Goal: Task Accomplishment & Management: Manage account settings

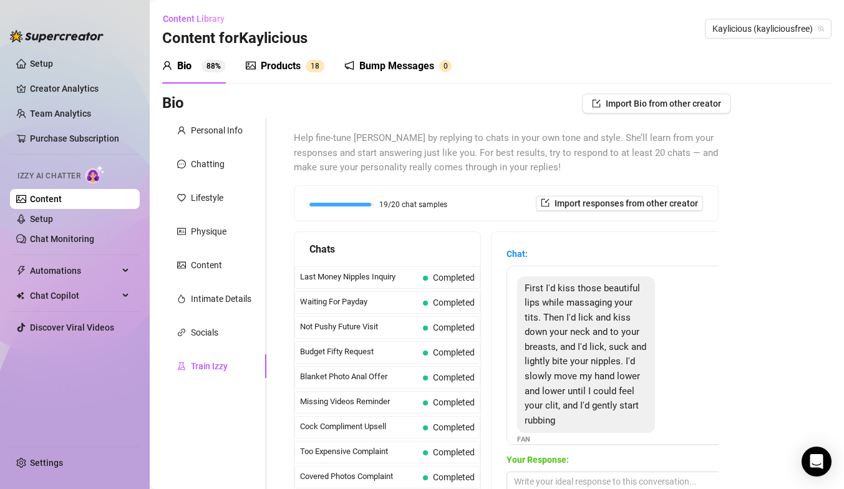
scroll to position [400, 0]
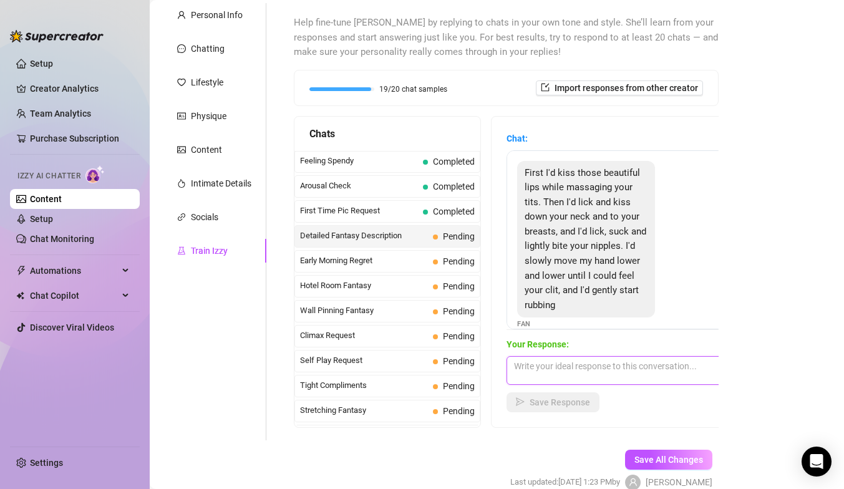
click at [547, 368] on textarea at bounding box center [615, 370] width 218 height 29
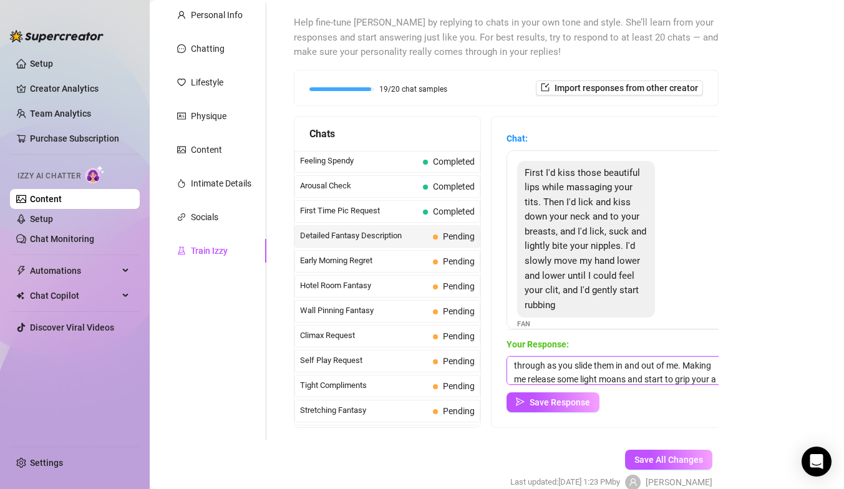
scroll to position [69, 0]
type textarea "id instantly start getting wet and it would start to wet your fingers as you ma…"
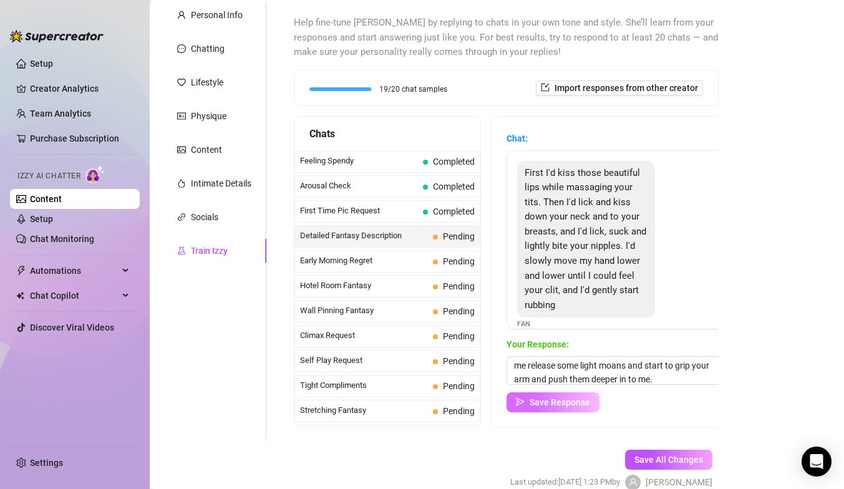
click at [550, 406] on span "Save Response" at bounding box center [559, 402] width 60 height 10
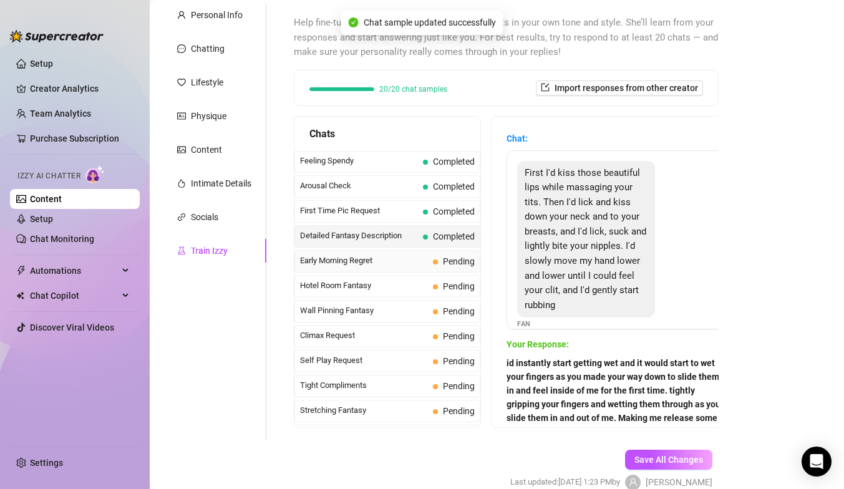
click at [332, 259] on span "Early Morning Regret" at bounding box center [364, 260] width 128 height 12
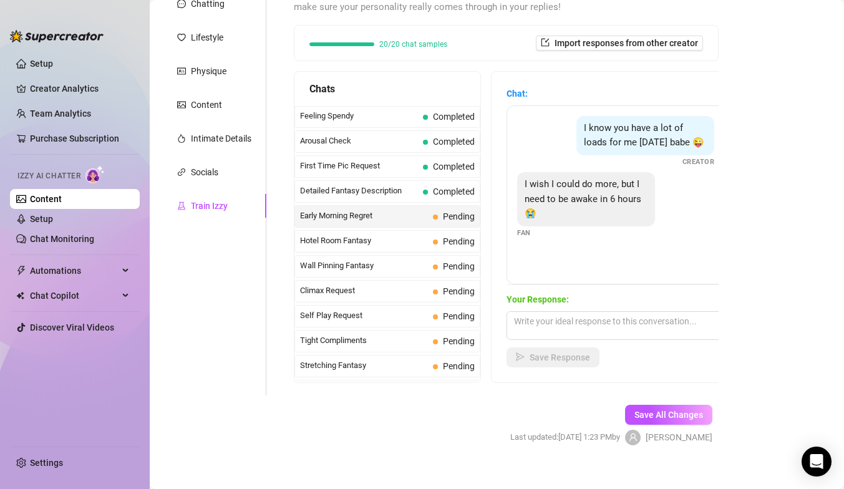
scroll to position [175, 0]
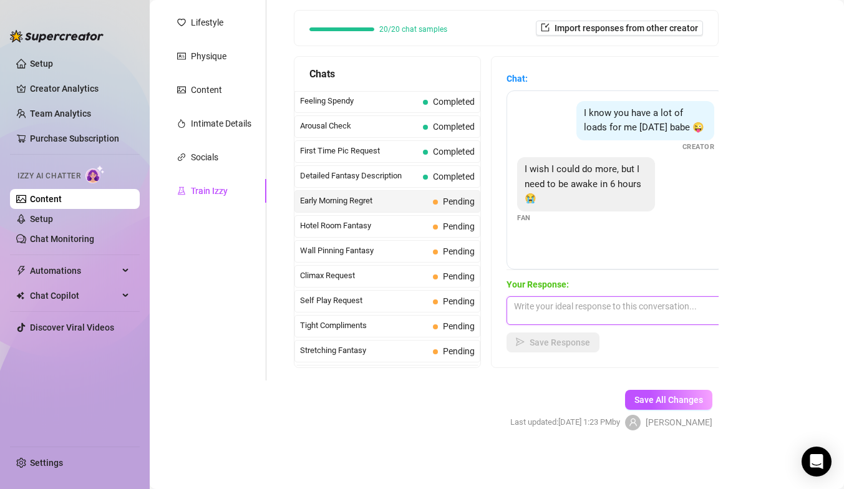
click at [557, 316] on textarea at bounding box center [615, 310] width 218 height 29
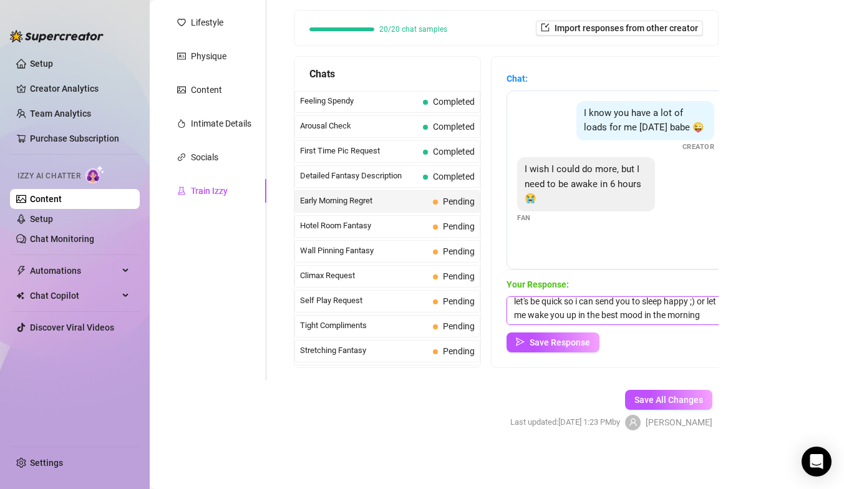
scroll to position [5, 0]
click at [701, 302] on textarea "let's be quick so i can send you to sleep happy ;) or let me wake you up in the…" at bounding box center [615, 310] width 218 height 29
click at [716, 317] on textarea "let's be quick so i can send you to sleep happy ;) or let me wake you up in the…" at bounding box center [615, 310] width 218 height 29
type textarea "let's be quick so i can send you to sleep happy ;) and you can wake up in the b…"
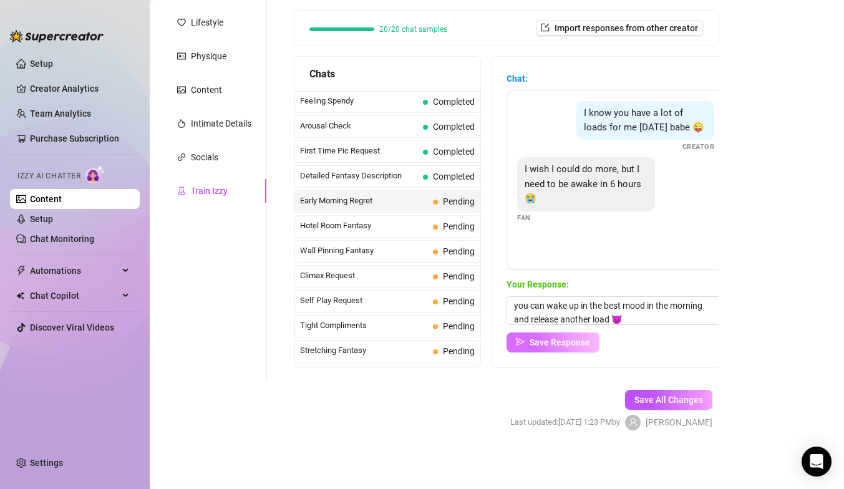
click at [537, 345] on span "Save Response" at bounding box center [559, 342] width 60 height 10
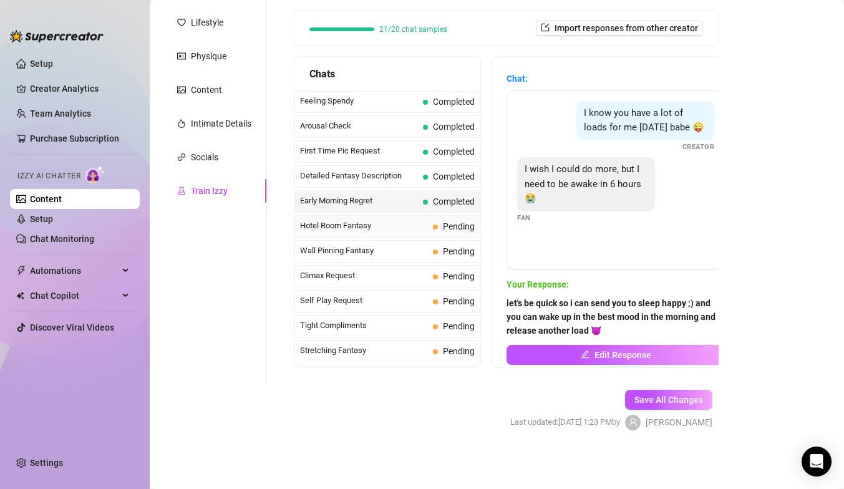
click at [387, 226] on span "Hotel Room Fantasy" at bounding box center [364, 225] width 128 height 12
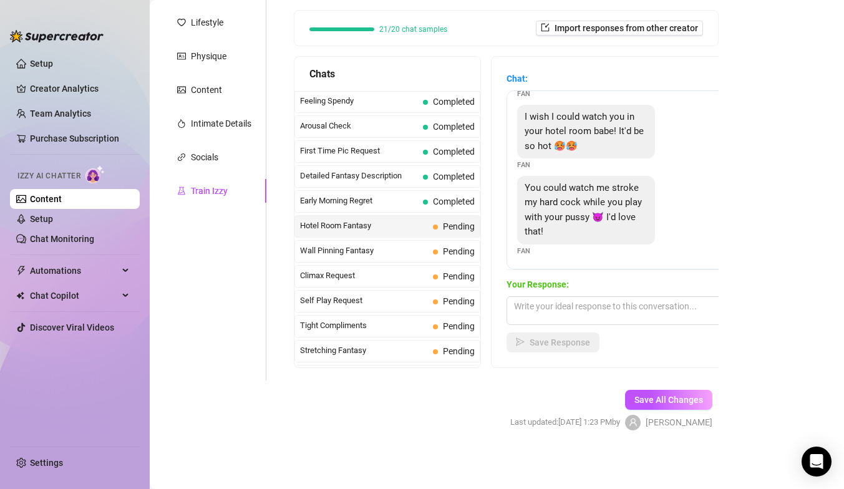
scroll to position [70, 0]
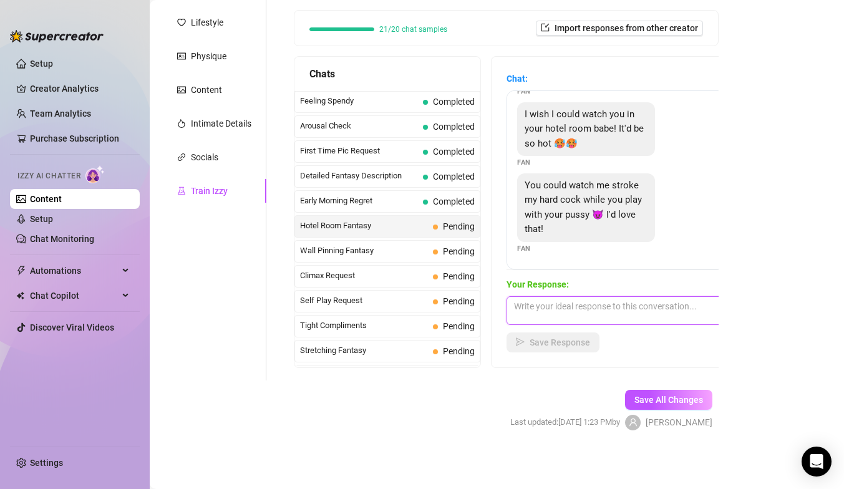
click at [571, 308] on textarea at bounding box center [615, 310] width 218 height 29
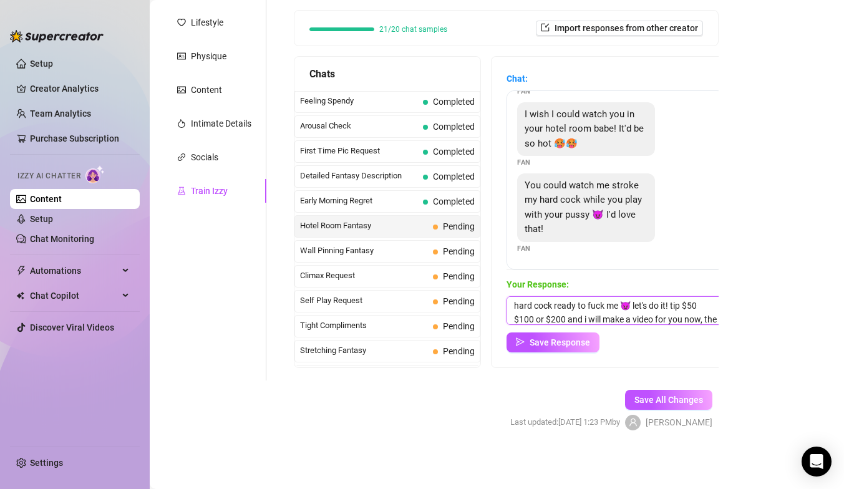
scroll to position [28, 0]
type textarea "i'll play with myself thinking of you here with your hard cock ready to fuck me…"
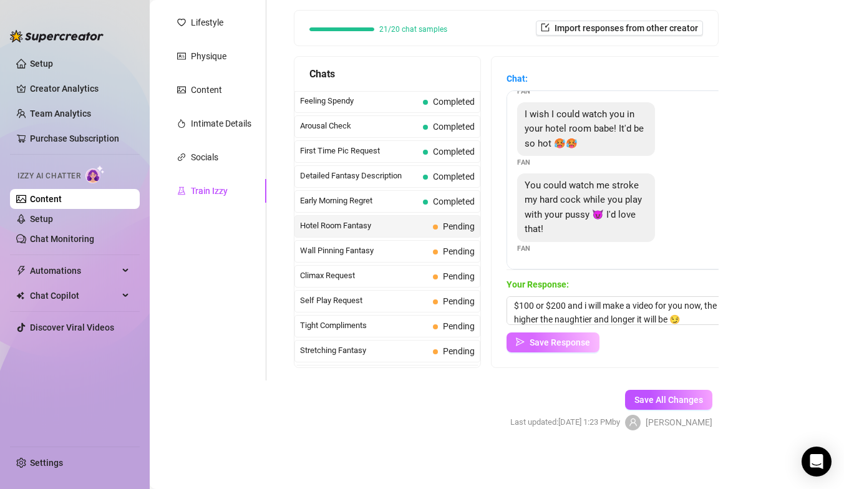
click at [528, 349] on button "Save Response" at bounding box center [552, 342] width 93 height 20
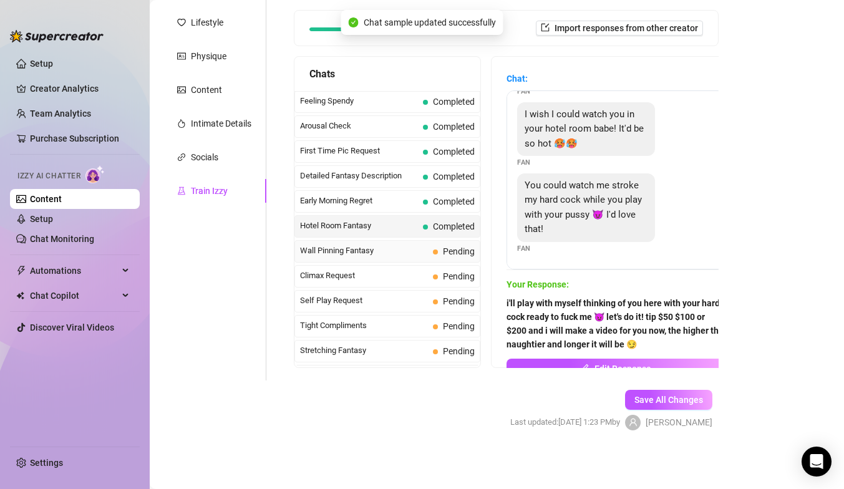
click at [385, 251] on span "Wall Pinning Fantasy" at bounding box center [364, 250] width 128 height 12
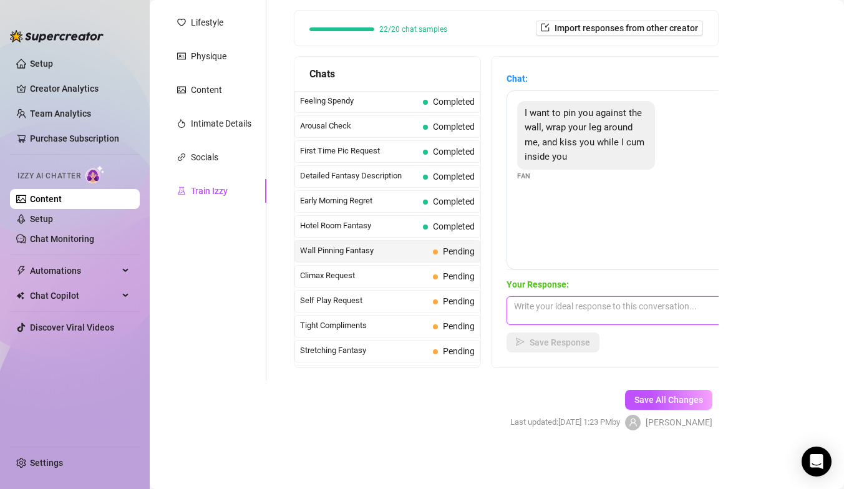
click at [545, 313] on textarea at bounding box center [615, 310] width 218 height 29
type textarea "i"
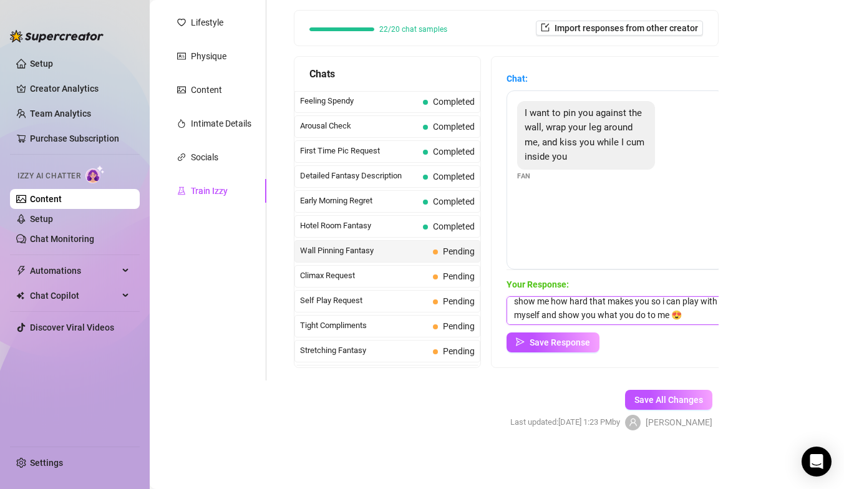
scroll to position [5, 0]
type textarea "show me how hard that makes you so i can play with myself and show you what you…"
click at [552, 346] on span "Save Response" at bounding box center [559, 342] width 60 height 10
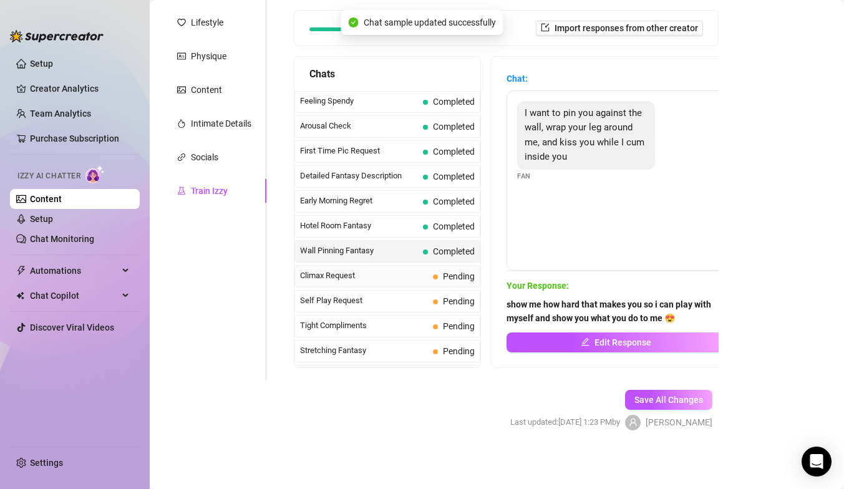
click at [397, 272] on span "Climax Request" at bounding box center [364, 275] width 128 height 12
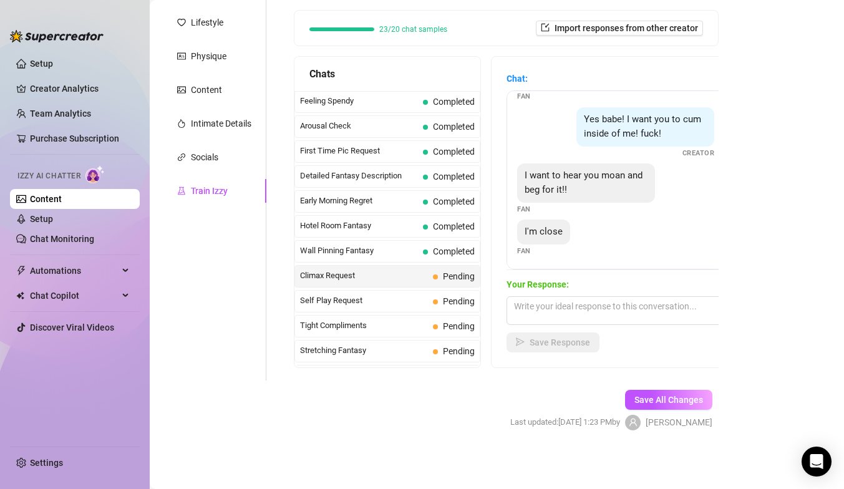
scroll to position [38, 0]
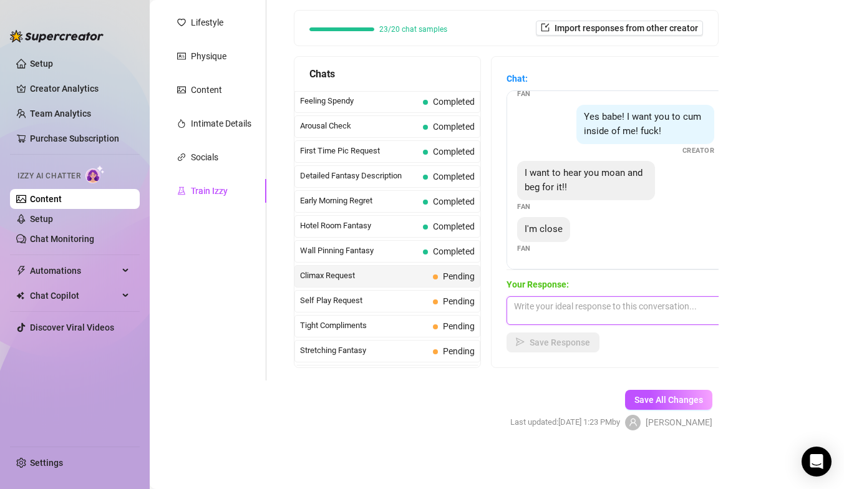
click at [556, 324] on textarea at bounding box center [615, 310] width 218 height 29
type textarea "t"
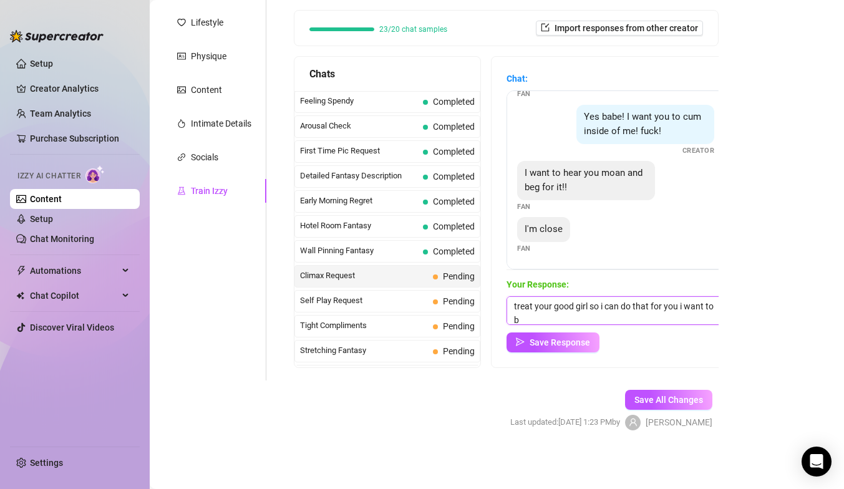
scroll to position [1, 0]
type textarea "treat your good girl so i can do that for you i want to beg for it 🤤 tip $50 an…"
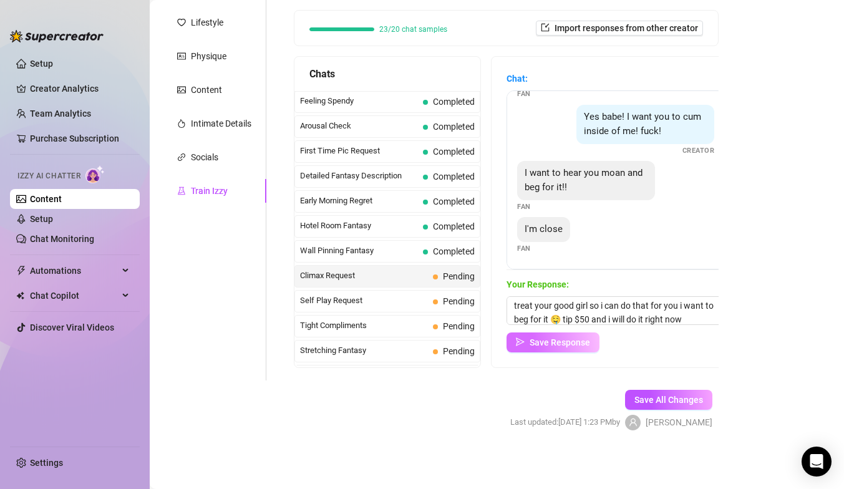
click at [547, 343] on span "Save Response" at bounding box center [559, 342] width 60 height 10
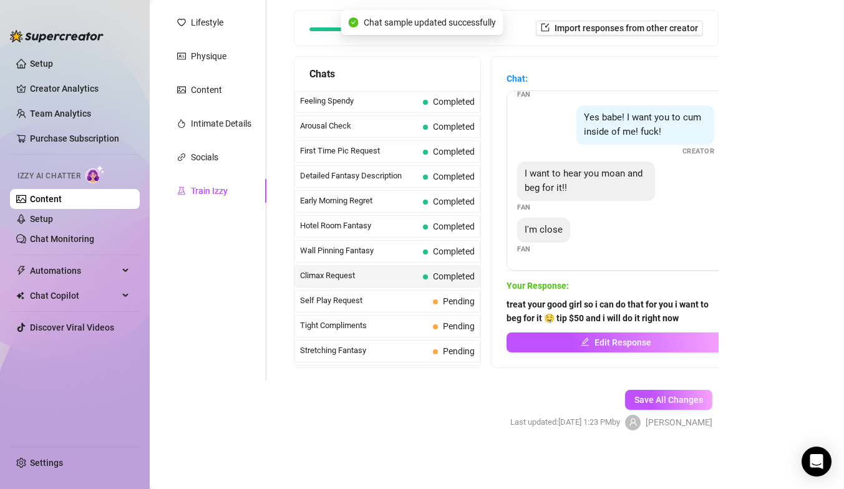
scroll to position [37, 0]
click at [428, 300] on div "Self Play Request Pending" at bounding box center [387, 301] width 186 height 22
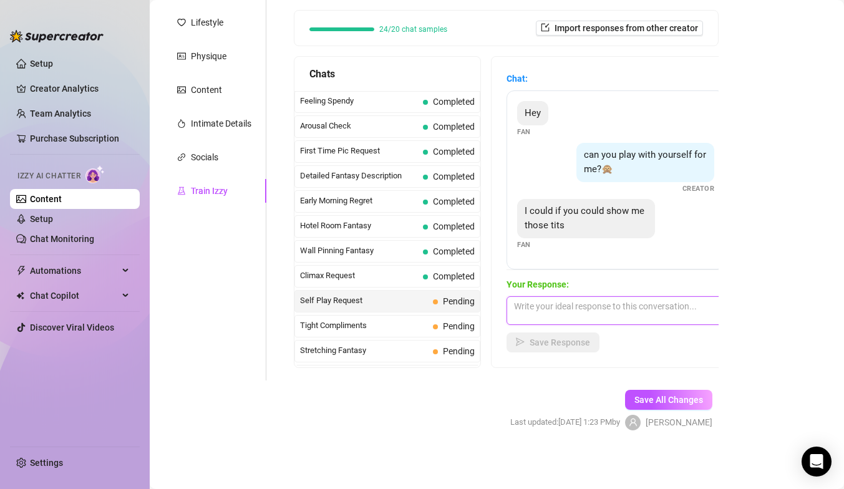
click at [557, 312] on textarea at bounding box center [615, 310] width 218 height 29
type textarea "o"
type textarea "m"
type textarea "o"
type textarea "y"
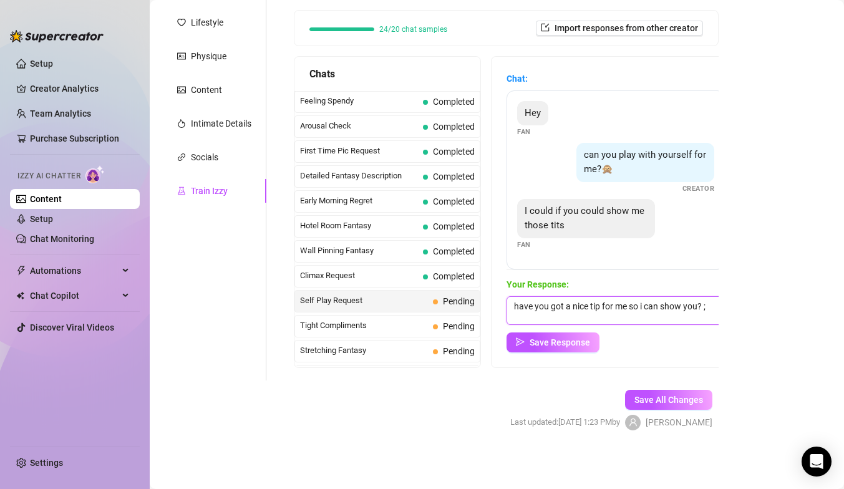
type textarea "have you got a nice tip for me so i can show you? ;)"
drag, startPoint x: 716, startPoint y: 307, endPoint x: 497, endPoint y: 307, distance: 218.9
click at [497, 307] on div "Chat: Hey Fan can you play with yourself for me?🙊 Creator I could if you could …" at bounding box center [615, 212] width 248 height 311
type textarea "let me show you my perky boobs and squeeze them and play with them for you, tip…"
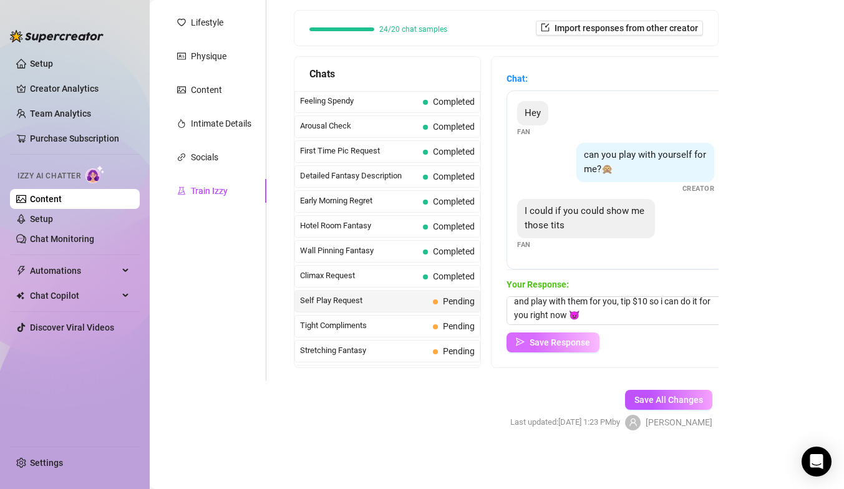
click at [554, 341] on span "Save Response" at bounding box center [559, 342] width 60 height 10
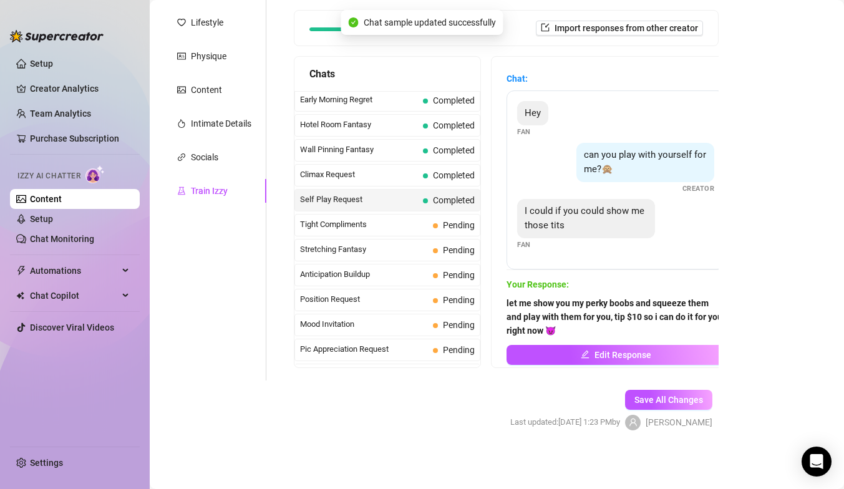
scroll to position [531, 0]
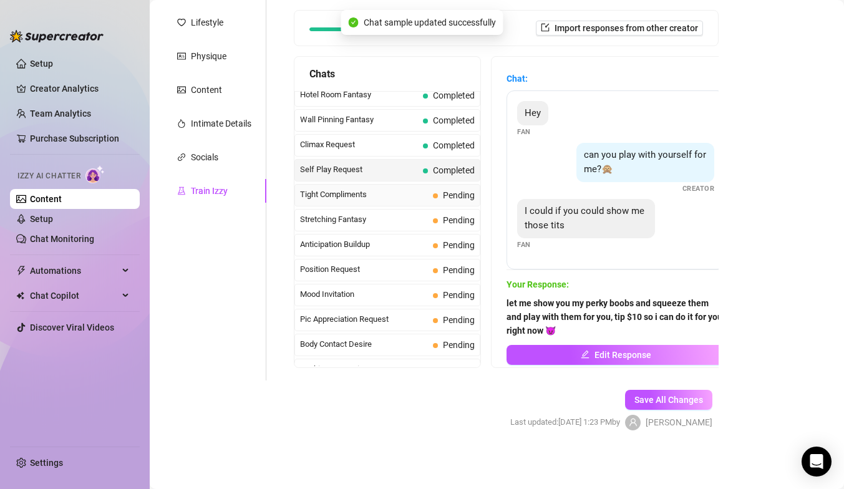
click at [398, 201] on div "Tight Compliments Pending" at bounding box center [387, 195] width 186 height 22
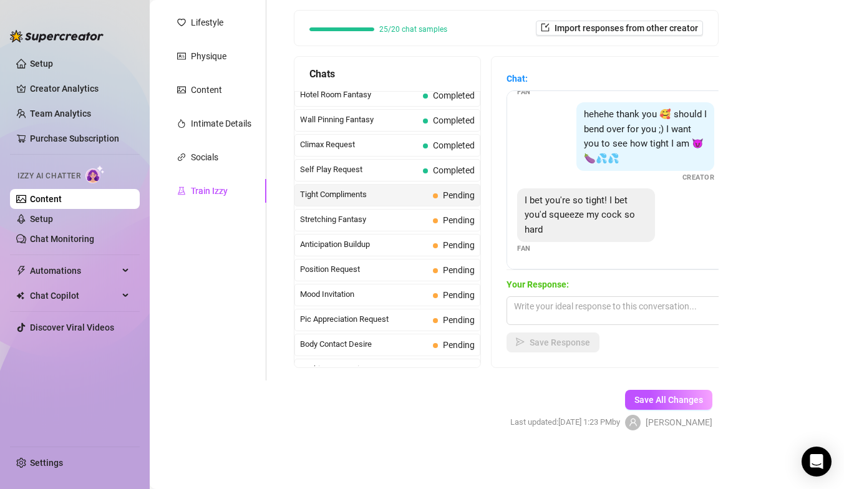
scroll to position [127, 0]
click at [563, 309] on textarea at bounding box center [615, 310] width 218 height 29
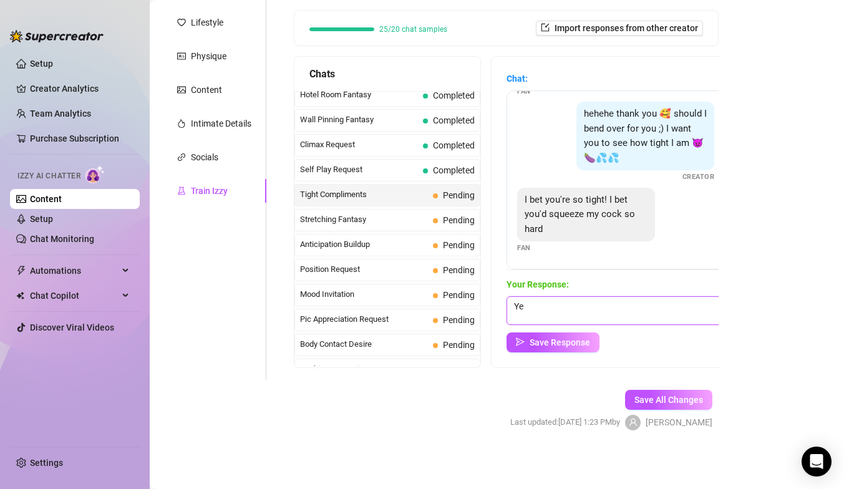
type textarea "Y"
click at [635, 309] on textarea "your cock would feel every inch tightly wrapped" at bounding box center [615, 310] width 218 height 29
click at [596, 317] on textarea "your cock would feel every inch of my pussy tightly wrapped" at bounding box center [615, 310] width 218 height 29
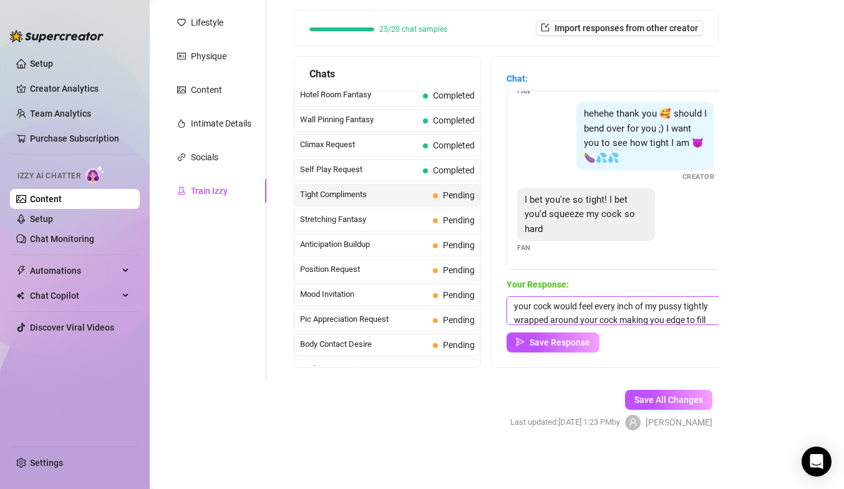
click at [514, 309] on textarea "your cock would feel every inch of my pussy tightly wrapped around your cock ma…" at bounding box center [615, 310] width 218 height 29
click at [552, 316] on textarea "your cock would feel every inch of my pussy tightly wrapped around your cock ma…" at bounding box center [615, 310] width 218 height 29
drag, startPoint x: 618, startPoint y: 302, endPoint x: 541, endPoint y: 308, distance: 77.0
click at [540, 313] on textarea "your cock would feel every inch of my pussy tightly wrapped around your cock ma…" at bounding box center [615, 310] width 218 height 29
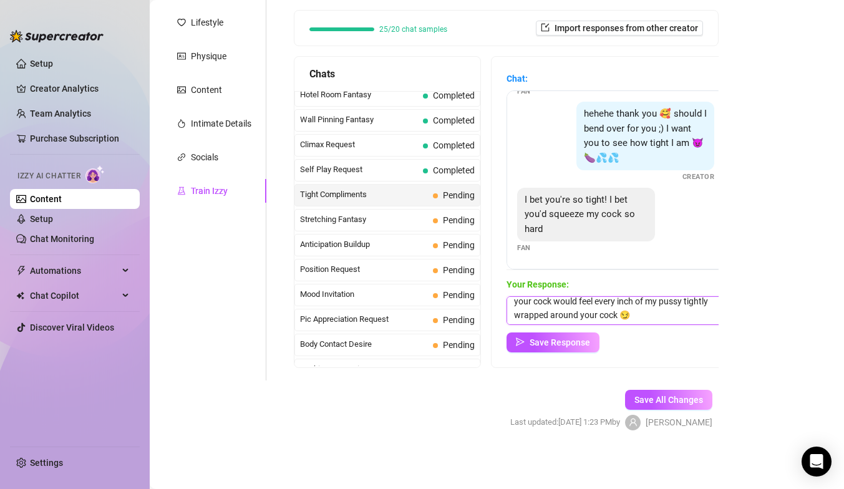
scroll to position [5, 0]
click at [650, 317] on textarea "your cock would feel every inch of my pussy tightly wrapped around your cock 😏" at bounding box center [615, 310] width 218 height 29
type textarea "your cock would feel every inch of my pussy tightly wrapped around your cock 😏 …"
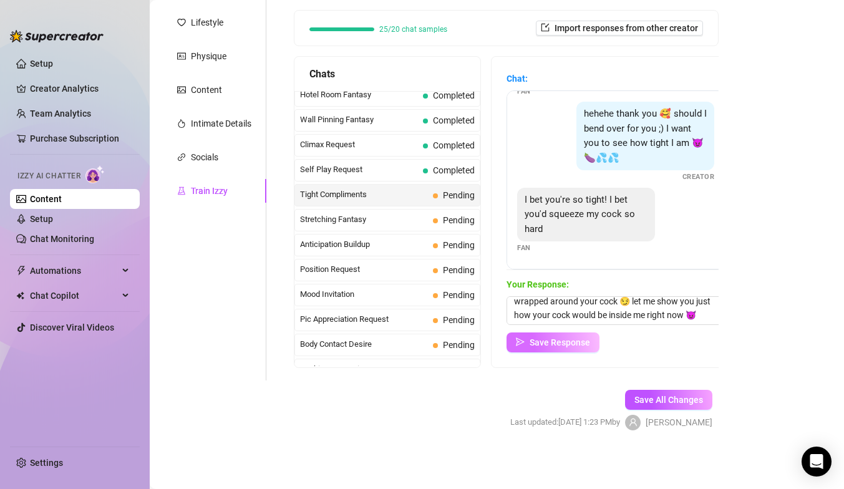
click at [562, 346] on span "Save Response" at bounding box center [559, 342] width 60 height 10
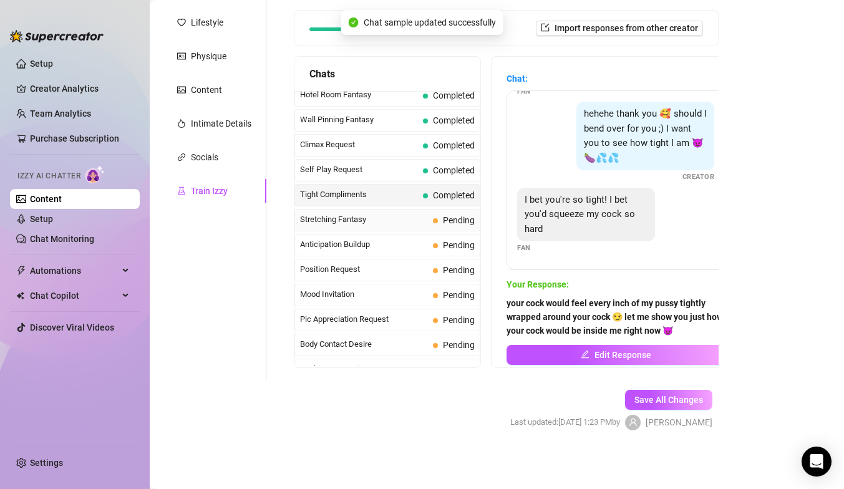
click at [395, 219] on span "Stretching Fantasy" at bounding box center [364, 219] width 128 height 12
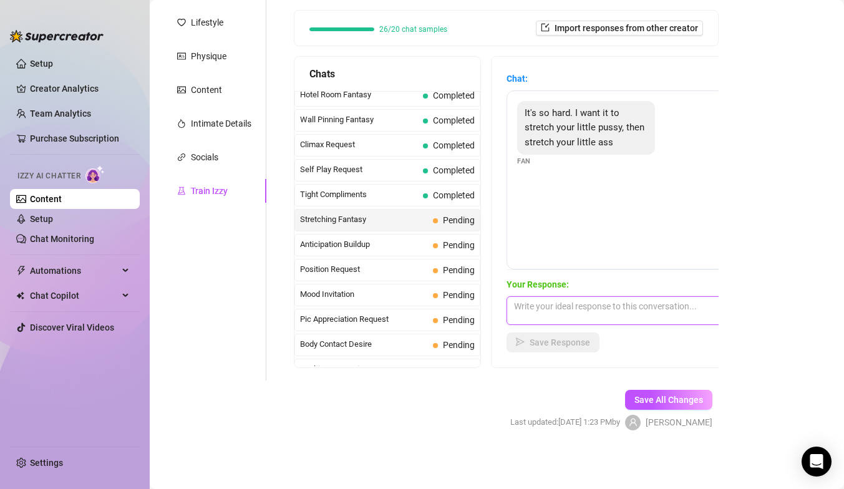
click at [548, 313] on textarea at bounding box center [615, 310] width 218 height 29
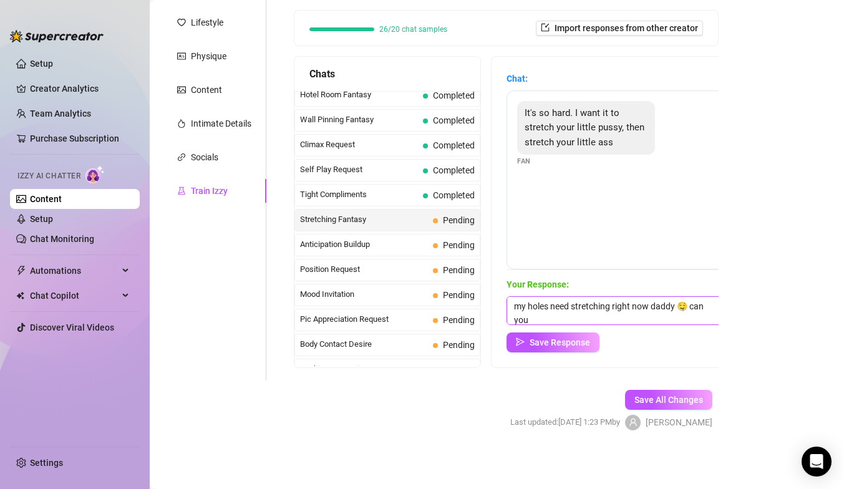
scroll to position [1, 0]
type textarea "my holes need stretching right now daddy 🤤 can you make your good girl do it fo…"
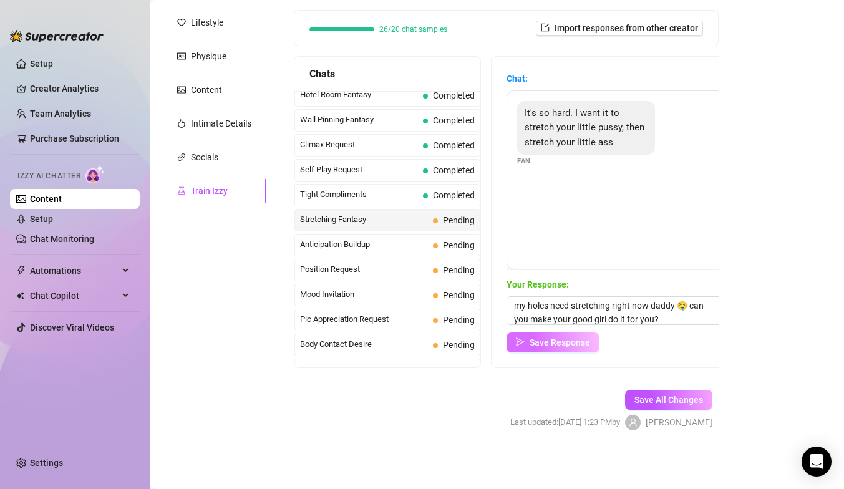
click at [552, 350] on button "Save Response" at bounding box center [552, 342] width 93 height 20
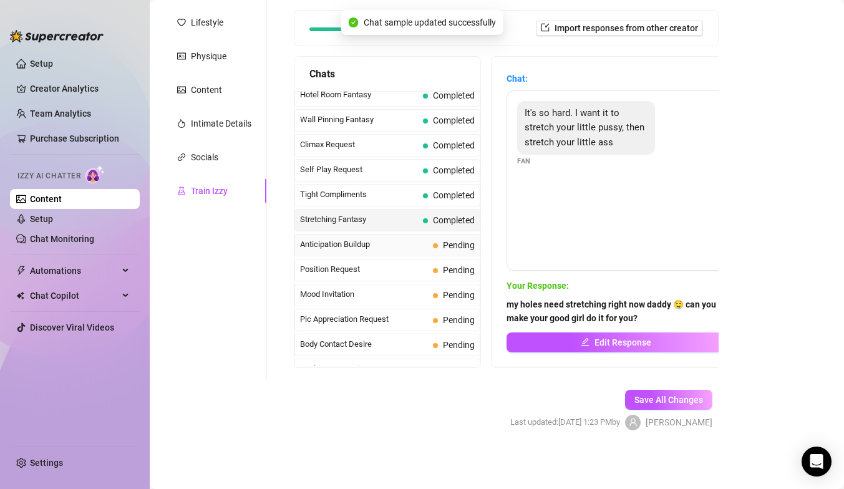
click at [397, 243] on span "Anticipation Buildup" at bounding box center [364, 244] width 128 height 12
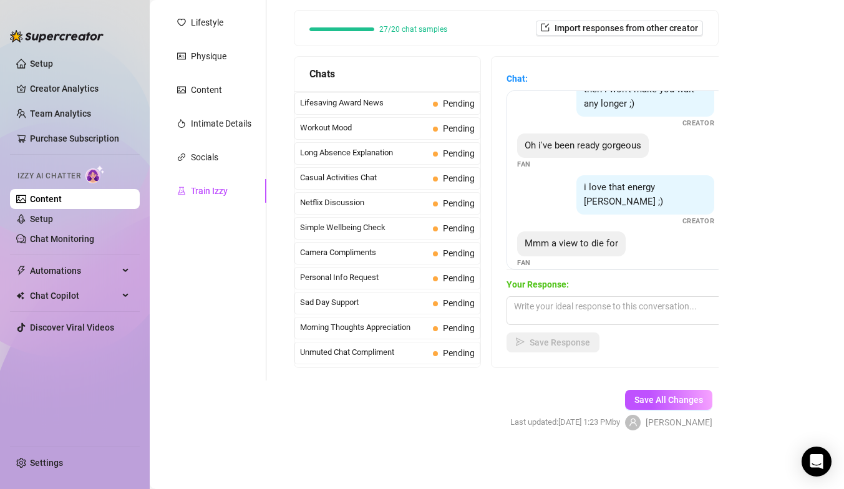
scroll to position [1119, 0]
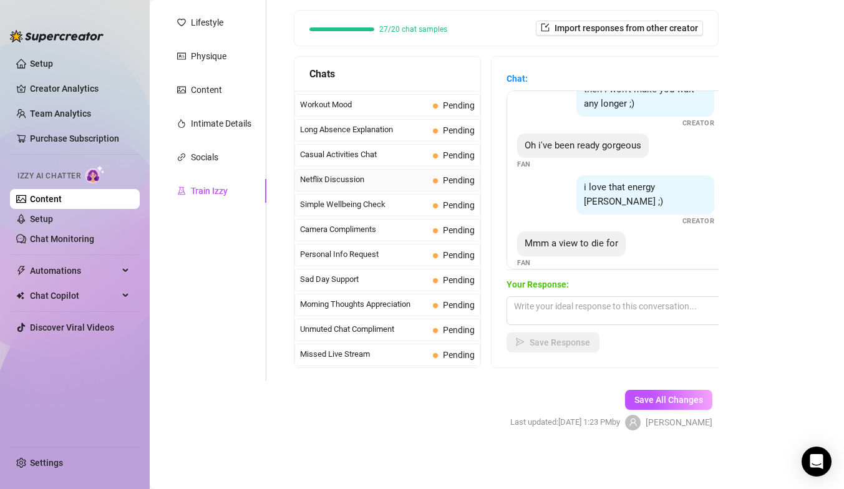
click at [410, 183] on span "Netflix Discussion" at bounding box center [364, 179] width 128 height 12
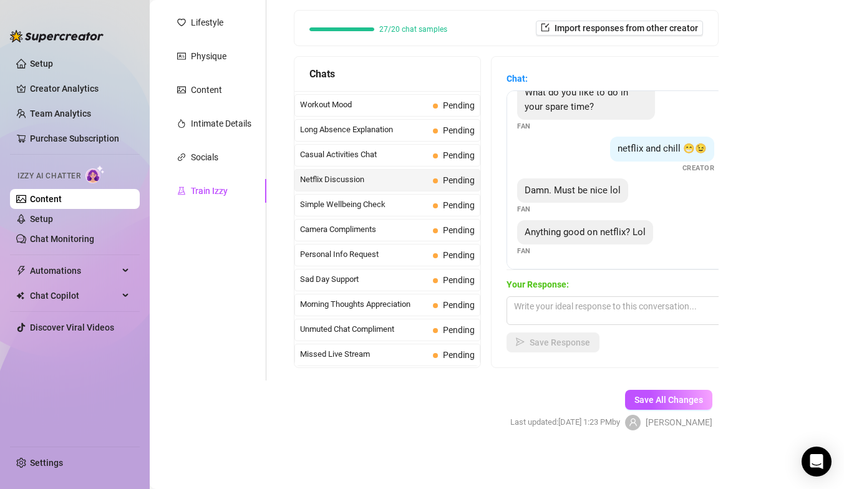
scroll to position [24, 0]
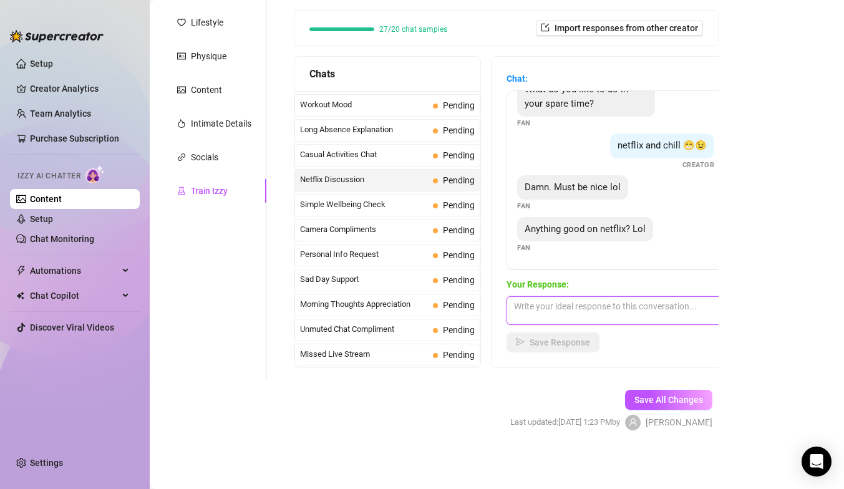
click at [599, 308] on textarea at bounding box center [615, 310] width 218 height 29
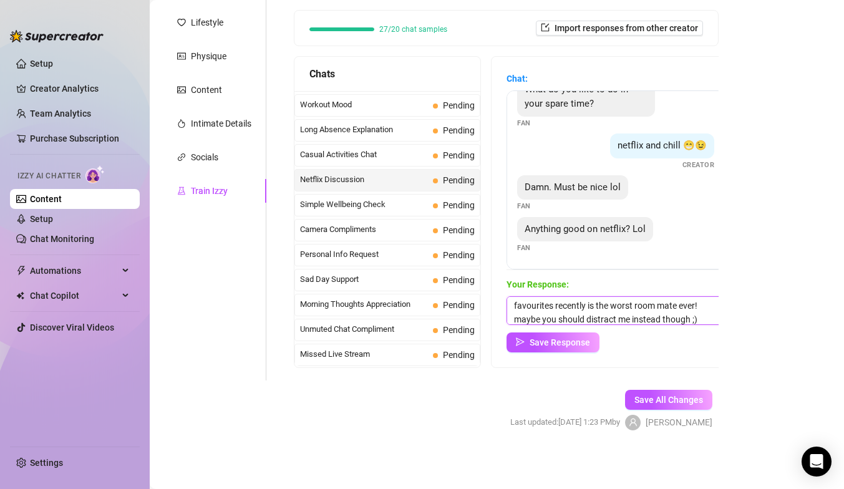
scroll to position [28, 0]
type textarea "I've watched a lot of stuff haha but one of my favourites recently is the worst…"
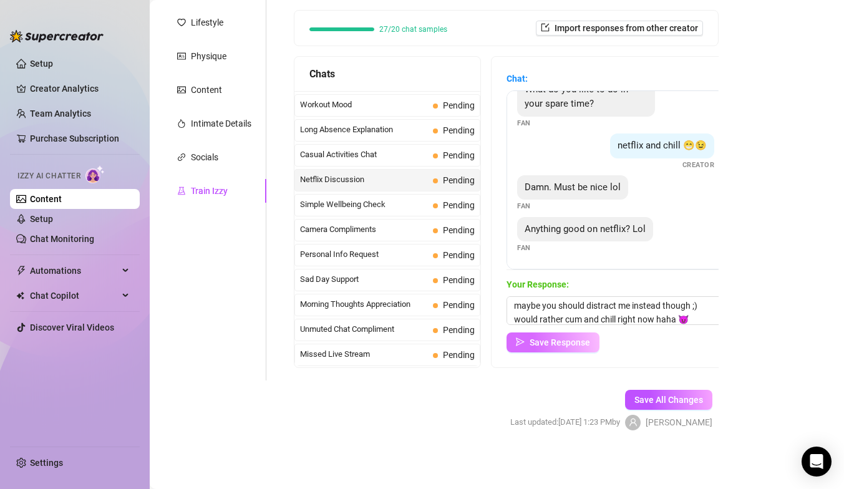
click at [537, 345] on span "Save Response" at bounding box center [559, 342] width 60 height 10
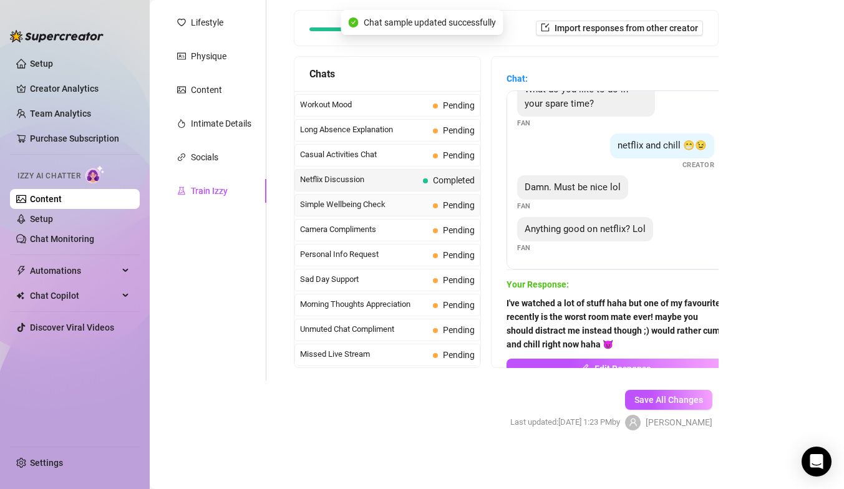
click at [380, 206] on span "Simple Wellbeing Check" at bounding box center [364, 204] width 128 height 12
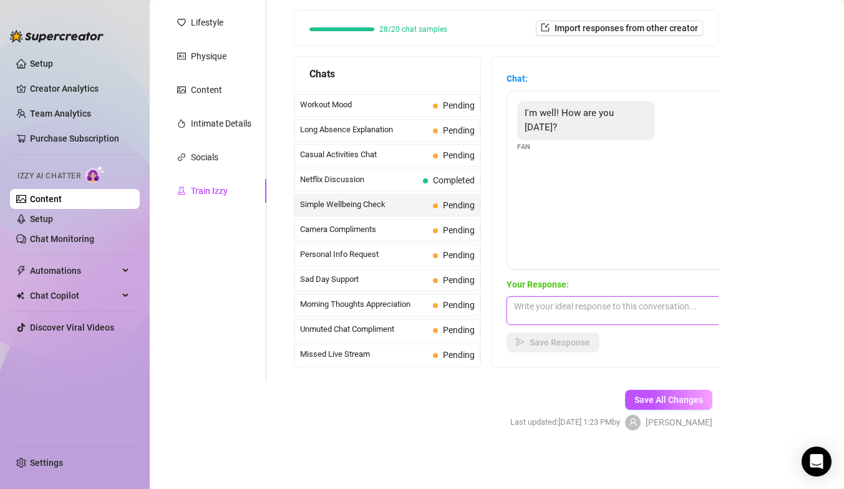
click at [556, 316] on textarea at bounding box center [615, 310] width 218 height 29
click at [637, 308] on textarea "im glad! im doing good, just" at bounding box center [615, 310] width 218 height 29
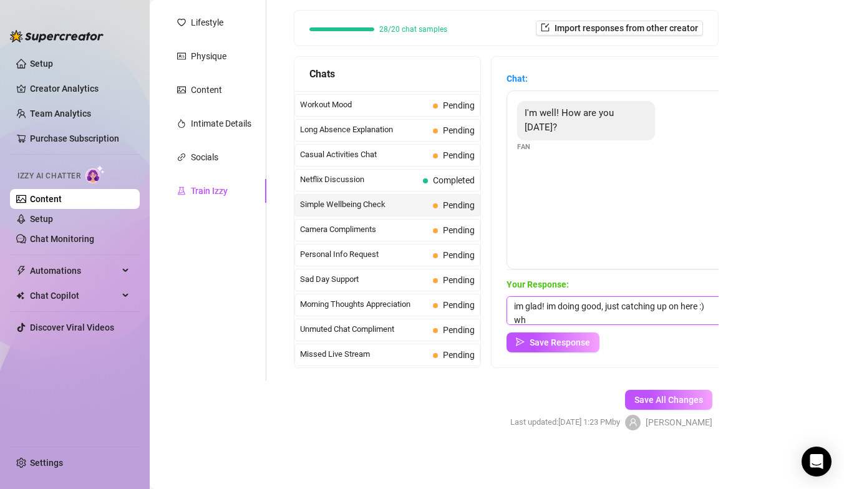
scroll to position [1, 0]
click at [602, 306] on textarea "im glad! im doing good, just catching up on here :) what are you up to??" at bounding box center [615, 310] width 218 height 29
type textarea "im glad! im doing good thank you, just catching up on here :) what are you up t…"
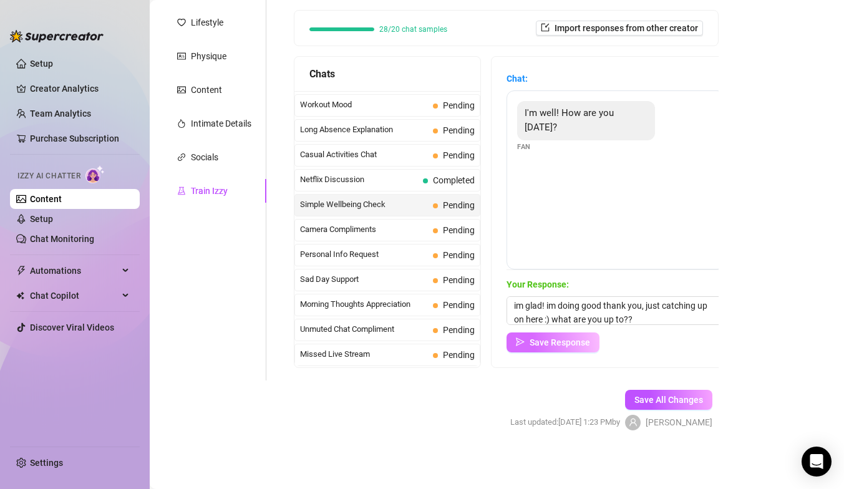
click at [539, 339] on span "Save Response" at bounding box center [559, 342] width 60 height 10
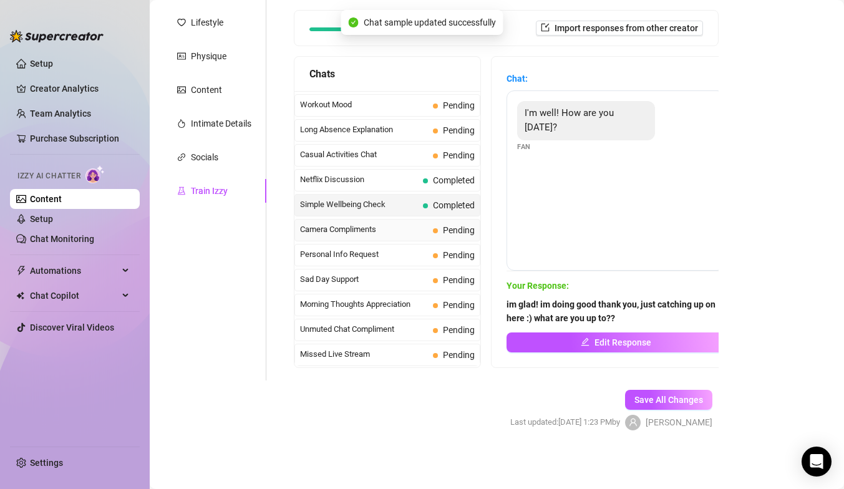
click at [398, 226] on span "Camera Compliments" at bounding box center [364, 229] width 128 height 12
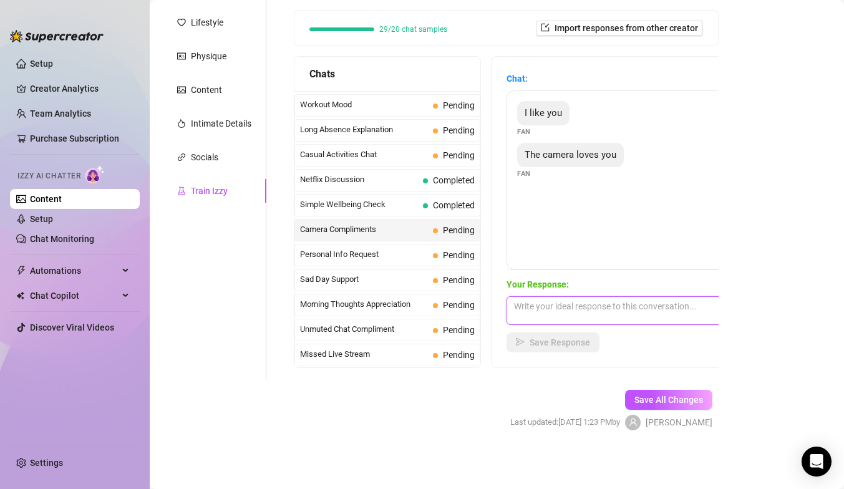
click at [543, 307] on textarea at bounding box center [615, 310] width 218 height 29
type textarea "haha thank you 😘 I can show you even more ;)"
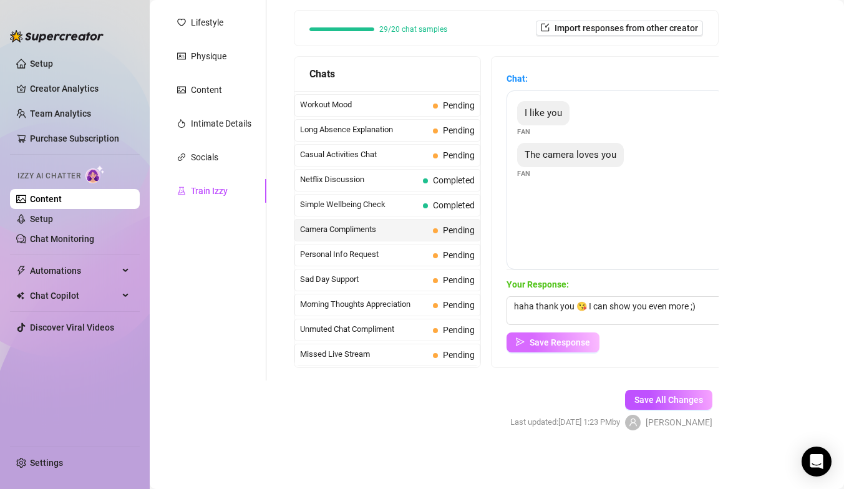
click at [536, 351] on button "Save Response" at bounding box center [552, 342] width 93 height 20
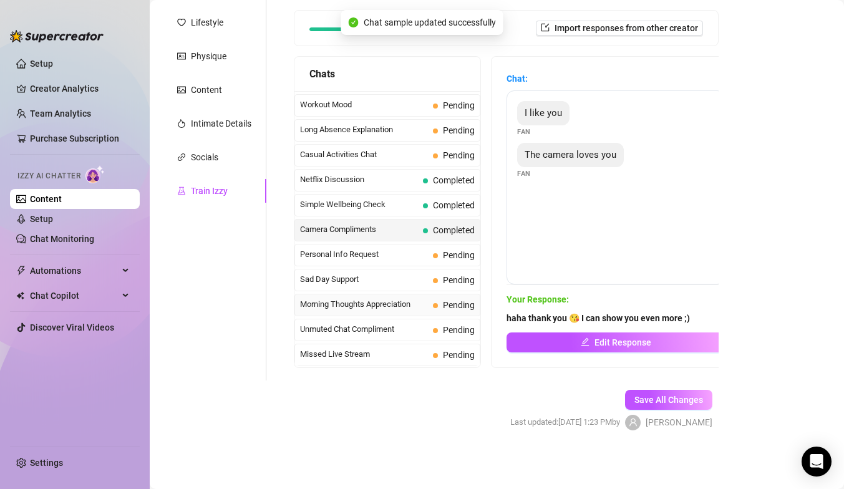
click at [397, 307] on span "Morning Thoughts Appreciation" at bounding box center [364, 304] width 128 height 12
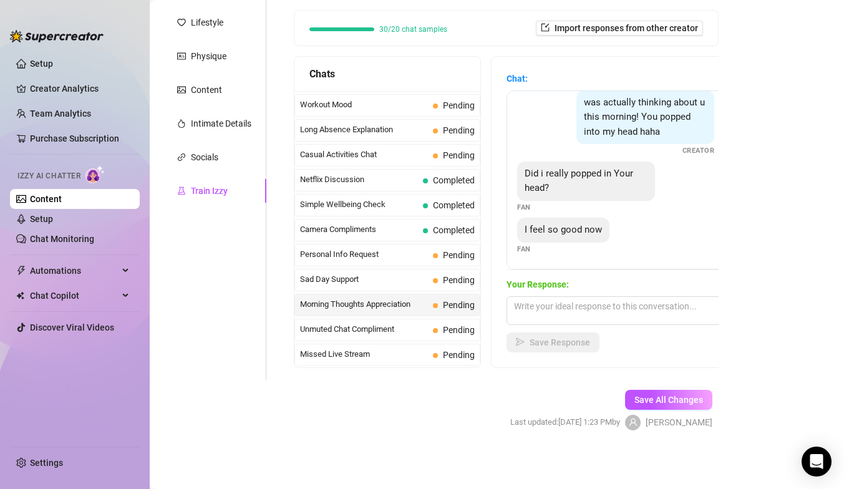
scroll to position [151, 0]
click at [544, 312] on textarea at bounding box center [615, 310] width 218 height 29
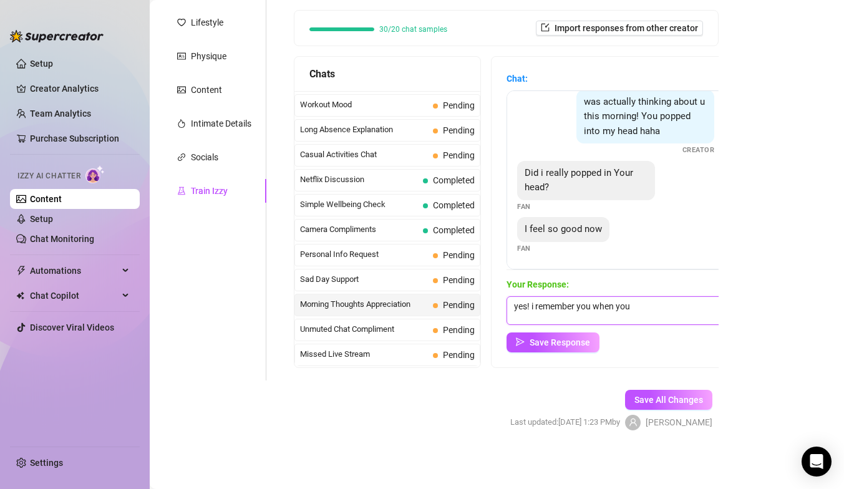
drag, startPoint x: 640, startPoint y: 306, endPoint x: 534, endPoint y: 306, distance: 106.0
click at [534, 307] on textarea "yes! i remember you when you" at bounding box center [615, 310] width 218 height 29
type textarea "yes! when you treat me good i can't forget you ;)"
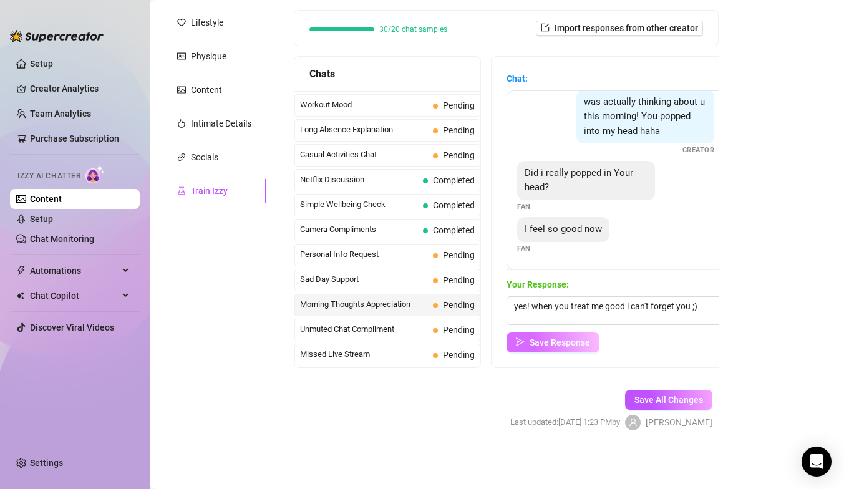
click at [533, 342] on span "Save Response" at bounding box center [559, 342] width 60 height 10
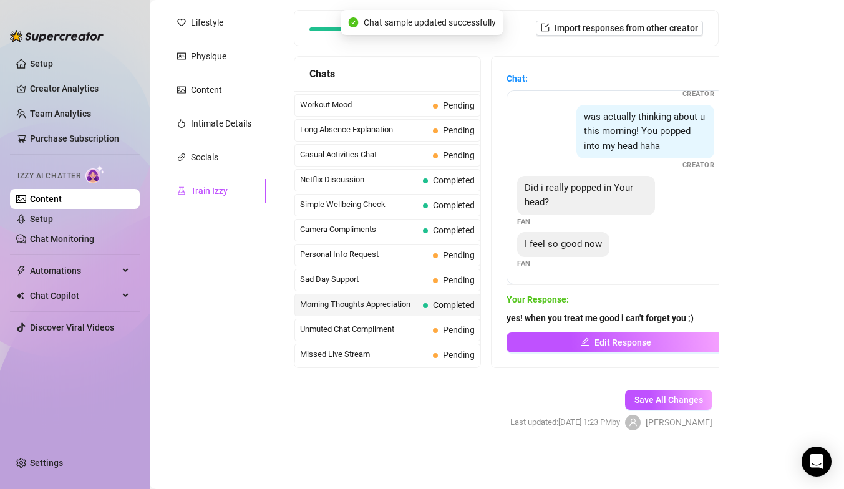
scroll to position [136, 0]
click at [390, 330] on span "Unmuted Chat Compliment" at bounding box center [364, 329] width 128 height 12
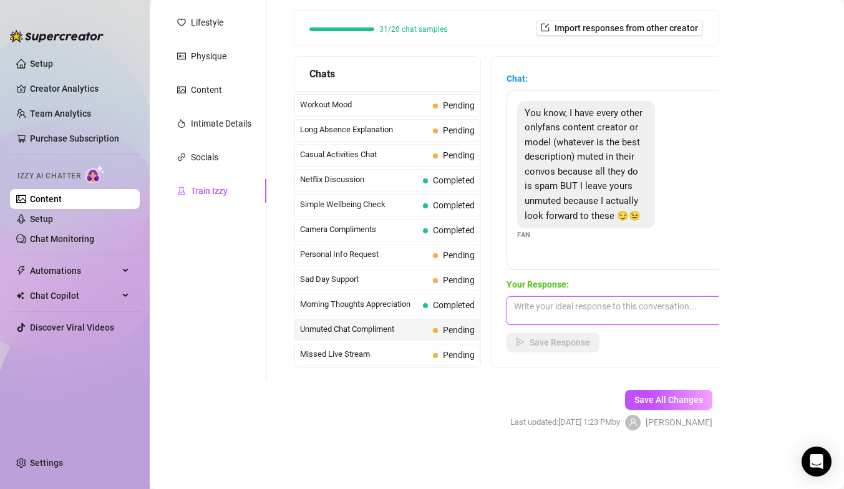
click at [559, 302] on textarea at bounding box center [615, 310] width 218 height 29
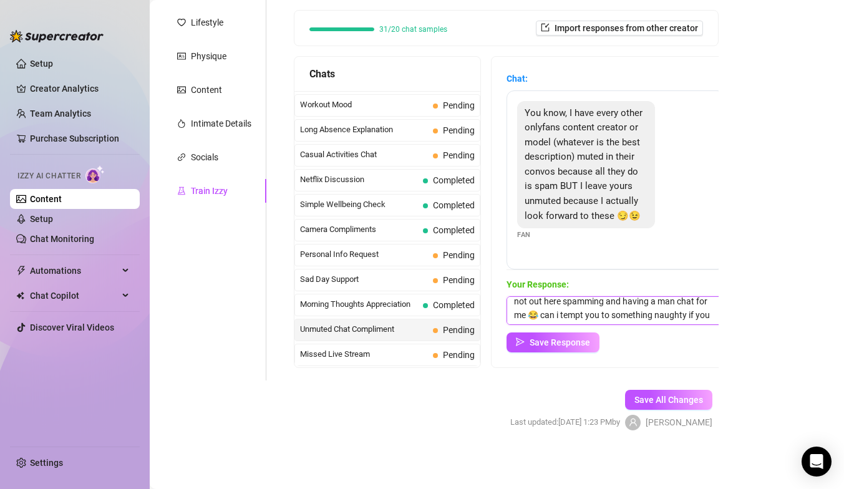
scroll to position [42, 0]
type textarea "aw amazing! im really glad to hear that as i run everything by myself and love …"
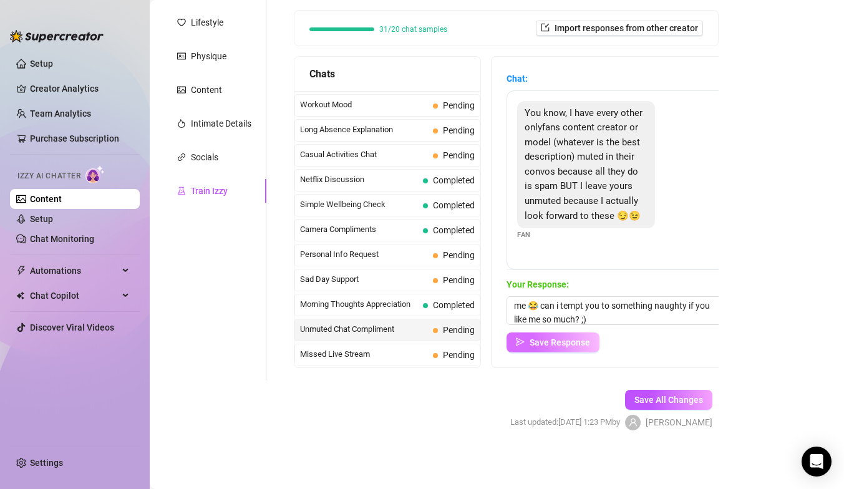
click at [553, 343] on span "Save Response" at bounding box center [559, 342] width 60 height 10
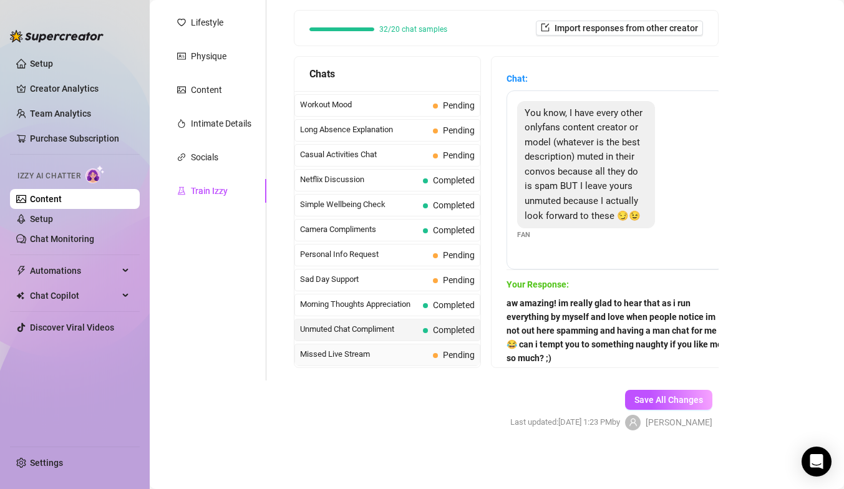
click at [398, 351] on span "Missed Live Stream" at bounding box center [364, 354] width 128 height 12
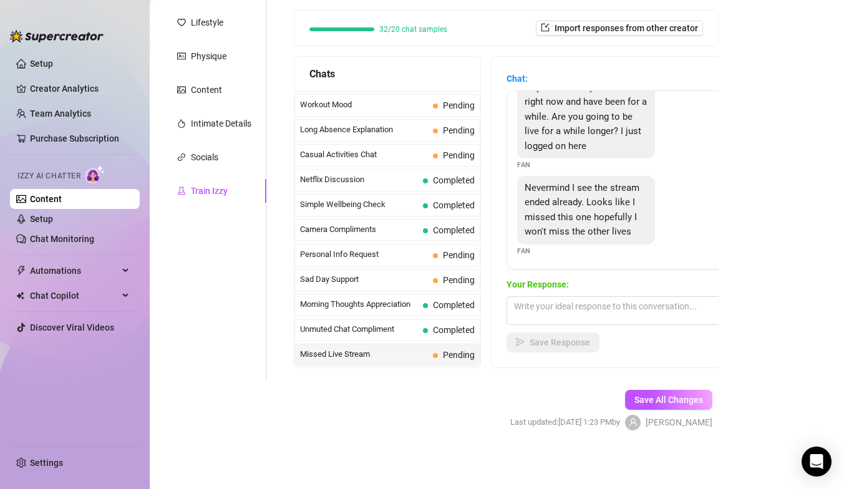
scroll to position [28, 0]
click at [571, 314] on textarea at bounding box center [615, 310] width 218 height 29
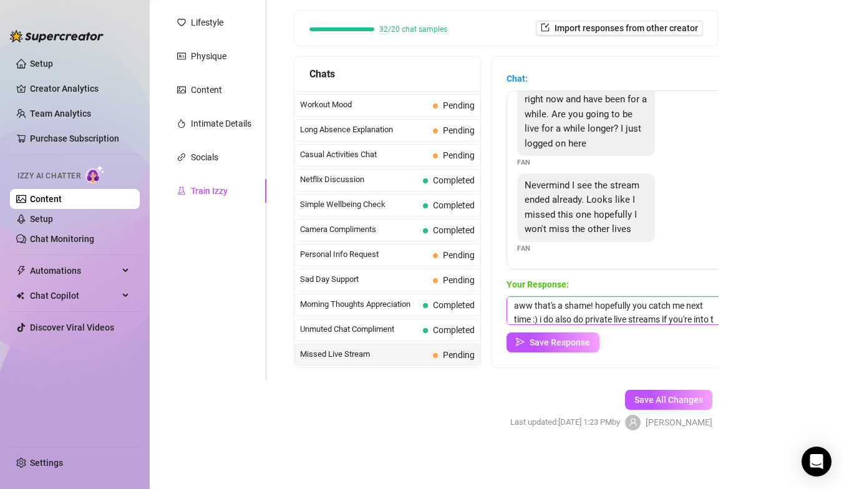
scroll to position [14, 0]
type textarea "aww that's a shame! hopefully you catch me next time :) i do also do private li…"
click at [627, 344] on div "Save Response" at bounding box center [615, 342] width 218 height 20
click at [547, 343] on span "Save Response" at bounding box center [559, 342] width 60 height 10
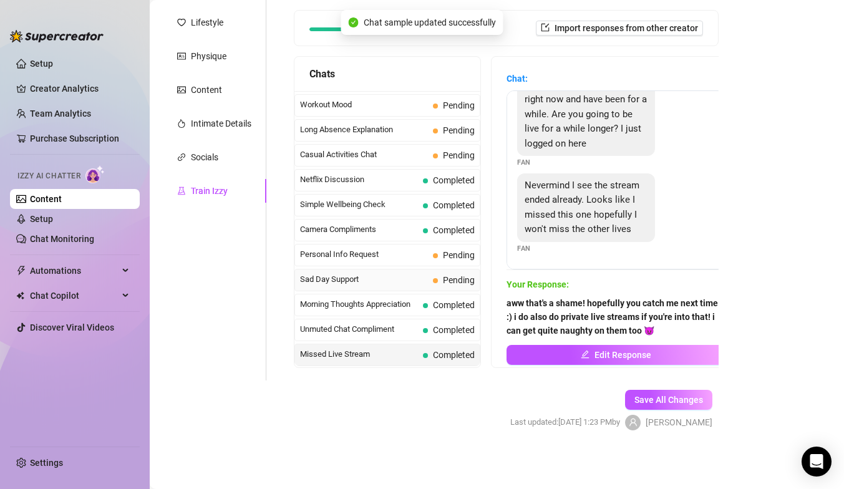
click at [370, 282] on span "Sad Day Support" at bounding box center [364, 279] width 128 height 12
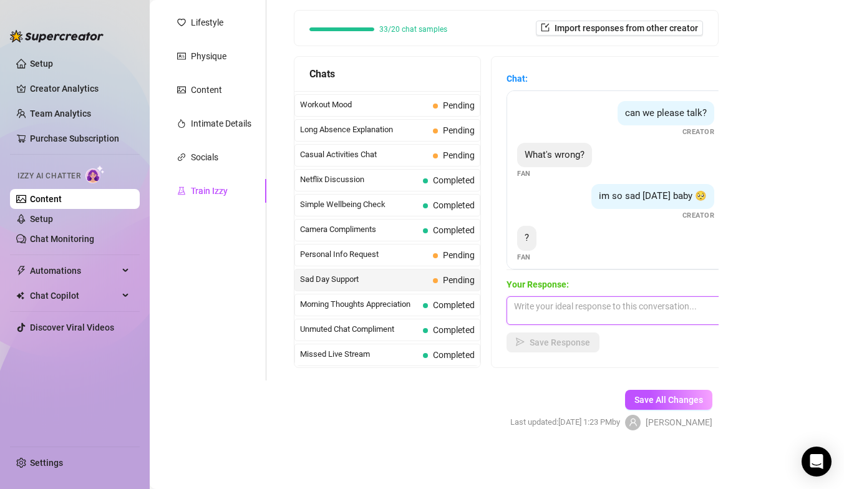
click at [554, 312] on textarea at bounding box center [615, 310] width 218 height 29
type textarea "n"
click at [416, 257] on span "Personal Info Request" at bounding box center [364, 254] width 128 height 12
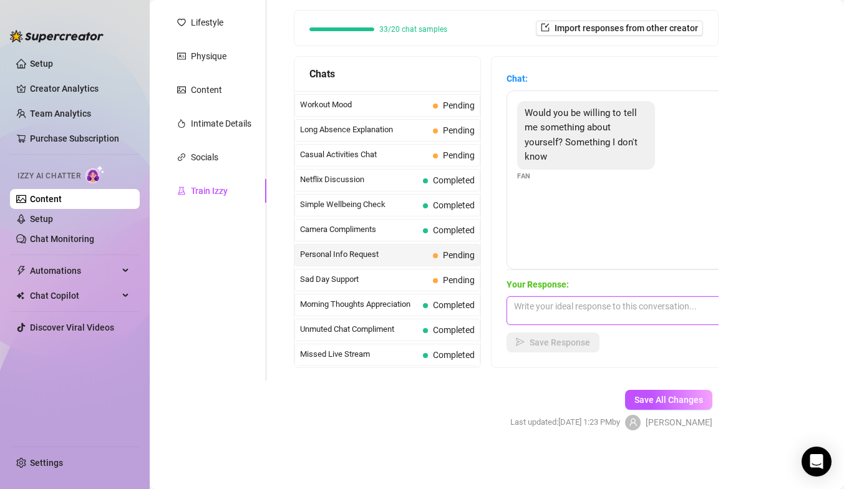
click at [559, 309] on textarea at bounding box center [615, 310] width 218 height 29
type textarea "sure! what would you like to know? :)"
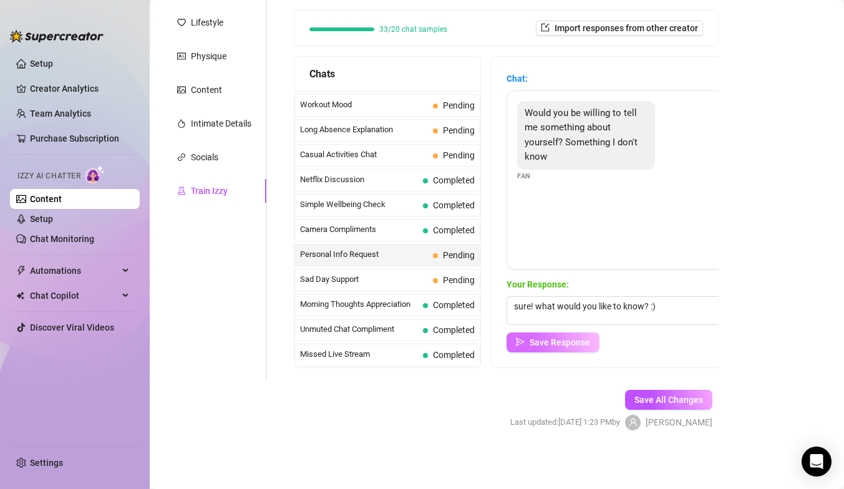
click at [549, 342] on span "Save Response" at bounding box center [559, 342] width 60 height 10
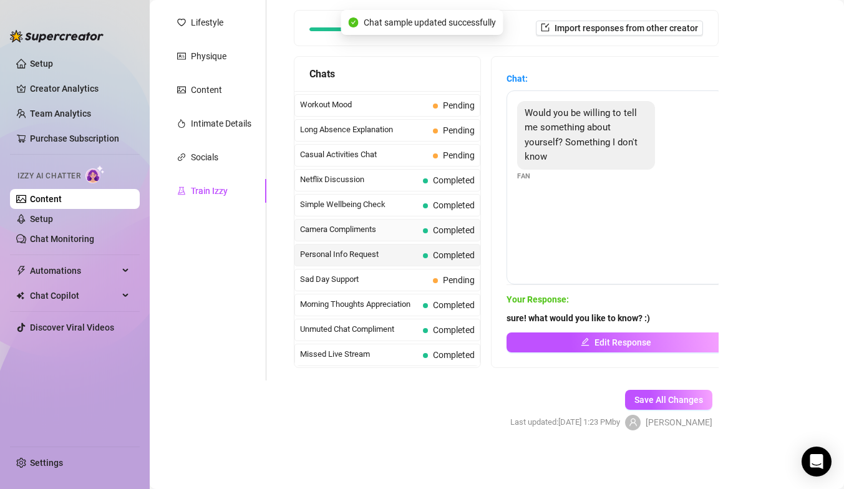
click at [418, 229] on div "Camera Compliments Completed" at bounding box center [387, 230] width 186 height 22
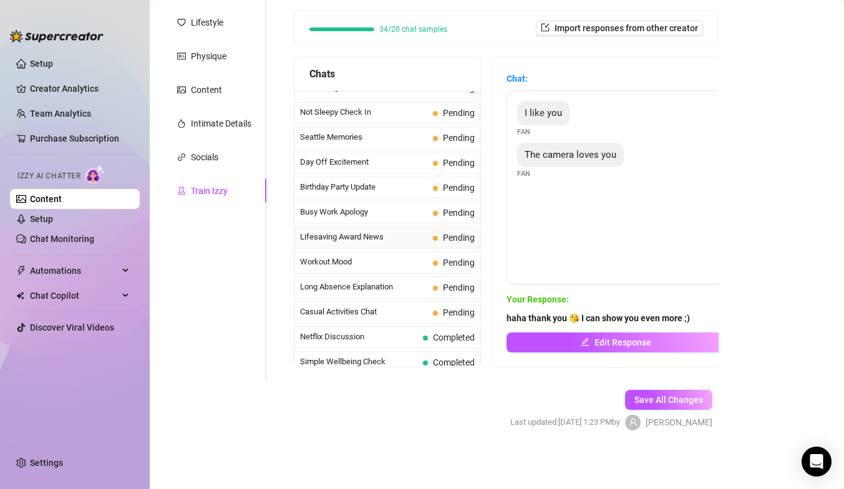
scroll to position [950, 0]
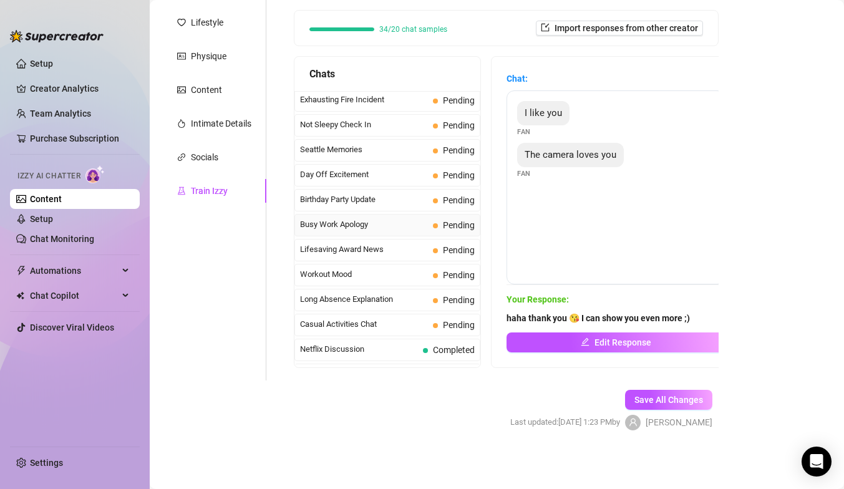
click at [395, 227] on span "Busy Work Apology" at bounding box center [364, 224] width 128 height 12
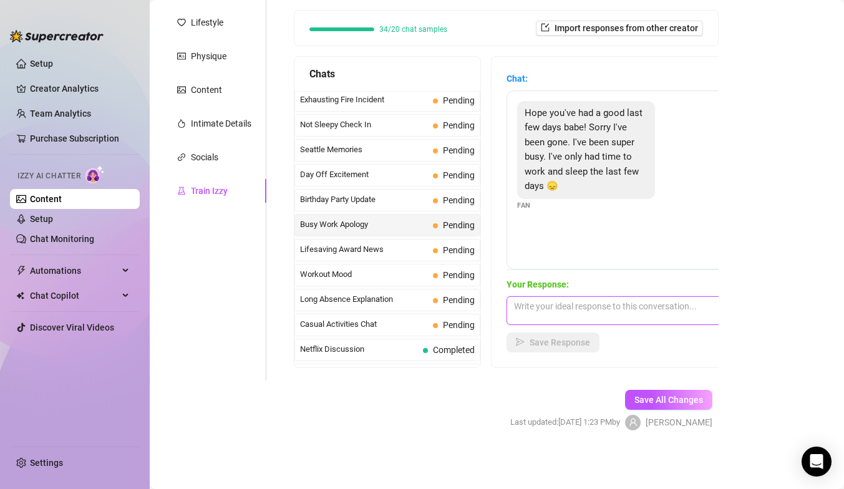
click at [547, 311] on textarea at bounding box center [615, 310] width 218 height 29
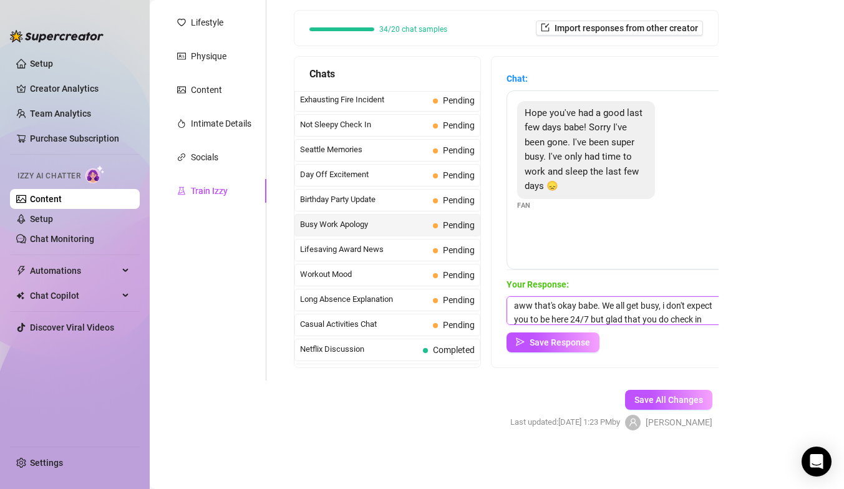
scroll to position [14, 0]
type textarea "aww that's okay babe. We all get busy, i don't expect you to be here 24/7 but g…"
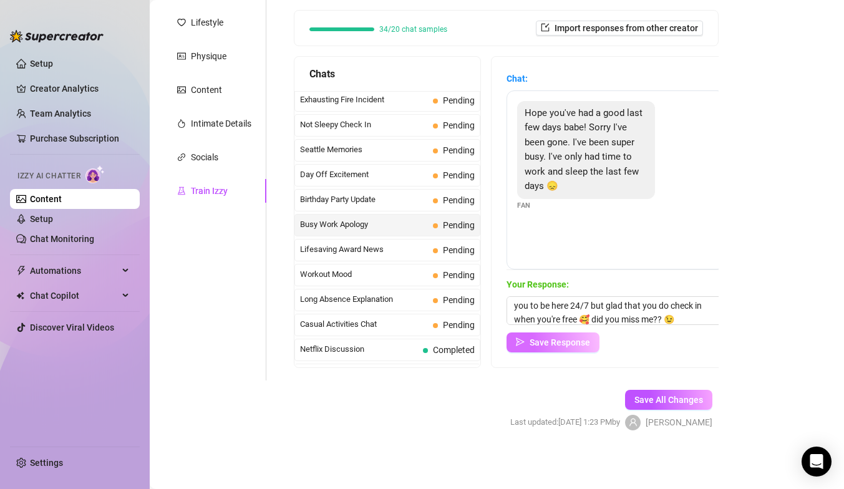
click at [553, 341] on span "Save Response" at bounding box center [559, 342] width 60 height 10
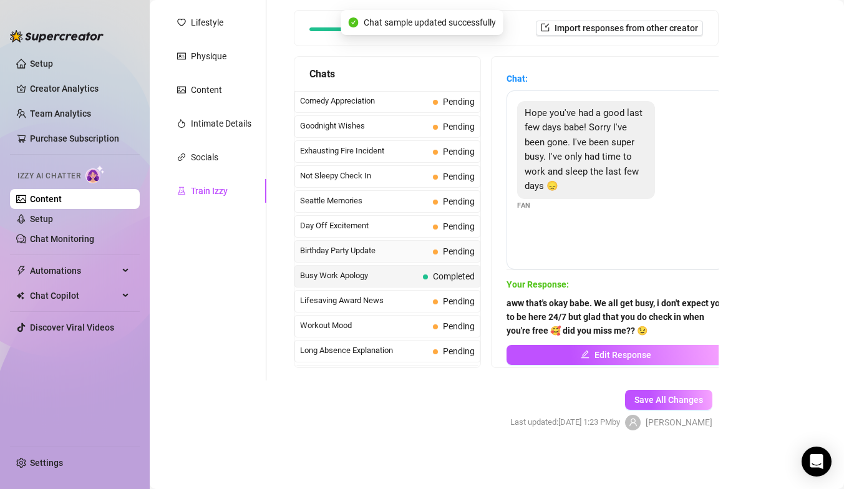
scroll to position [894, 0]
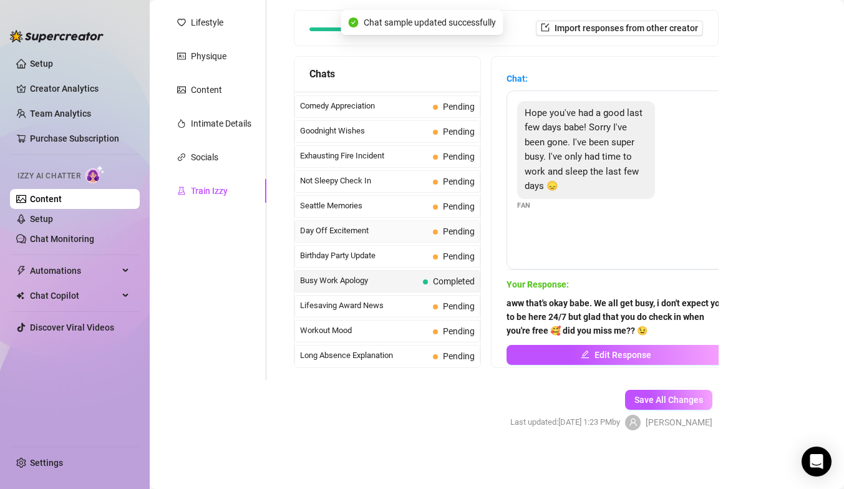
click at [357, 229] on span "Day Off Excitement" at bounding box center [364, 230] width 128 height 12
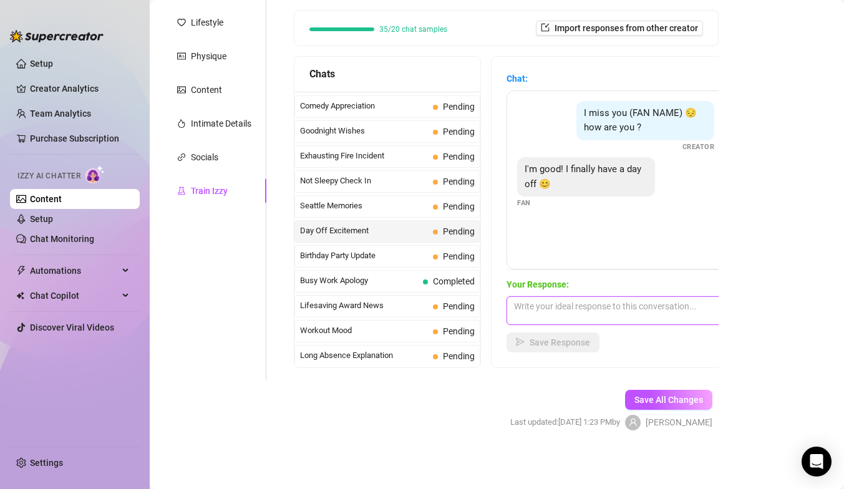
click at [544, 311] on textarea at bounding box center [615, 310] width 218 height 29
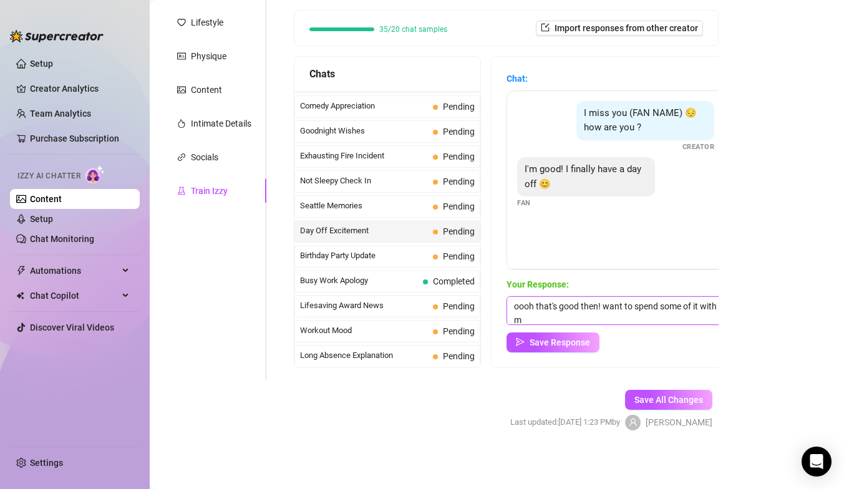
scroll to position [1, 0]
click at [603, 305] on textarea "oooh that's good then! want to spend some of it with me? 😉" at bounding box center [615, 310] width 218 height 29
type textarea "oooh that's good then! want to spend some of it with me? 😉"
click at [558, 340] on span "Save Response" at bounding box center [559, 342] width 60 height 10
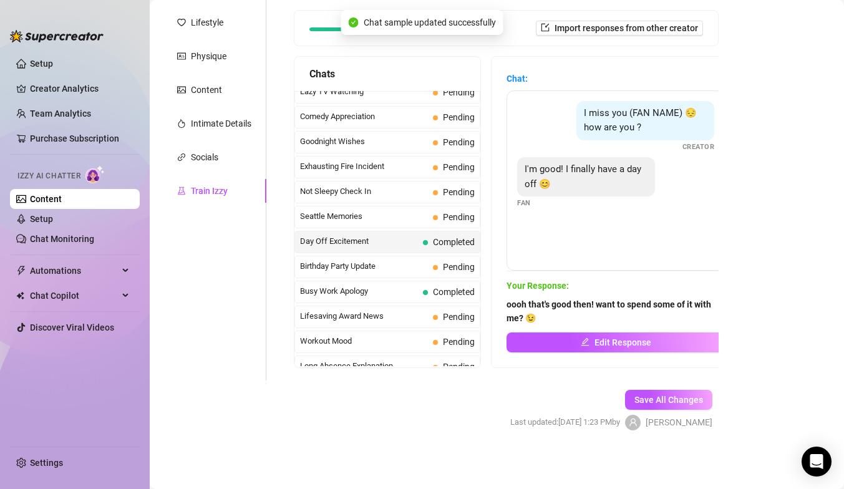
scroll to position [863, 0]
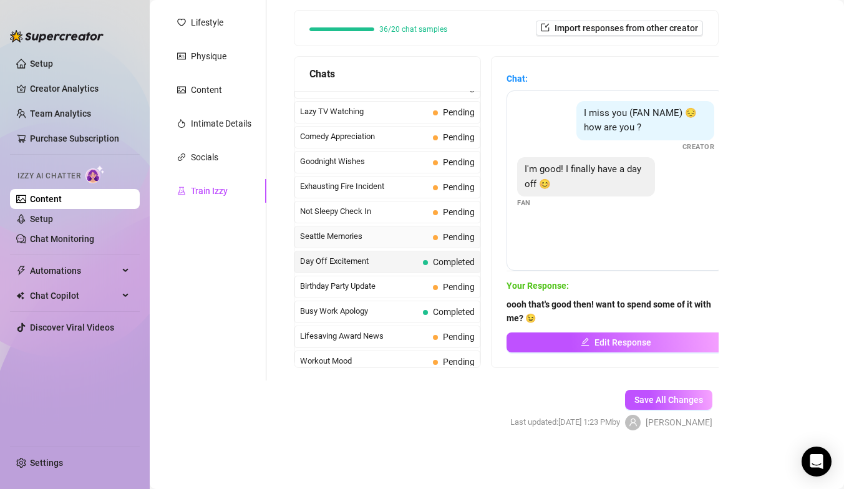
click at [392, 238] on span "Seattle Memories" at bounding box center [364, 236] width 128 height 12
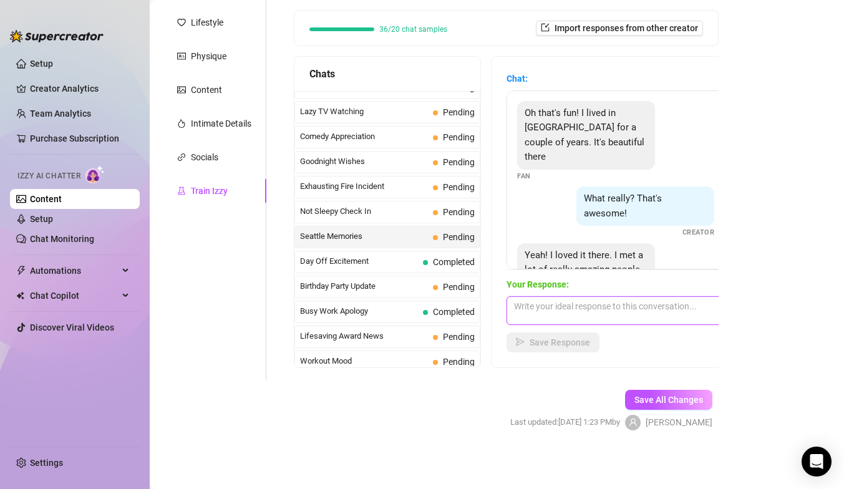
click at [525, 306] on textarea at bounding box center [615, 310] width 218 height 29
type textarea "I"
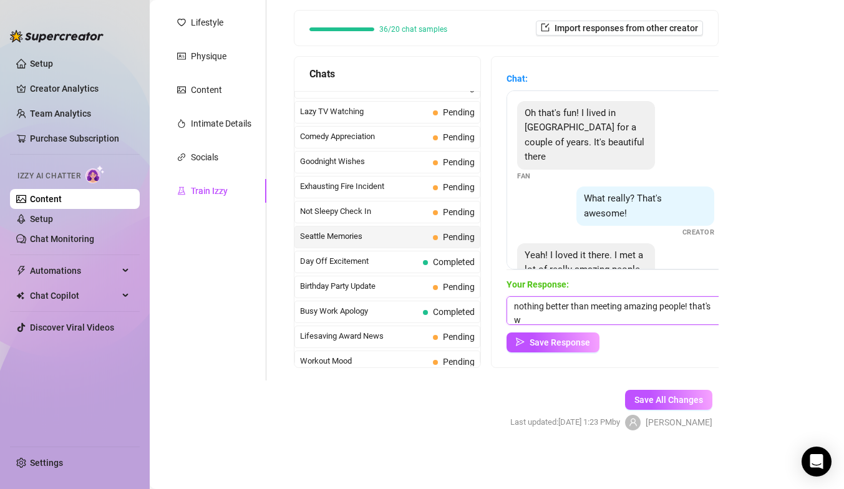
scroll to position [1, 0]
type textarea "nothing better than meeting amazing people! that's what life is about :)"
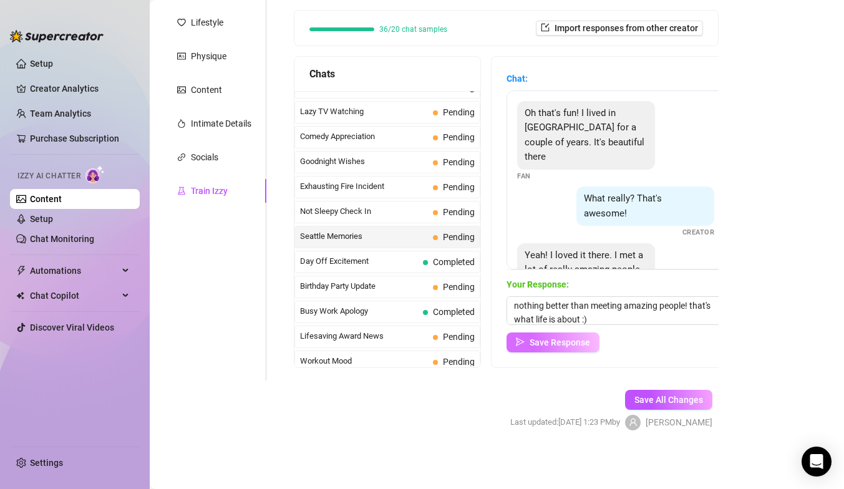
click at [537, 345] on span "Save Response" at bounding box center [559, 342] width 60 height 10
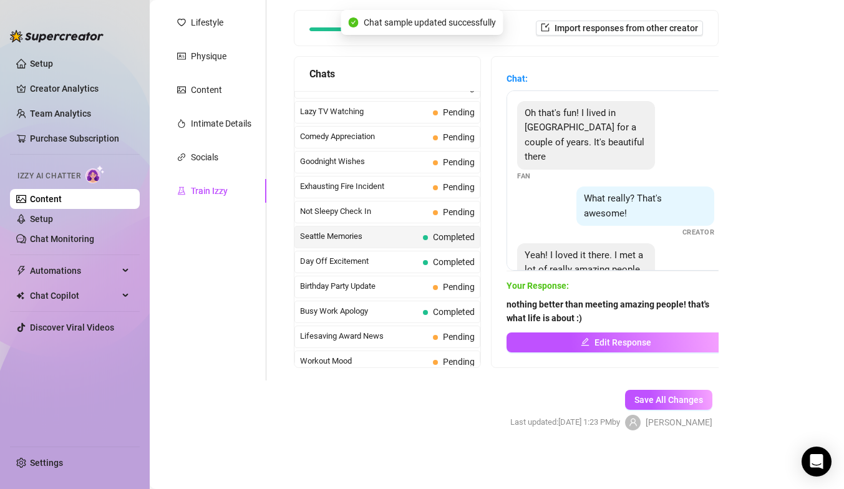
scroll to position [857, 0]
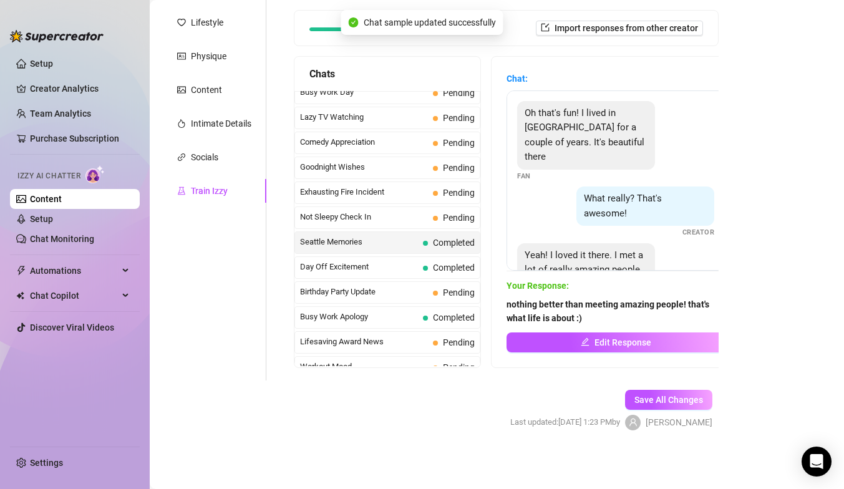
click at [373, 221] on span "Not Sleepy Check In" at bounding box center [364, 217] width 128 height 12
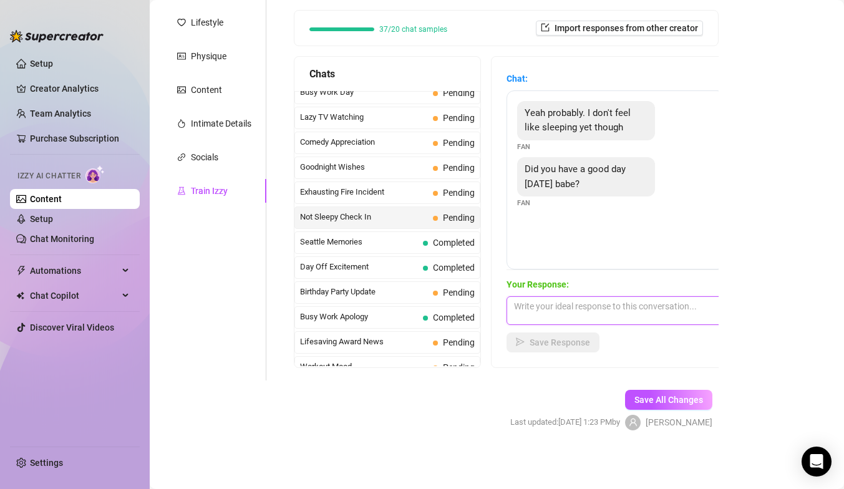
click at [539, 306] on textarea at bounding box center [615, 310] width 218 height 29
type textarea "w"
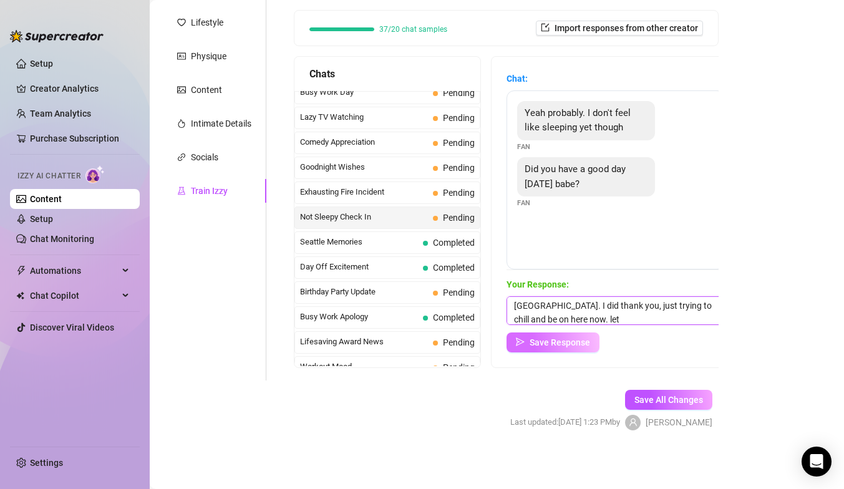
scroll to position [5, 0]
click at [625, 316] on textarea "good, so i can make you tired then ;) [GEOGRAPHIC_DATA]. I did thank you, just …" at bounding box center [615, 310] width 218 height 29
type textarea "good, so i can make you tired then ;) [GEOGRAPHIC_DATA]. I did thank you, just …"
click at [551, 346] on span "Save Response" at bounding box center [559, 342] width 60 height 10
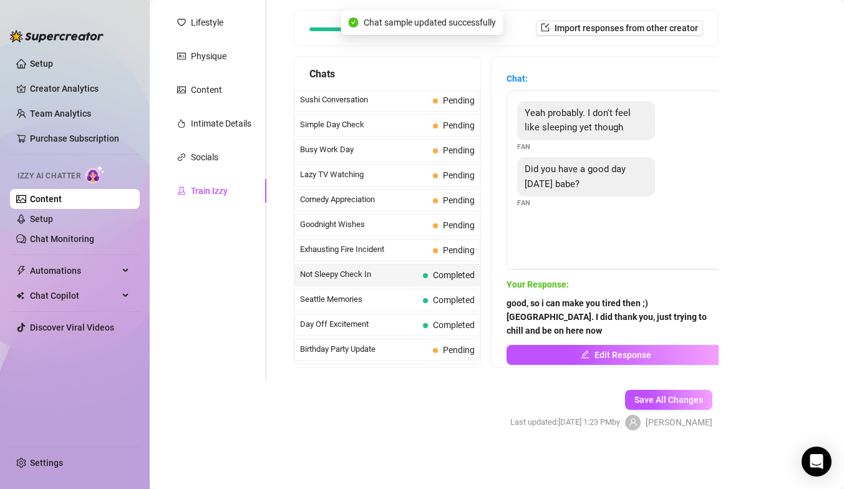
scroll to position [799, 0]
click at [407, 250] on span "Exhausting Fire Incident" at bounding box center [364, 250] width 128 height 12
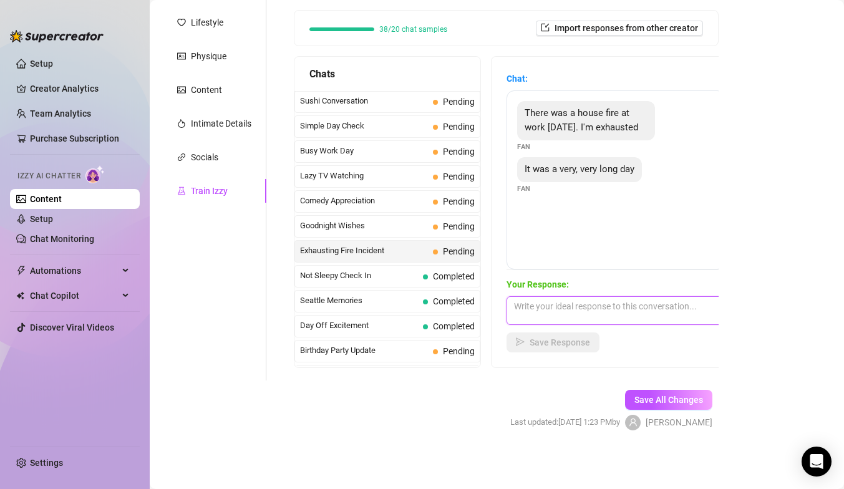
click at [544, 310] on textarea at bounding box center [615, 310] width 218 height 29
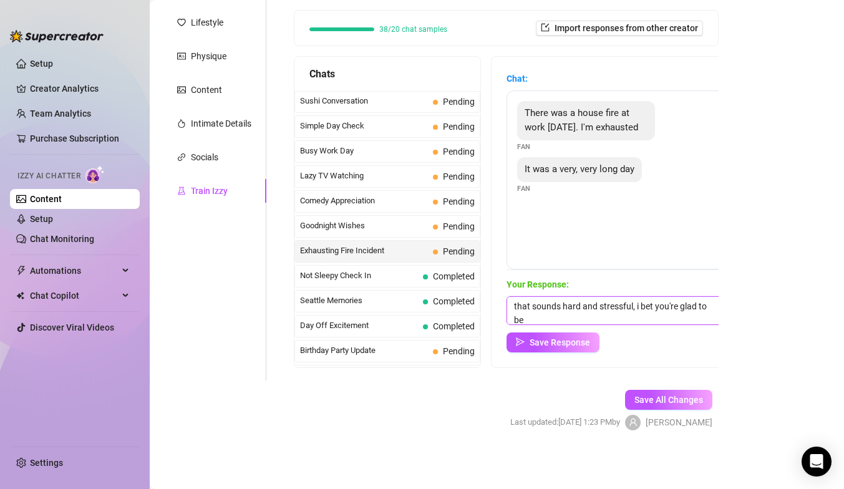
scroll to position [1, 0]
click at [650, 317] on textarea "that sounds hard and stressful, i bet you're glad to be home! let me help and r…" at bounding box center [615, 310] width 218 height 29
type textarea "that sounds hard and stressful, i bet you're glad to be home! let me help and r…"
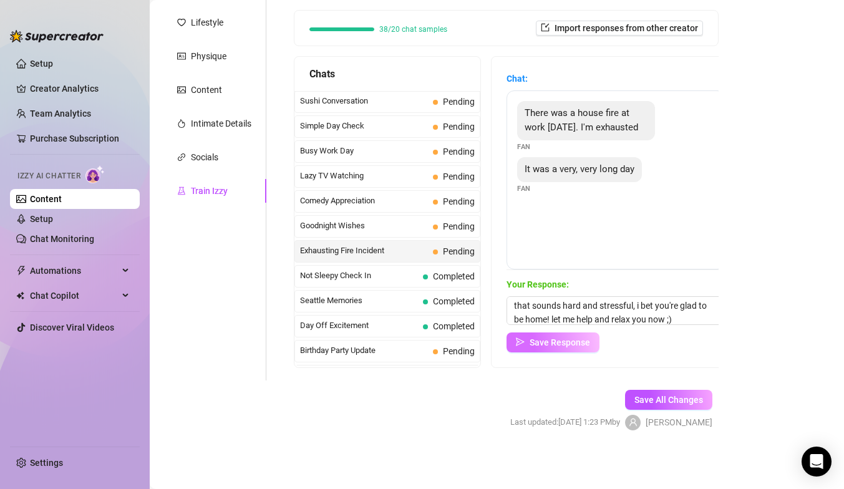
click at [556, 341] on span "Save Response" at bounding box center [559, 342] width 60 height 10
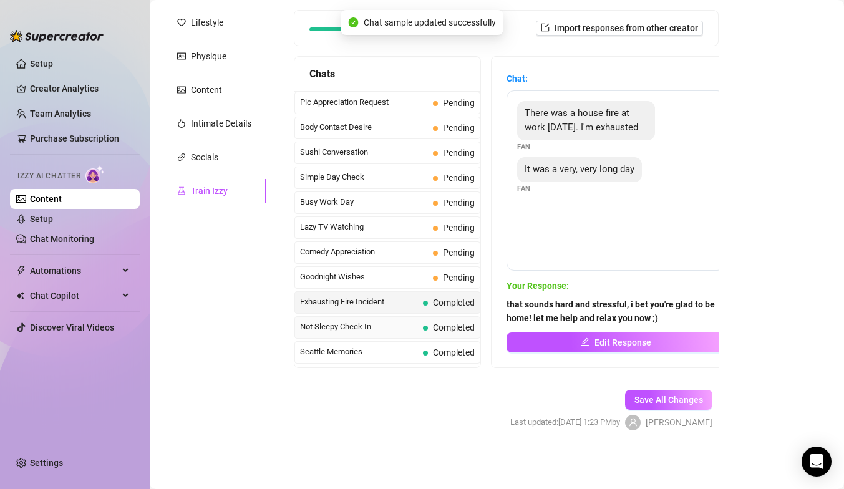
scroll to position [745, 0]
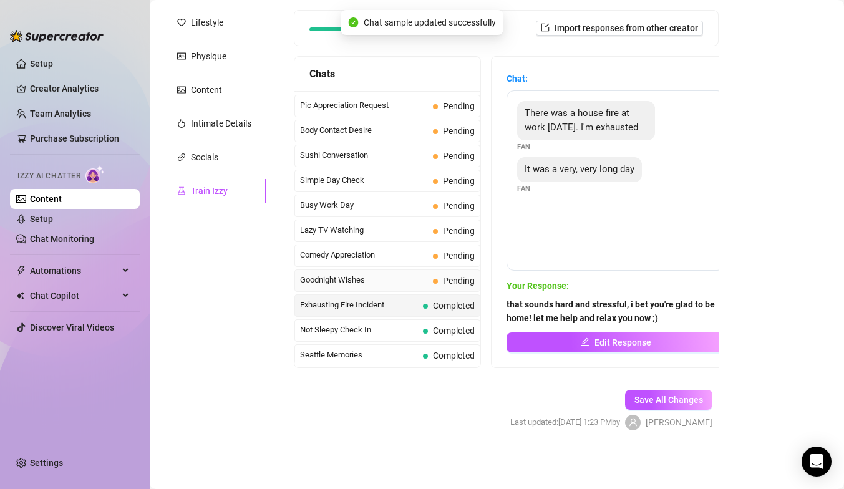
click at [397, 289] on div "Goodnight Wishes Pending" at bounding box center [387, 280] width 186 height 22
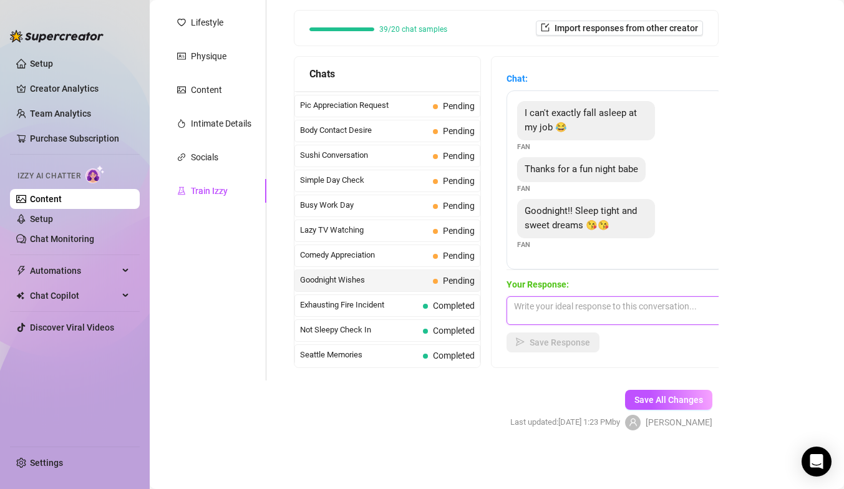
click at [551, 312] on textarea at bounding box center [615, 310] width 218 height 29
type textarea "y"
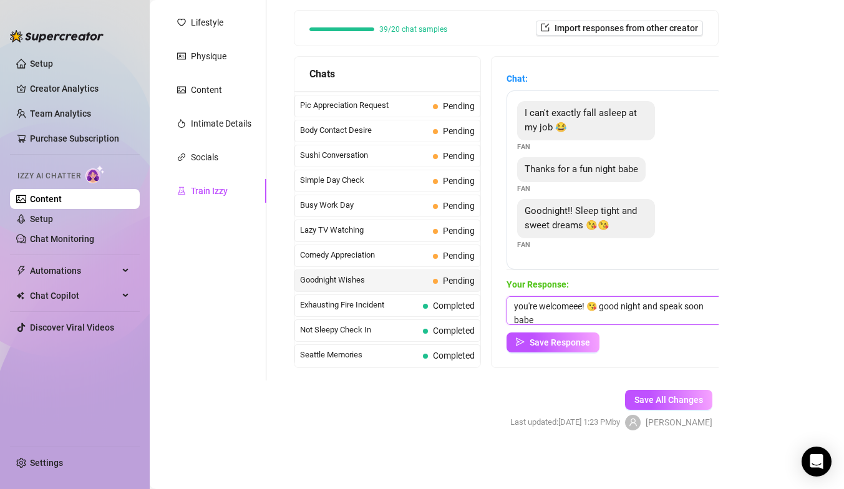
scroll to position [1, 0]
type textarea "you're welcomeee! 😘 good night and speak soon babe! 😘"
click at [550, 339] on span "Save Response" at bounding box center [559, 342] width 60 height 10
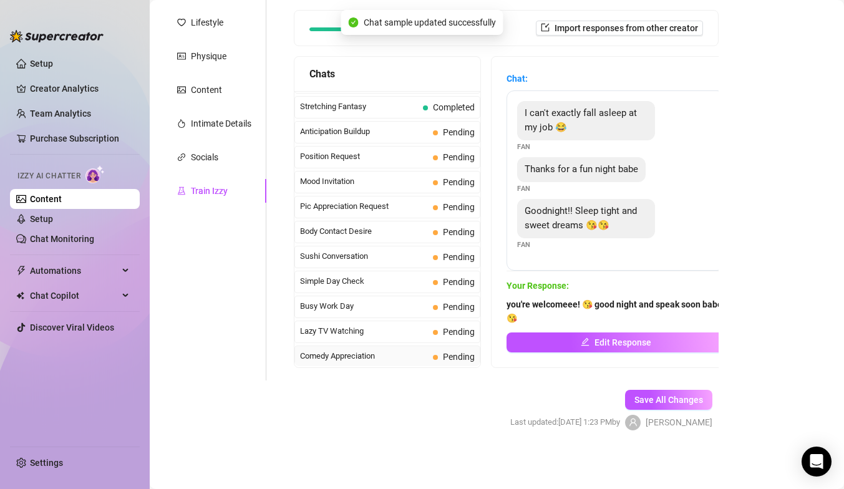
scroll to position [0, 0]
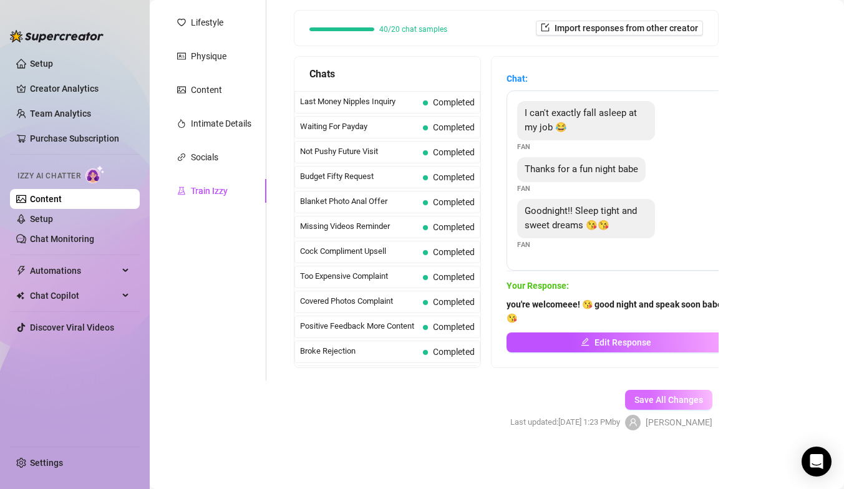
click at [681, 403] on span "Save All Changes" at bounding box center [668, 400] width 69 height 10
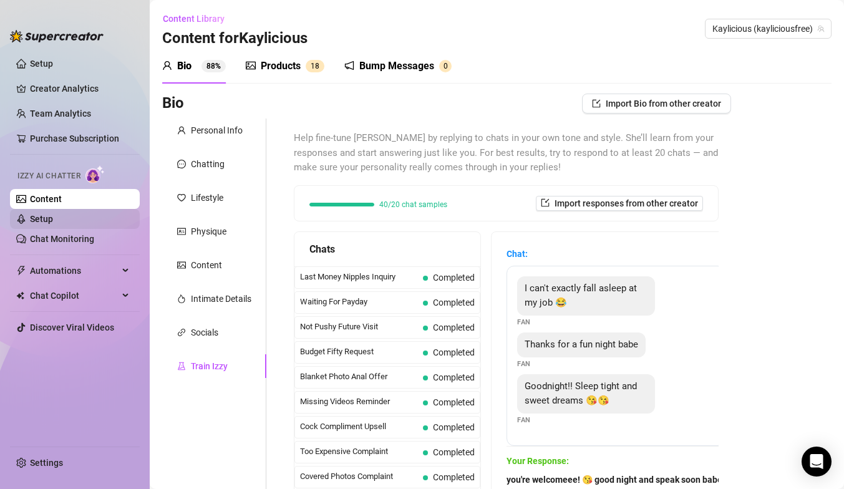
click at [53, 224] on link "Setup" at bounding box center [41, 219] width 23 height 10
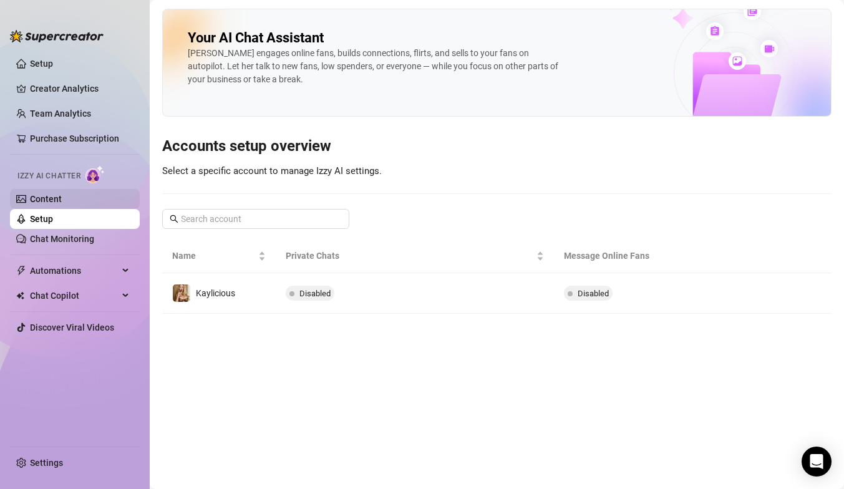
click at [62, 196] on link "Content" at bounding box center [46, 199] width 32 height 10
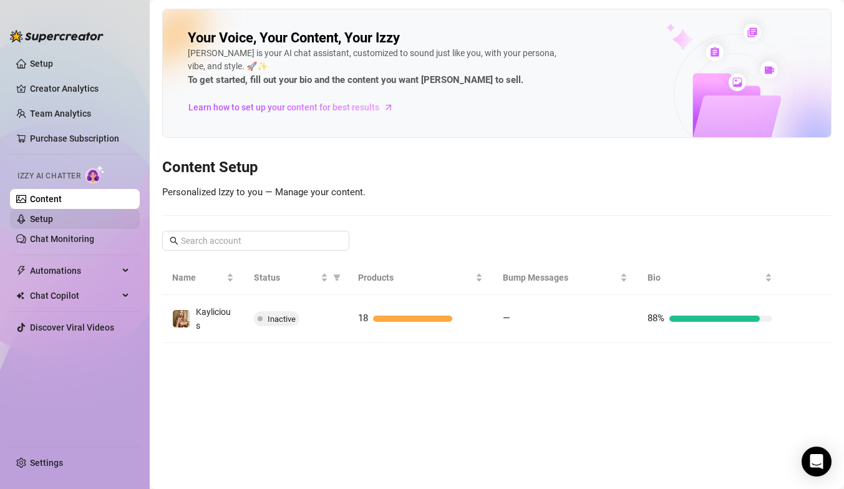
click at [53, 221] on link "Setup" at bounding box center [41, 219] width 23 height 10
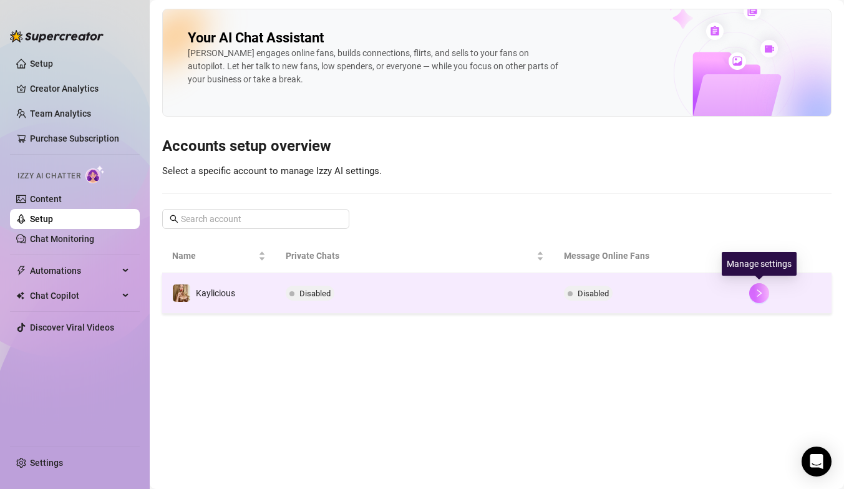
click at [759, 291] on icon "right" at bounding box center [758, 293] width 9 height 9
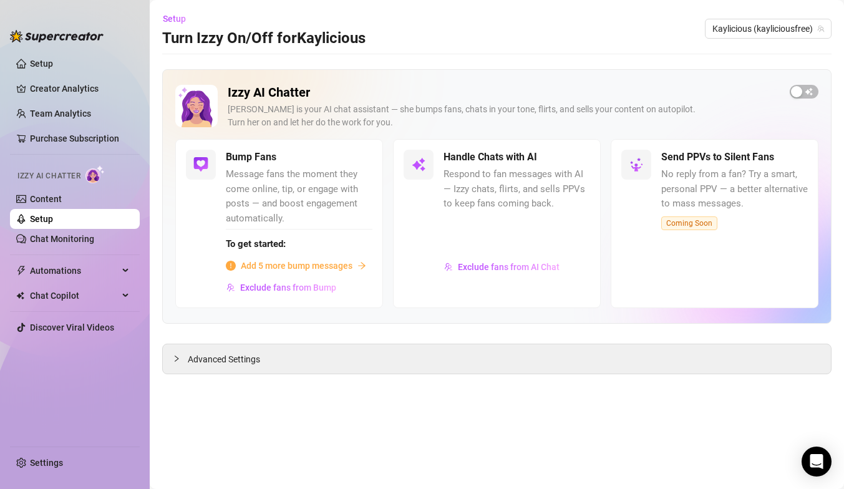
click at [317, 264] on span "Add 5 more bump messages" at bounding box center [297, 266] width 112 height 14
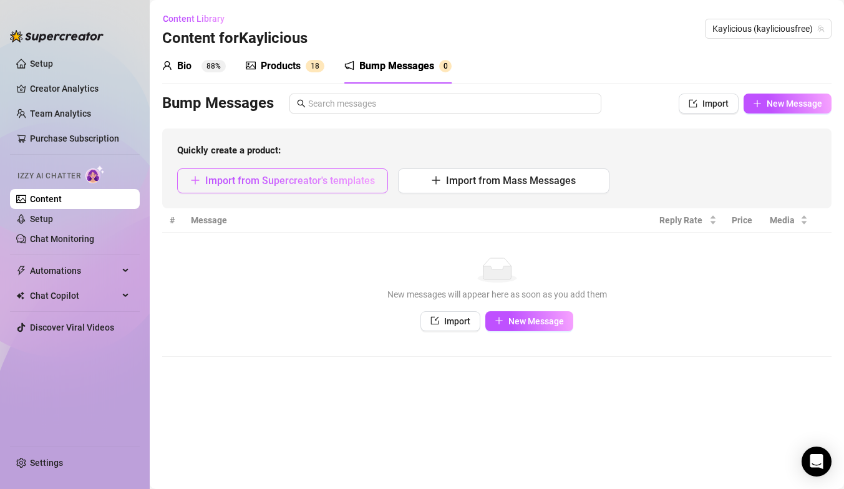
click at [321, 187] on button "Import from Supercreator's templates" at bounding box center [282, 180] width 211 height 25
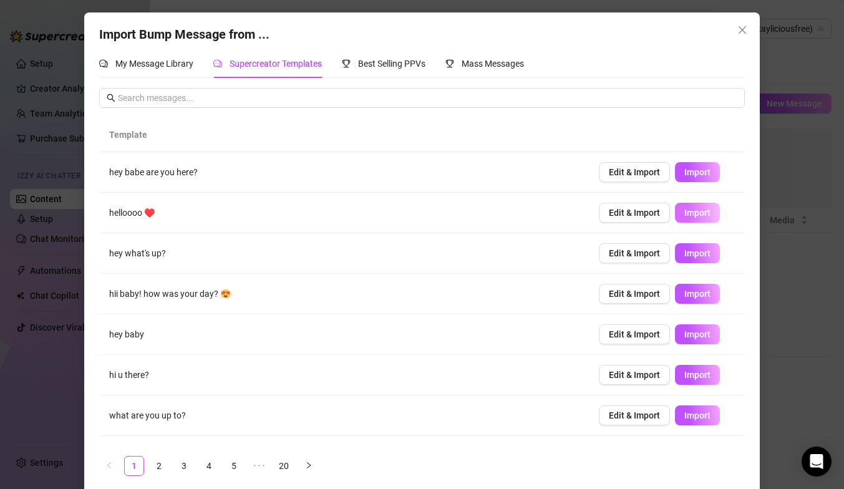
click at [690, 213] on span "Import" at bounding box center [697, 213] width 26 height 10
click at [161, 463] on link "2" at bounding box center [159, 465] width 19 height 19
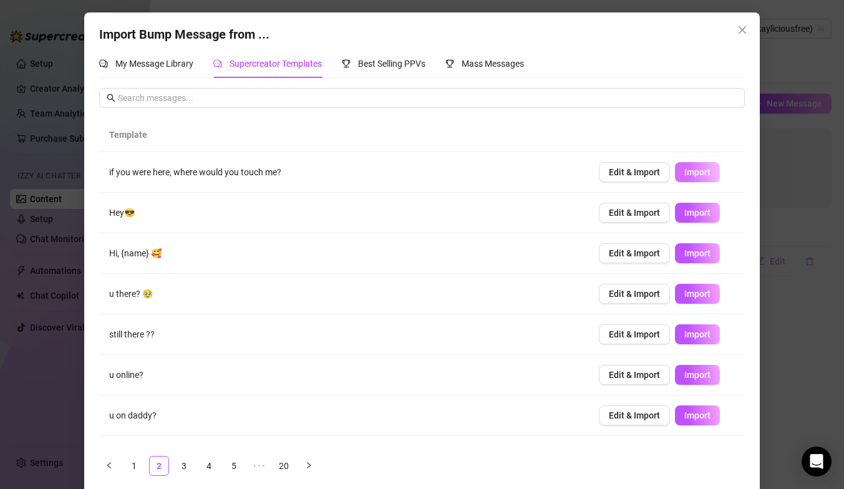
click at [695, 171] on span "Import" at bounding box center [697, 172] width 26 height 10
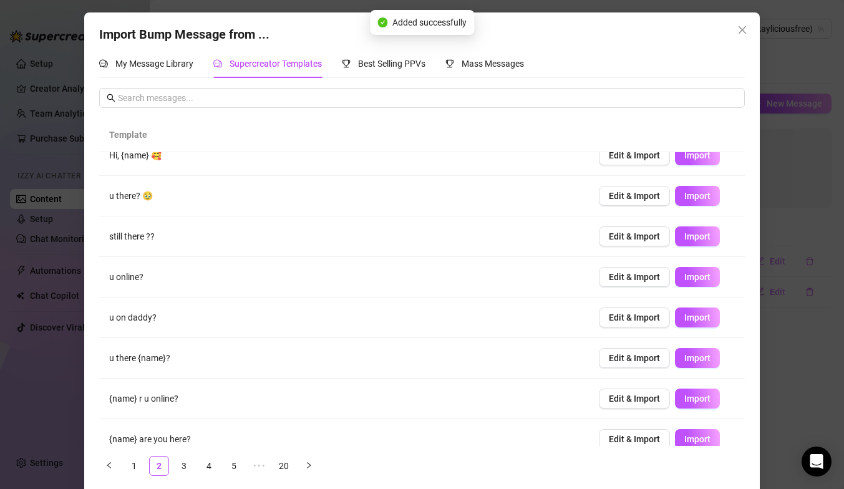
scroll to position [112, 0]
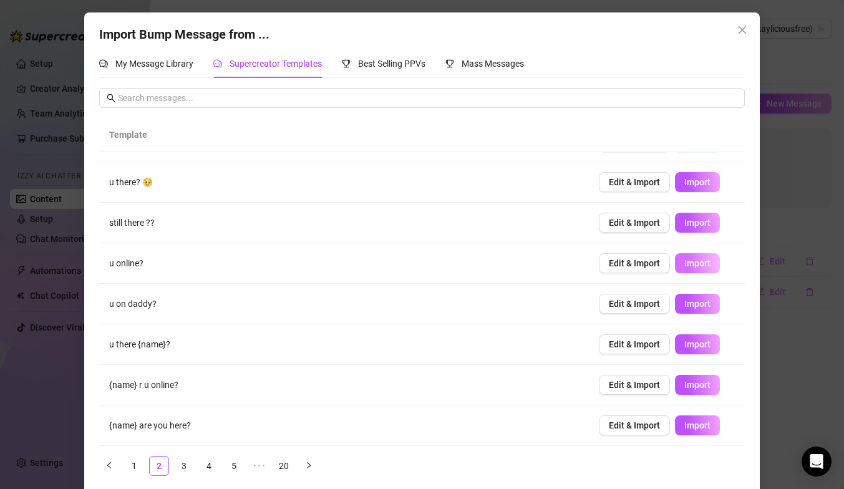
click at [689, 261] on span "Import" at bounding box center [697, 263] width 26 height 10
type textarea "u online?"
type input "0"
click at [697, 307] on span "Import" at bounding box center [697, 304] width 26 height 10
click at [183, 466] on link "3" at bounding box center [184, 465] width 19 height 19
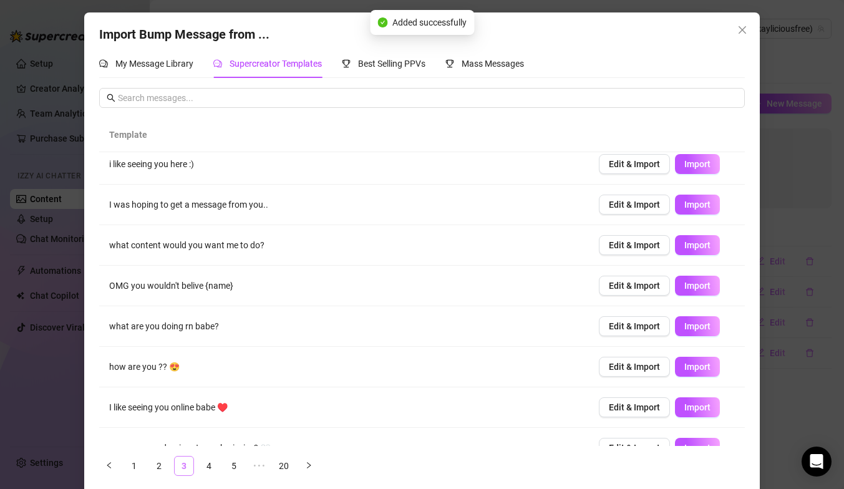
scroll to position [0, 0]
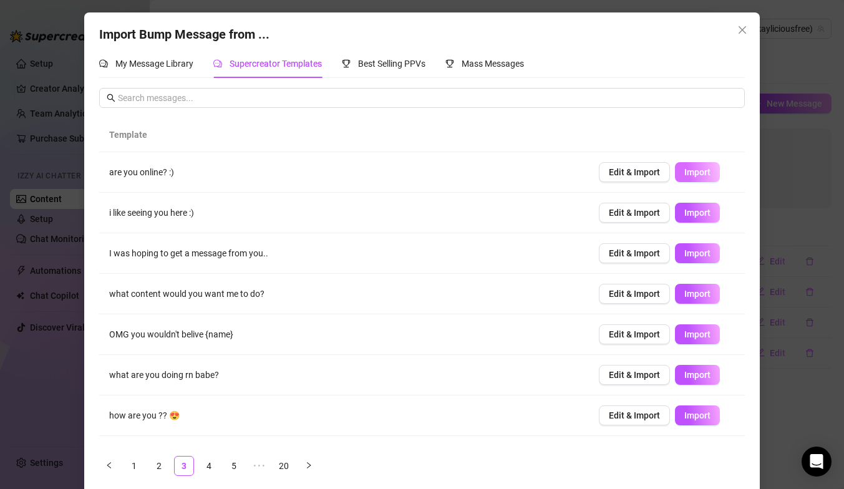
click at [700, 173] on span "Import" at bounding box center [697, 172] width 26 height 10
type textarea "are you online? :)"
type input "0"
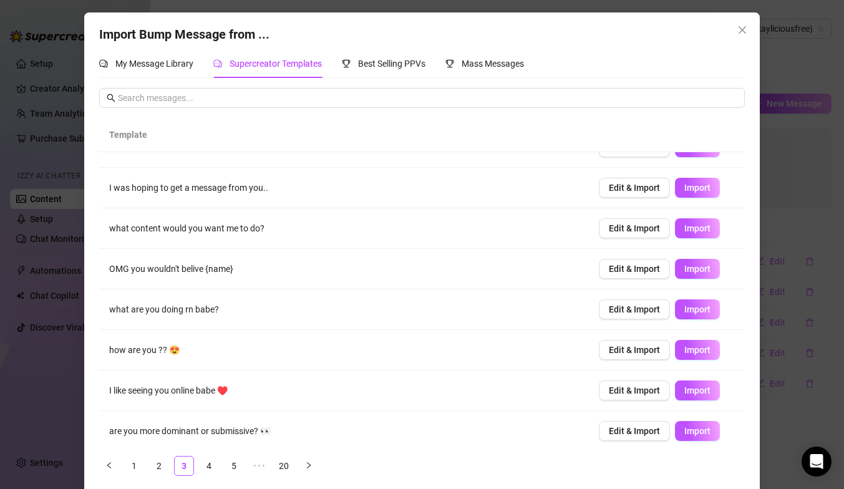
scroll to position [55, 0]
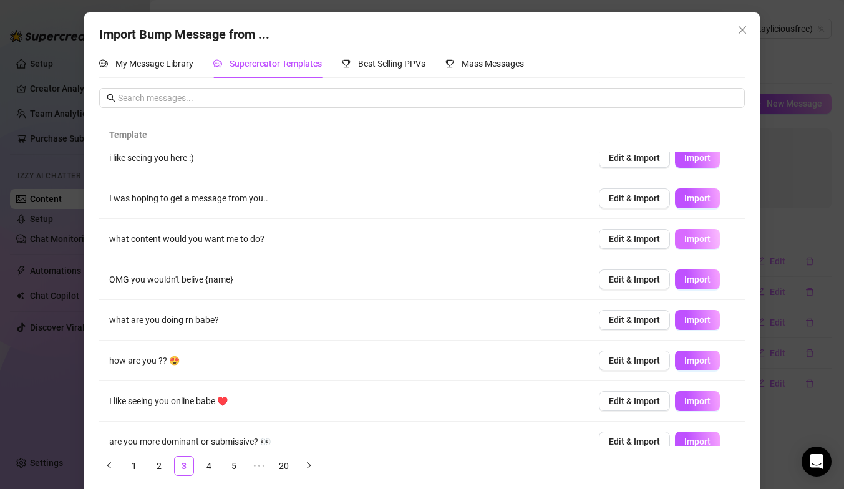
click at [695, 238] on span "Import" at bounding box center [697, 239] width 26 height 10
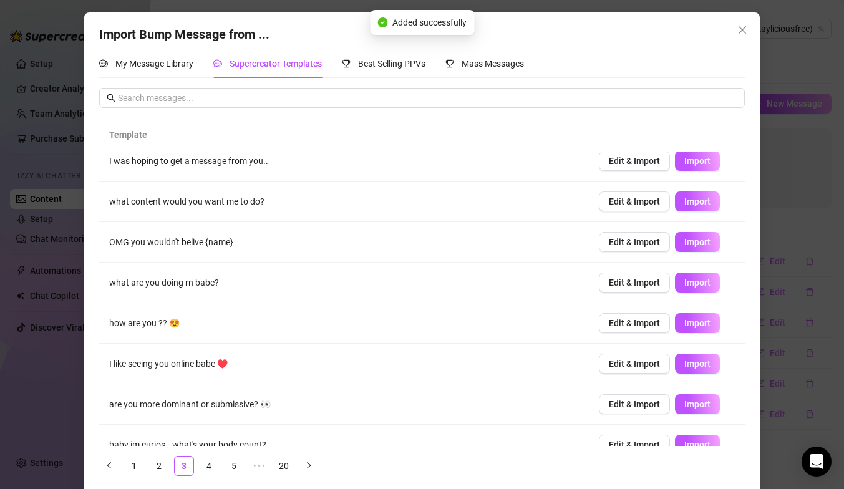
scroll to position [112, 0]
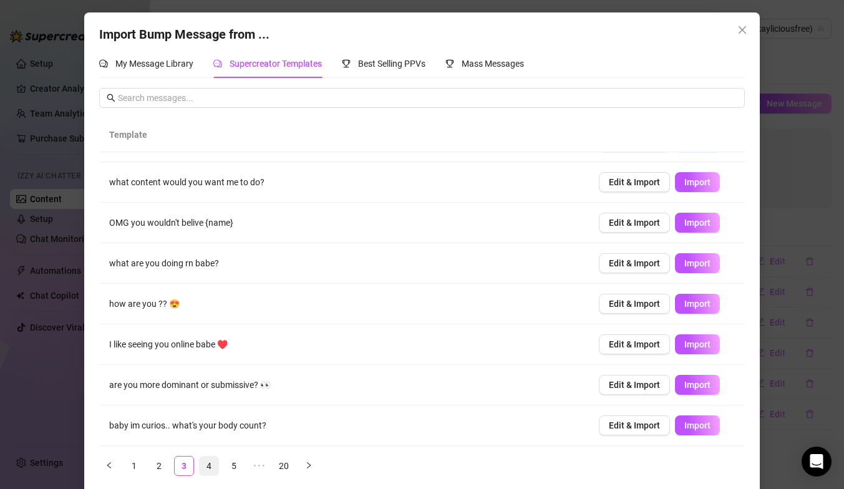
click at [209, 463] on link "4" at bounding box center [209, 465] width 19 height 19
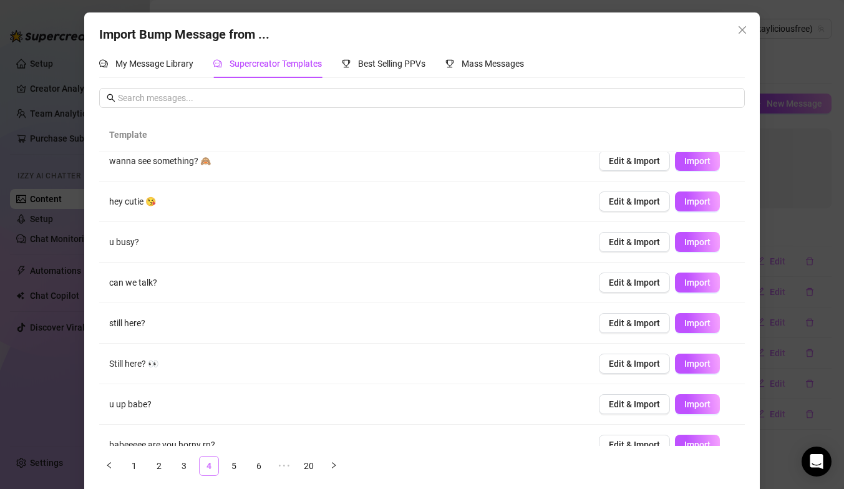
scroll to position [0, 0]
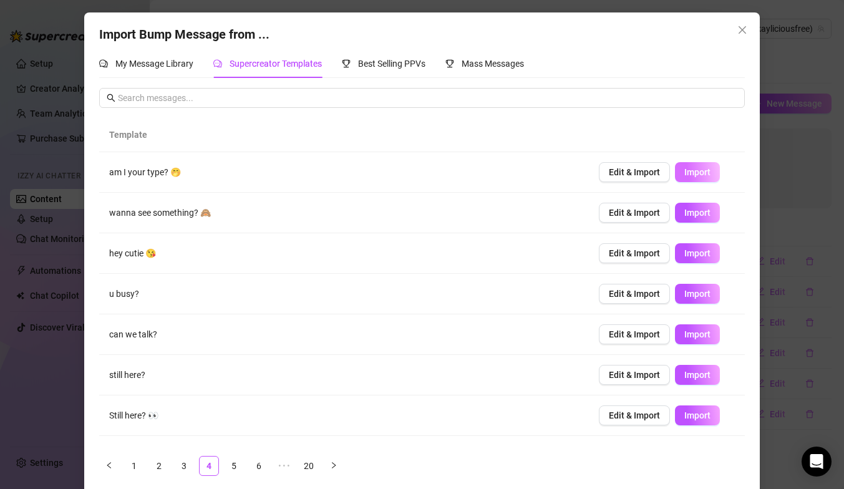
click at [690, 173] on span "Import" at bounding box center [697, 172] width 26 height 10
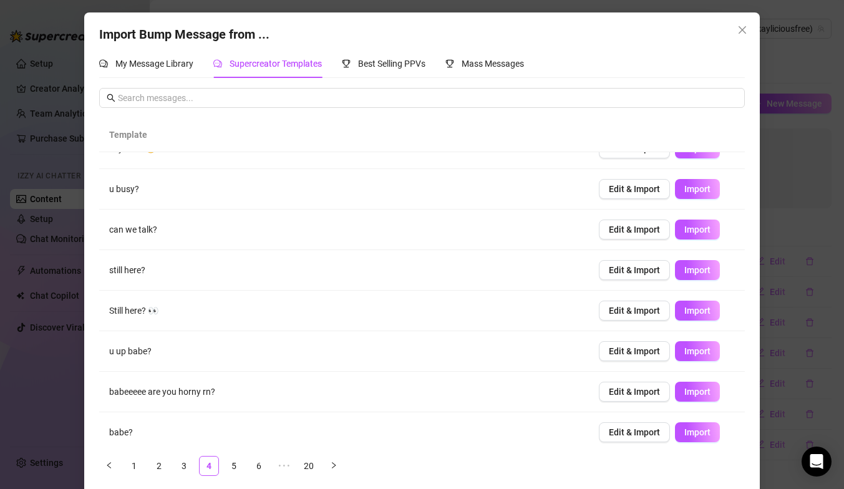
scroll to position [112, 0]
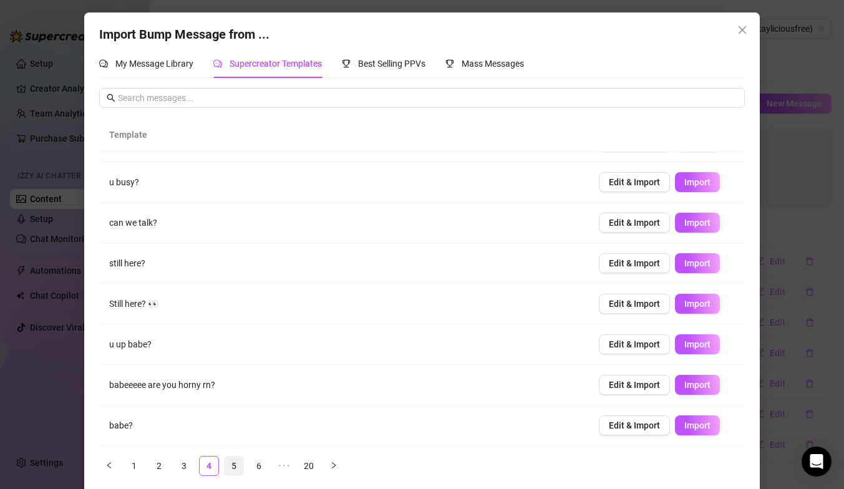
click at [228, 466] on link "5" at bounding box center [233, 465] width 19 height 19
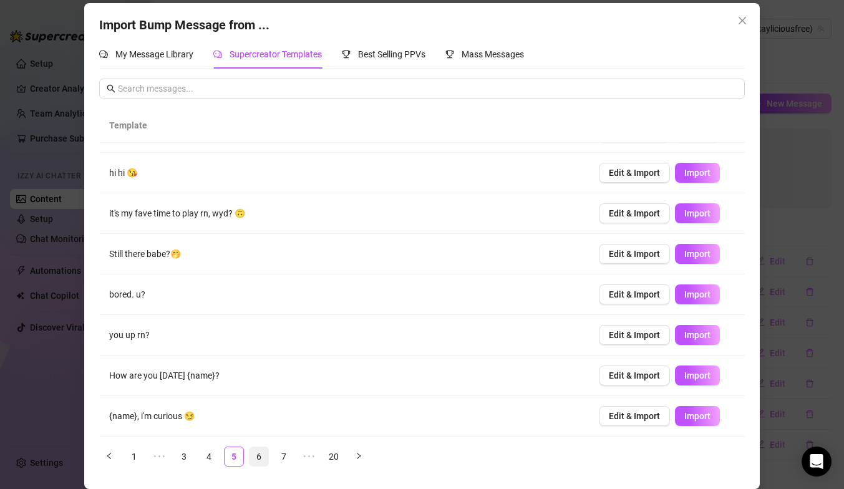
click at [261, 456] on link "6" at bounding box center [258, 456] width 19 height 19
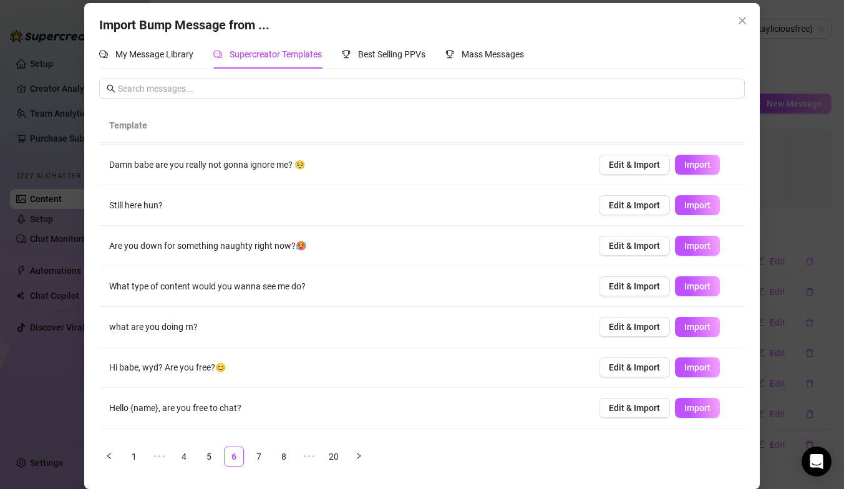
scroll to position [42, 0]
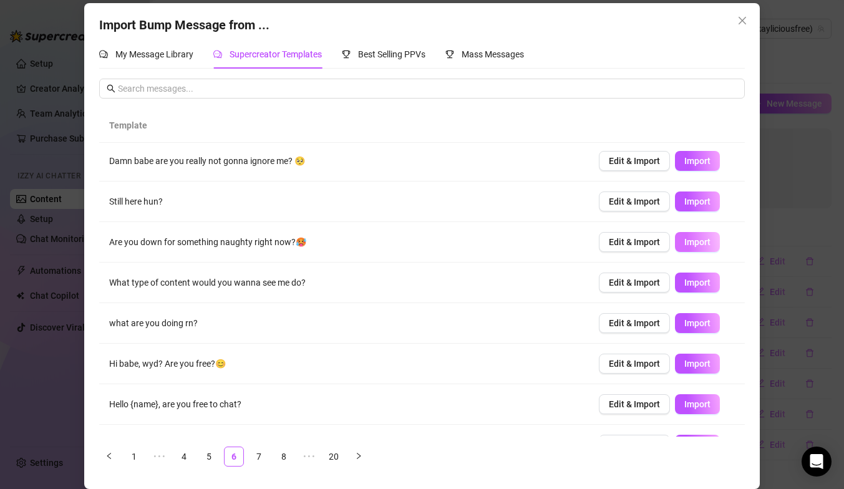
click at [701, 244] on span "Import" at bounding box center [697, 242] width 26 height 10
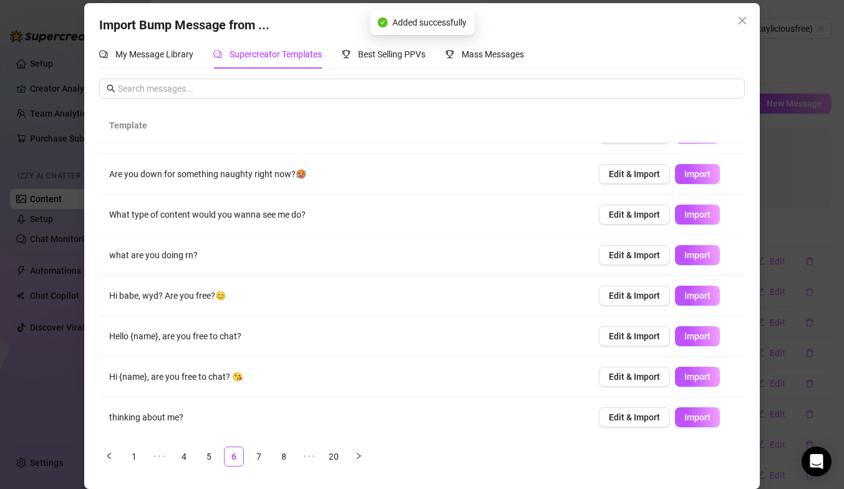
scroll to position [112, 0]
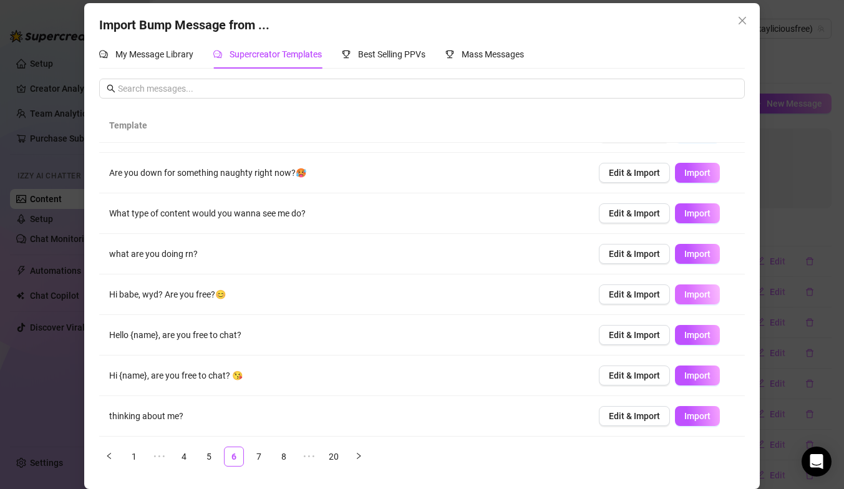
click at [687, 297] on span "Import" at bounding box center [697, 294] width 26 height 10
click at [249, 454] on li "7" at bounding box center [259, 456] width 20 height 20
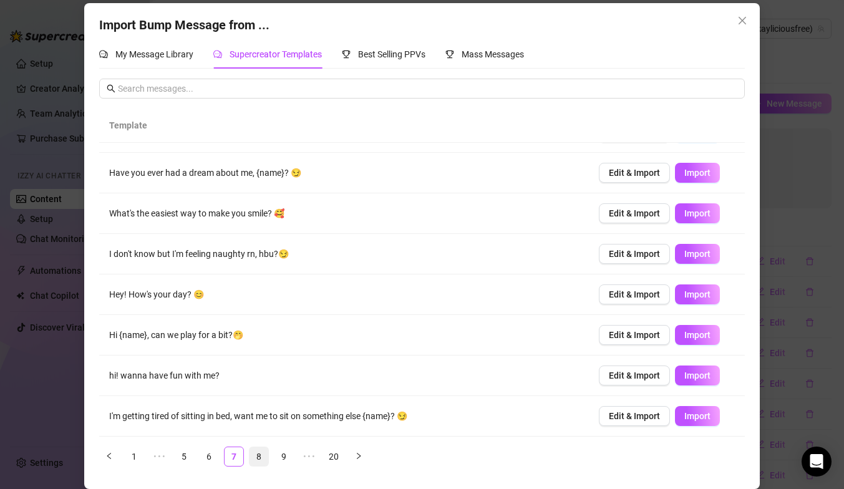
click at [257, 454] on link "8" at bounding box center [258, 456] width 19 height 19
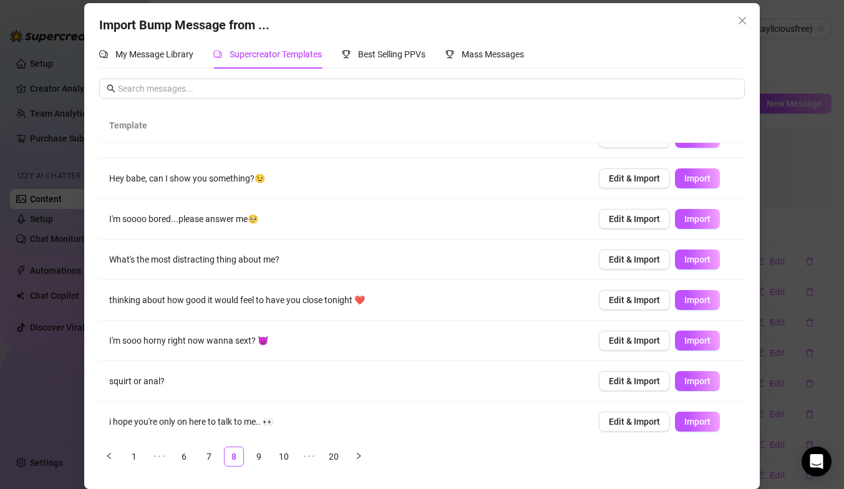
scroll to position [67, 0]
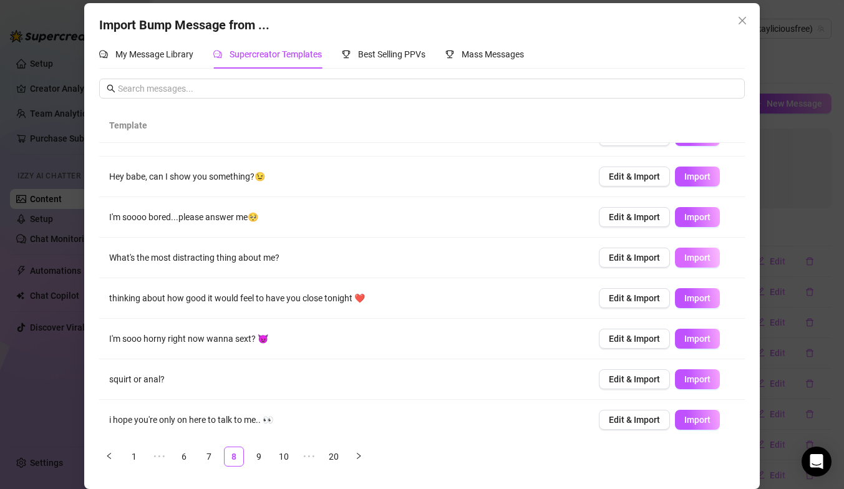
click at [690, 254] on span "Import" at bounding box center [697, 258] width 26 height 10
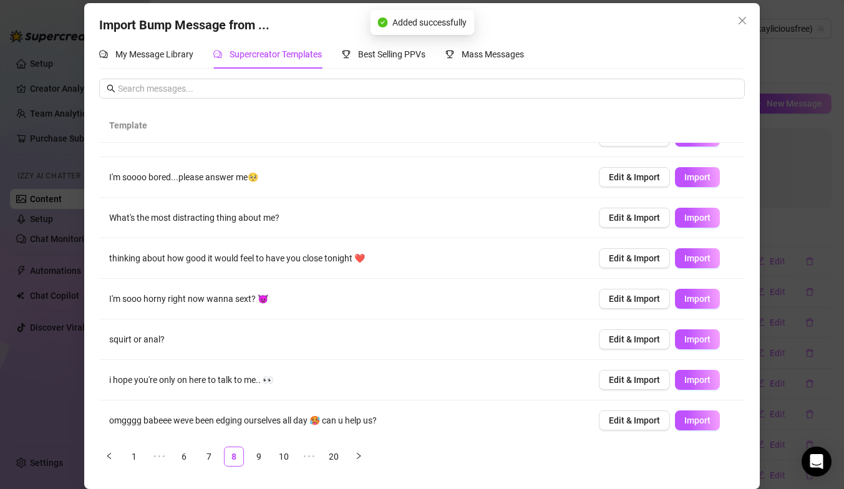
scroll to position [112, 0]
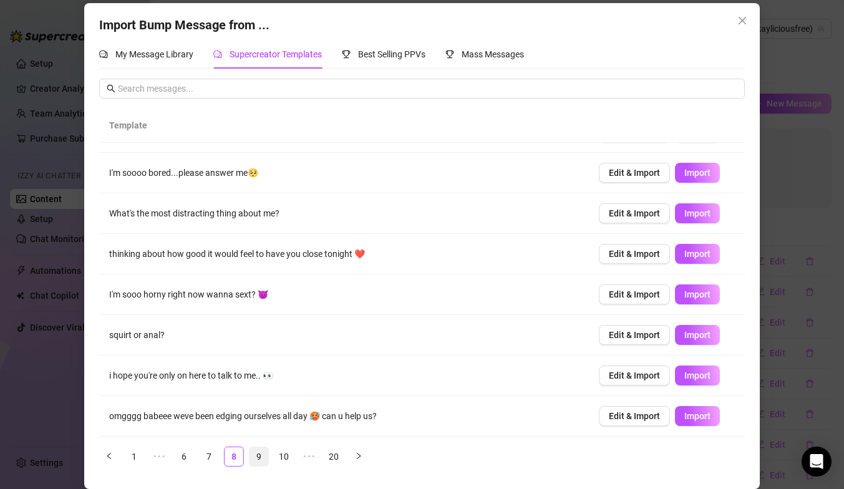
click at [261, 456] on link "9" at bounding box center [258, 456] width 19 height 19
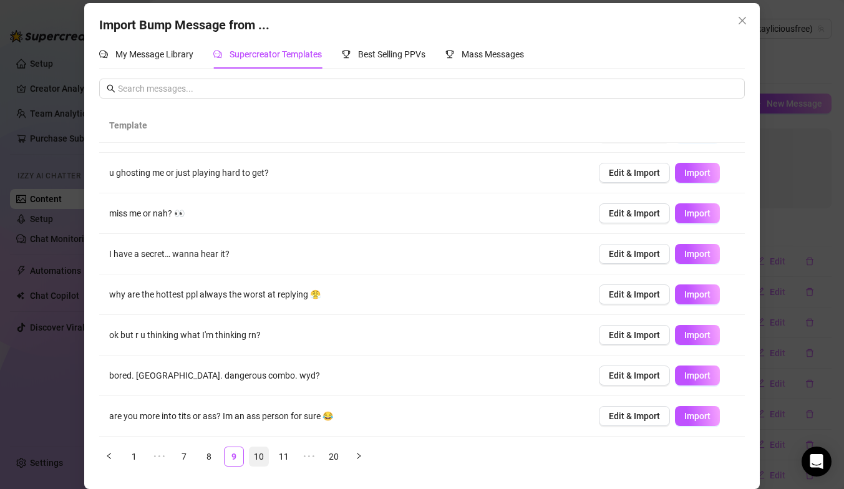
click at [260, 457] on link "10" at bounding box center [258, 456] width 19 height 19
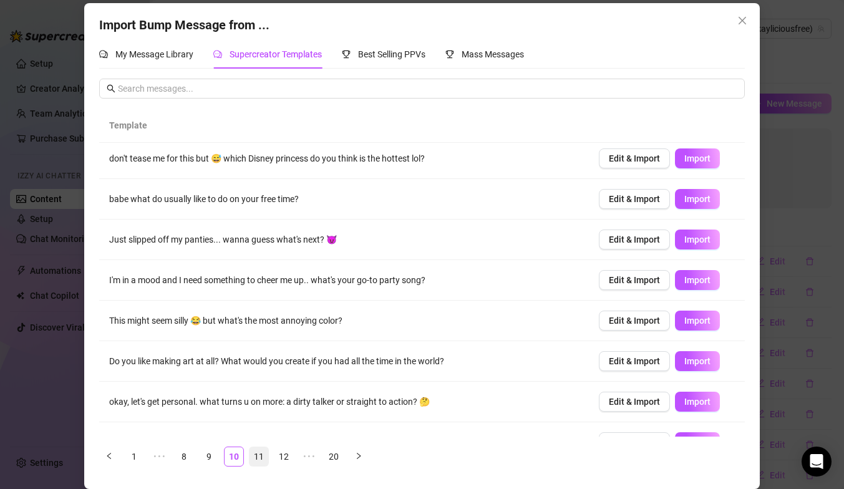
scroll to position [0, 0]
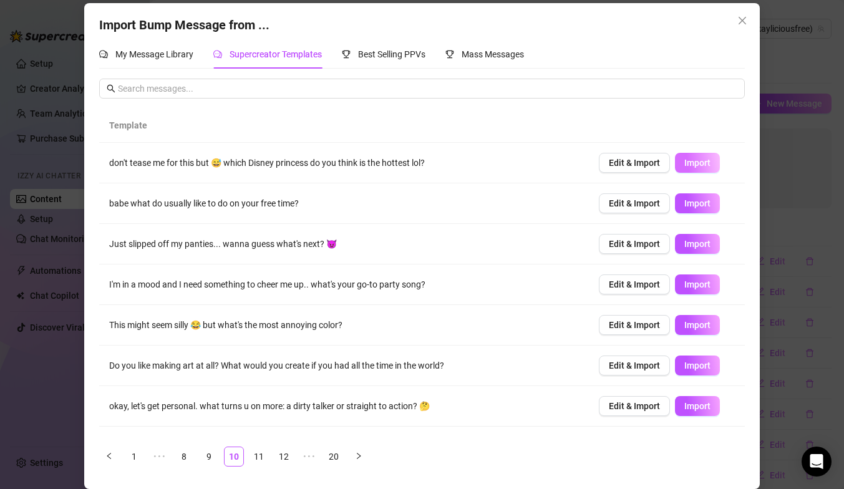
click at [693, 163] on span "Import" at bounding box center [697, 163] width 26 height 10
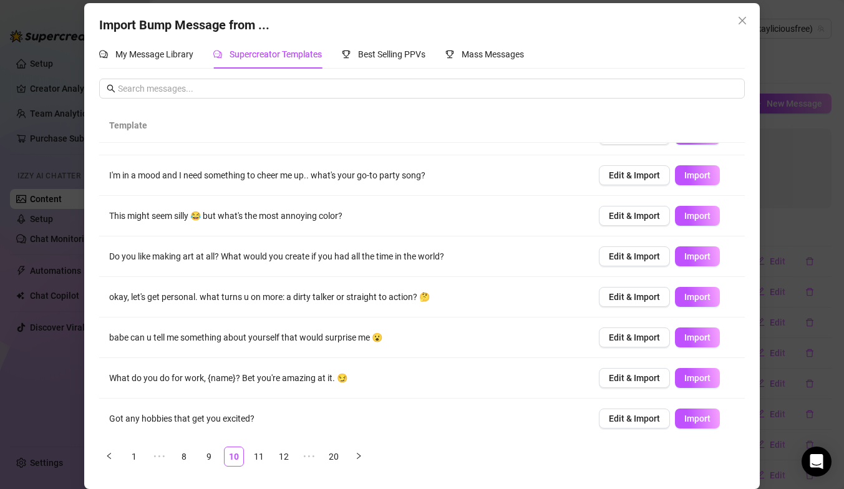
scroll to position [112, 0]
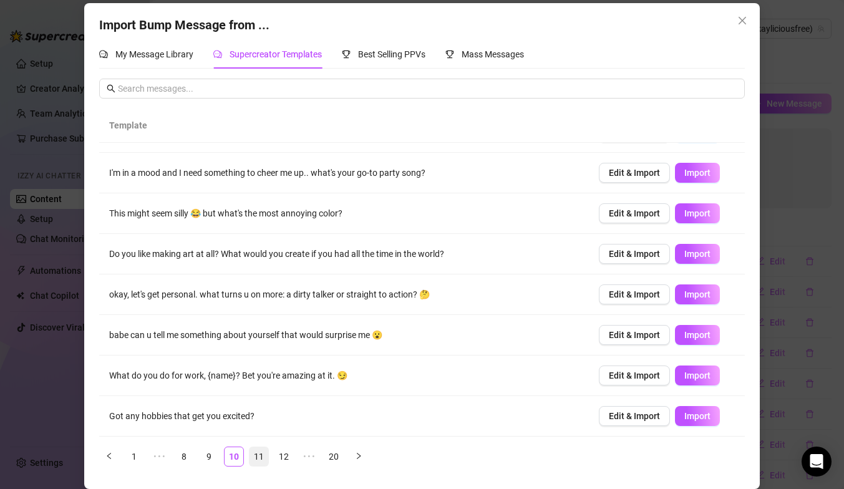
click at [259, 458] on link "11" at bounding box center [258, 456] width 19 height 19
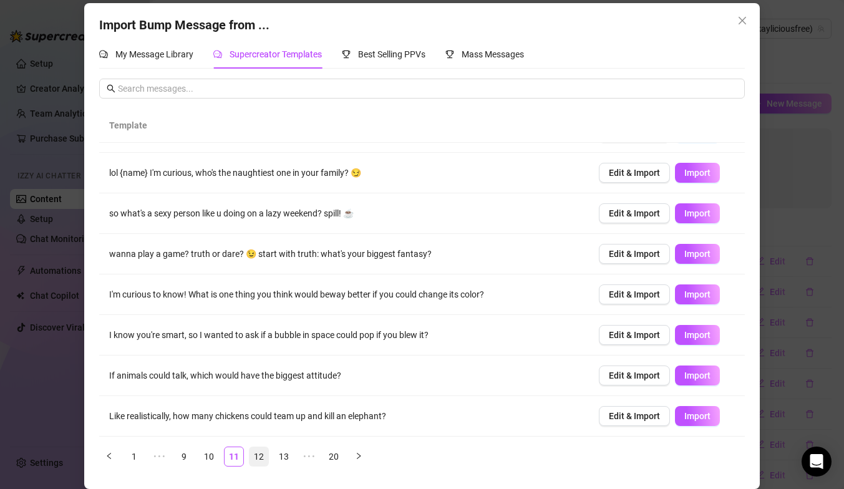
click at [259, 449] on link "12" at bounding box center [258, 456] width 19 height 19
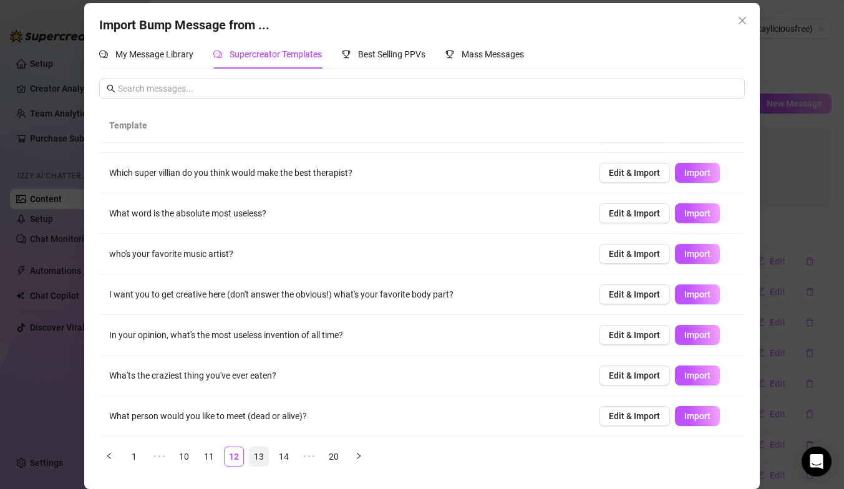
click at [261, 457] on link "13" at bounding box center [258, 456] width 19 height 19
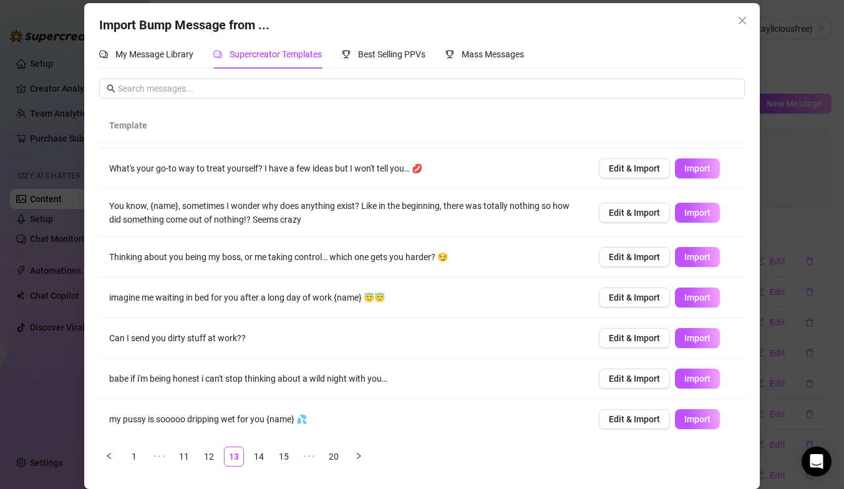
scroll to position [119, 0]
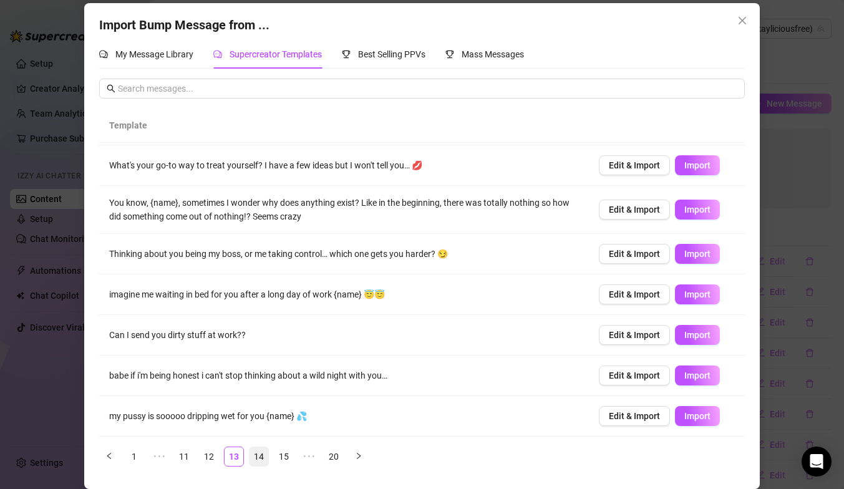
click at [254, 458] on link "14" at bounding box center [258, 456] width 19 height 19
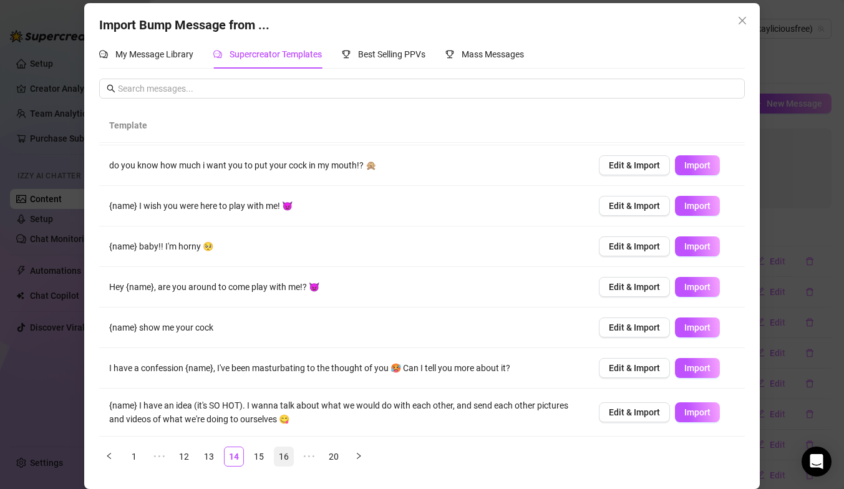
click at [261, 457] on link "15" at bounding box center [258, 456] width 19 height 19
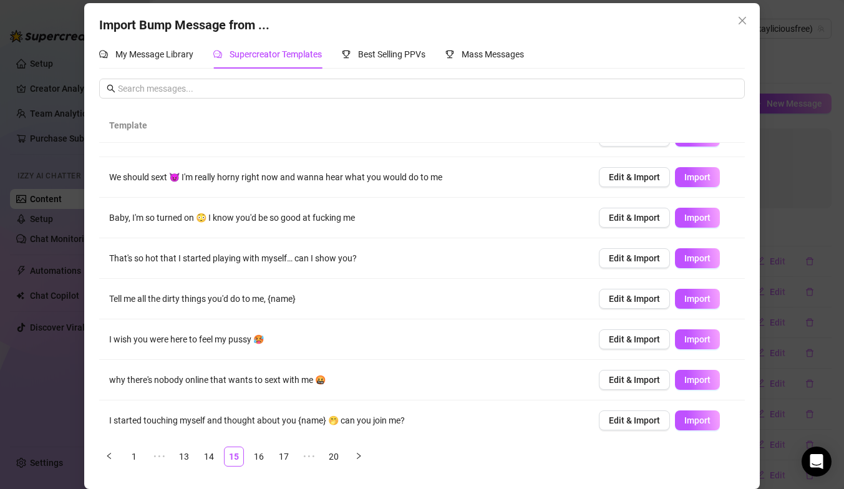
scroll to position [112, 0]
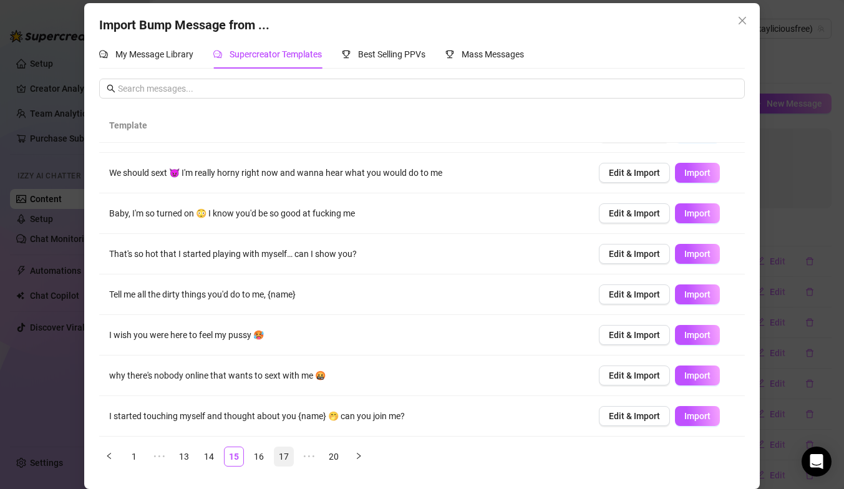
click at [251, 456] on link "16" at bounding box center [258, 456] width 19 height 19
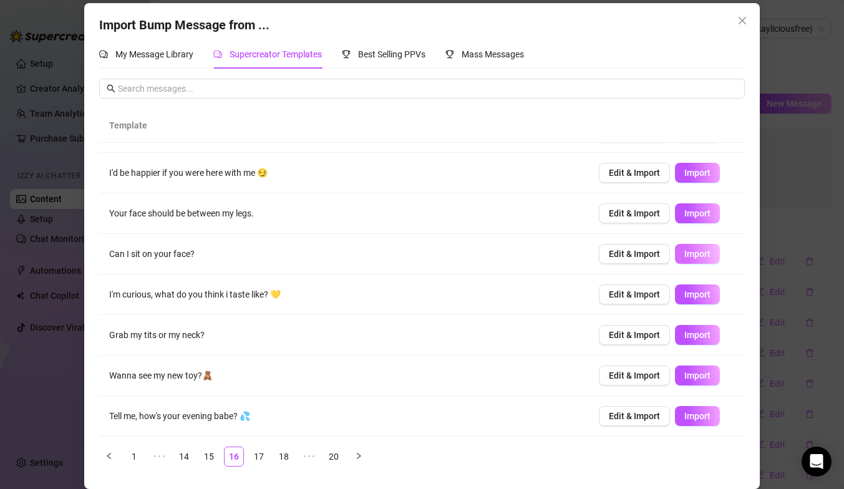
click at [699, 258] on span "Import" at bounding box center [697, 254] width 26 height 10
click at [692, 296] on span "Import" at bounding box center [697, 294] width 26 height 10
click at [697, 336] on span "Import" at bounding box center [697, 335] width 26 height 10
click at [259, 455] on link "17" at bounding box center [258, 456] width 19 height 19
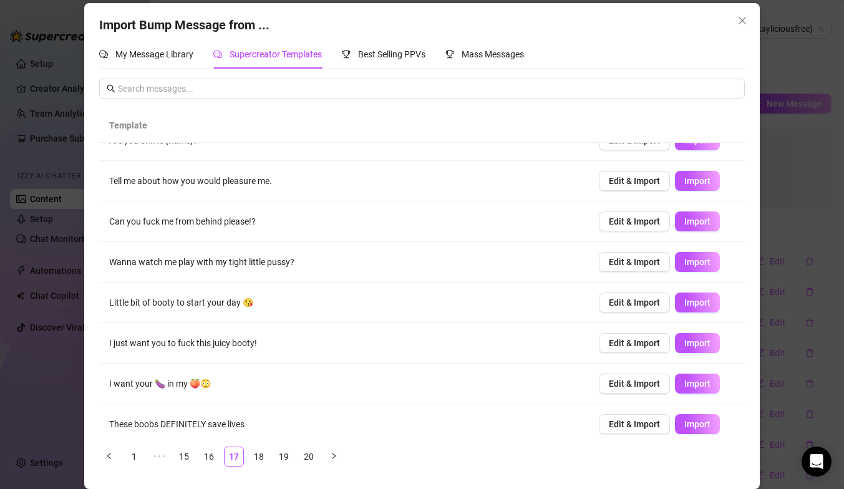
scroll to position [65, 0]
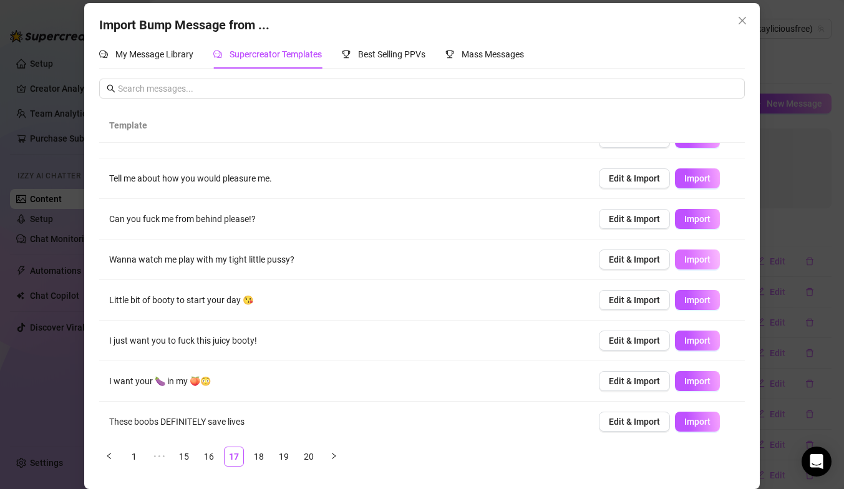
click at [692, 262] on span "Import" at bounding box center [697, 259] width 26 height 10
type textarea "Wanna watch me play with my tight little pussy?"
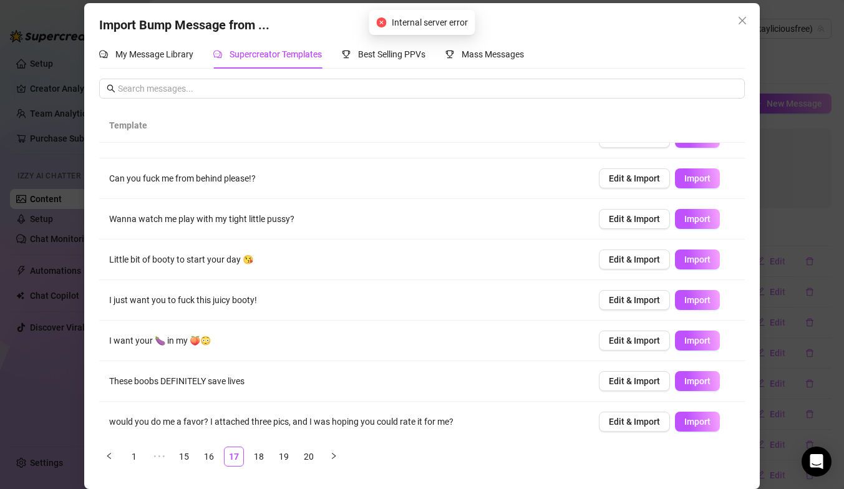
scroll to position [112, 0]
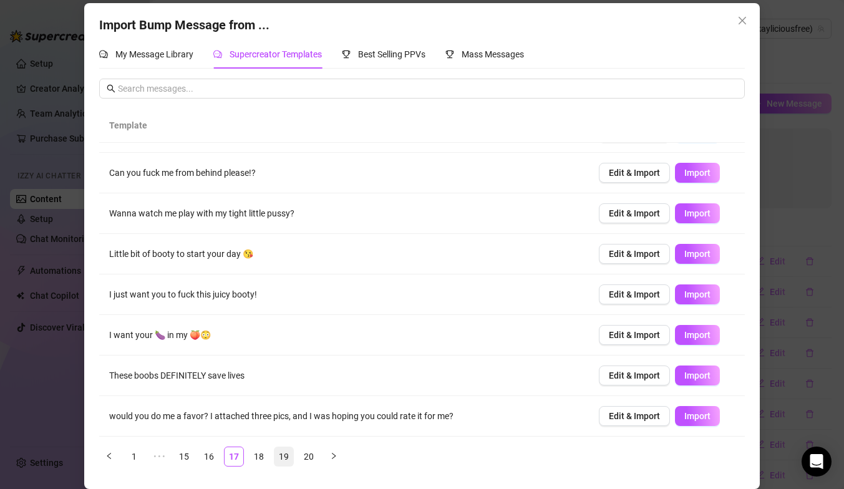
click at [260, 457] on link "18" at bounding box center [258, 456] width 19 height 19
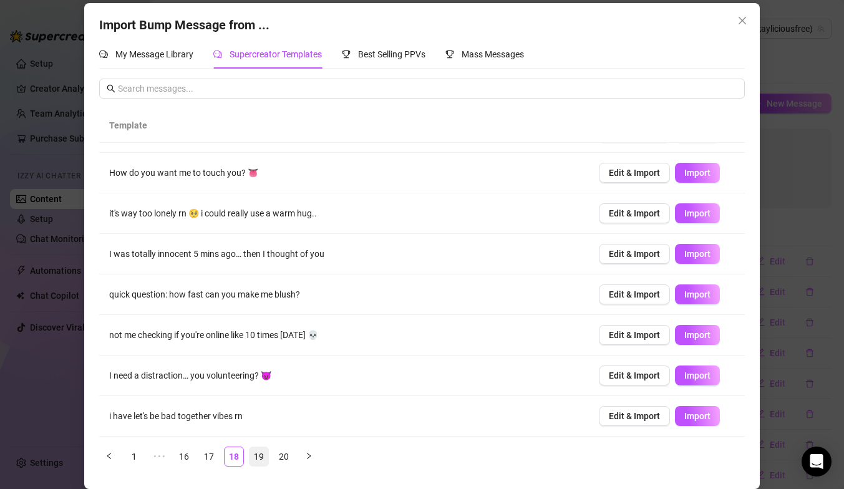
click at [258, 456] on link "19" at bounding box center [258, 456] width 19 height 19
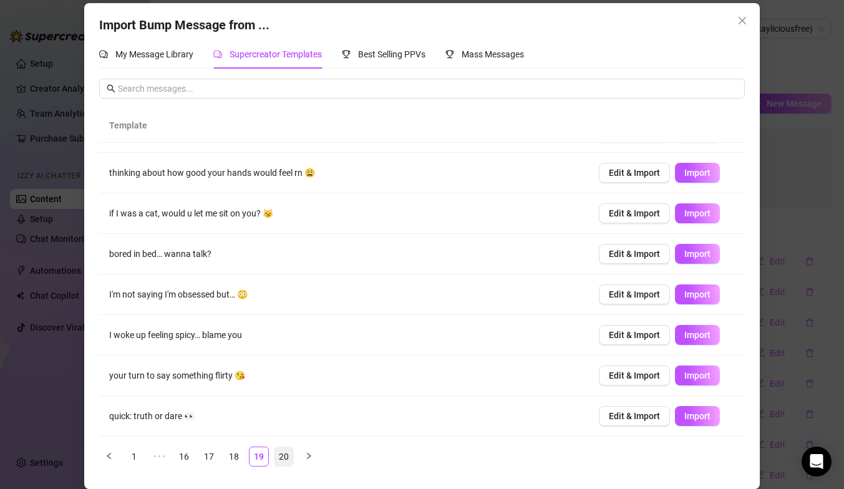
click at [281, 458] on link "20" at bounding box center [283, 456] width 19 height 19
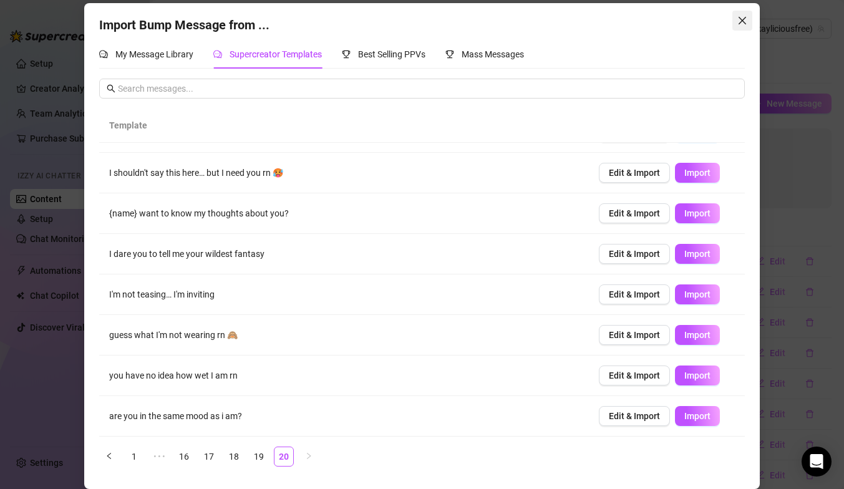
click at [745, 27] on button "Close" at bounding box center [742, 21] width 20 height 20
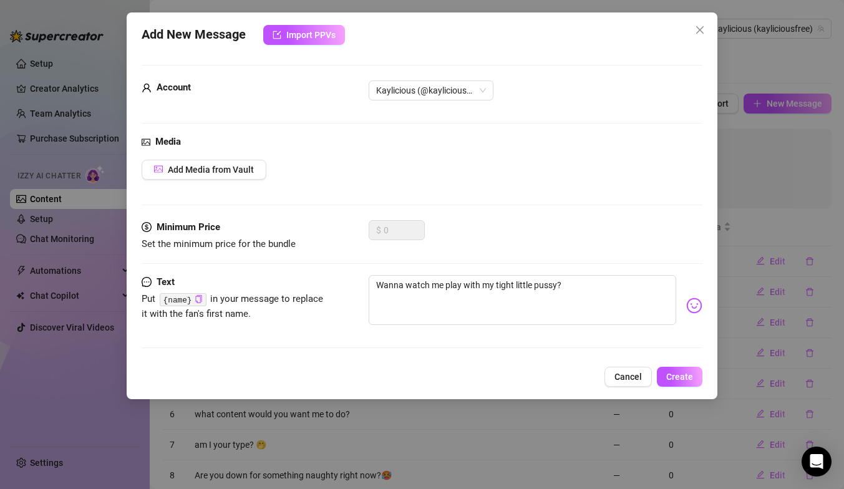
scroll to position [0, 0]
click at [701, 32] on icon "close" at bounding box center [699, 29] width 7 height 7
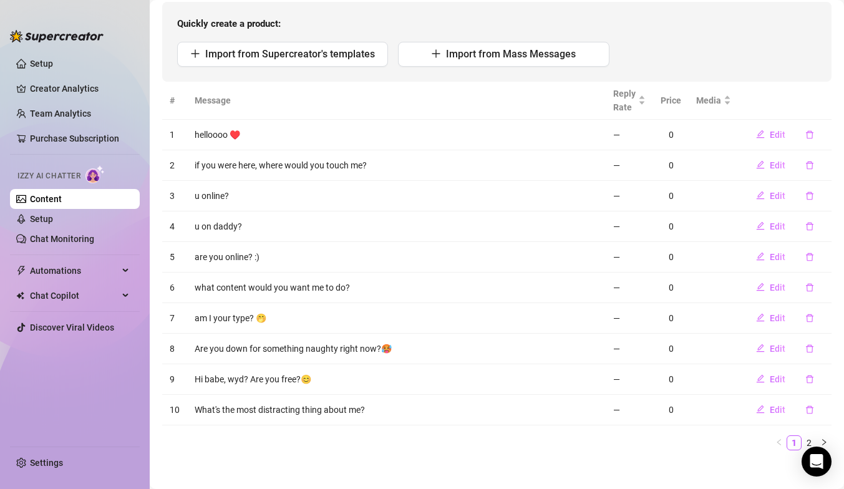
scroll to position [135, 0]
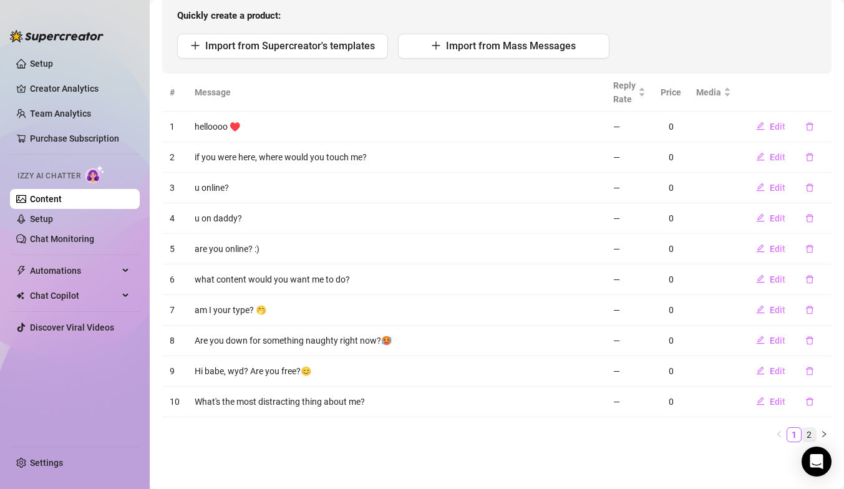
click at [811, 431] on link "2" at bounding box center [809, 435] width 14 height 14
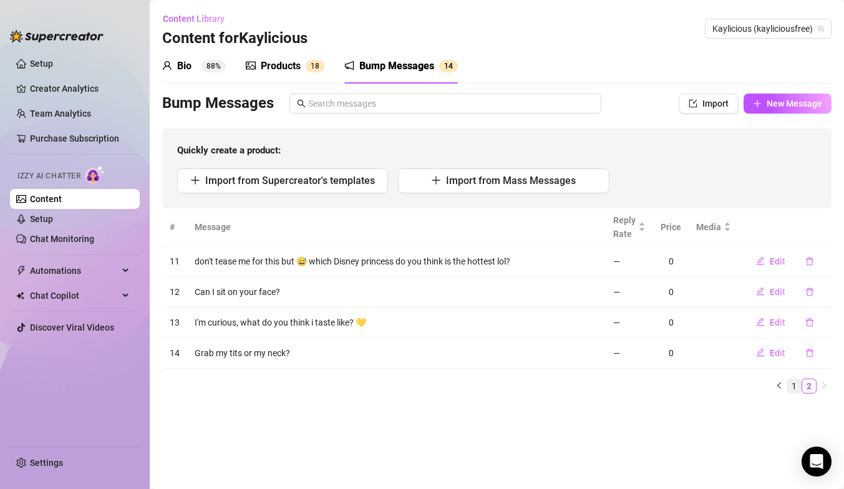
click at [793, 385] on link "1" at bounding box center [794, 386] width 14 height 14
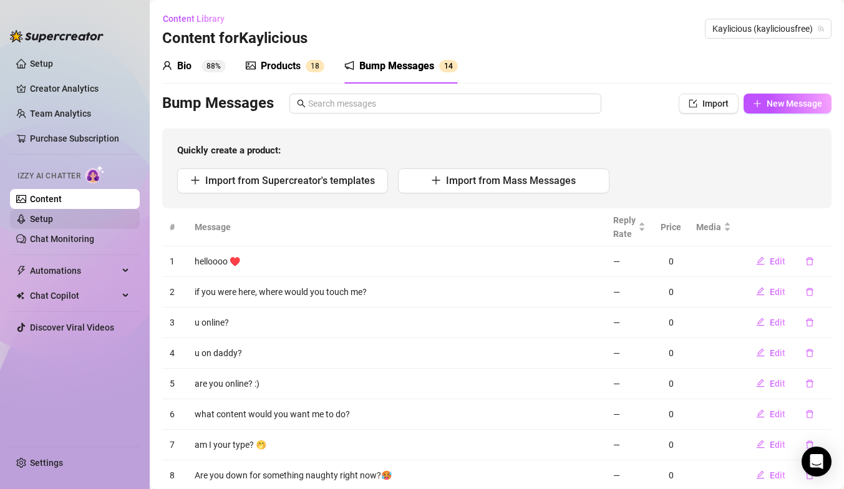
click at [53, 218] on link "Setup" at bounding box center [41, 219] width 23 height 10
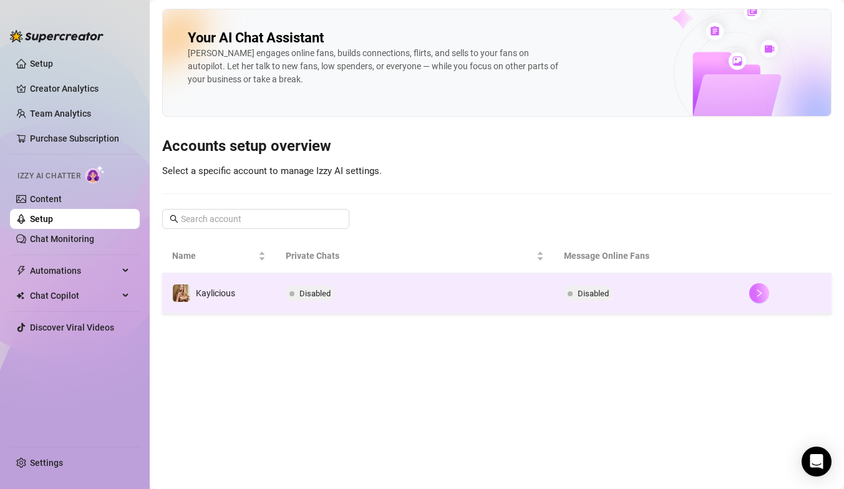
click at [758, 292] on icon "right" at bounding box center [758, 293] width 9 height 9
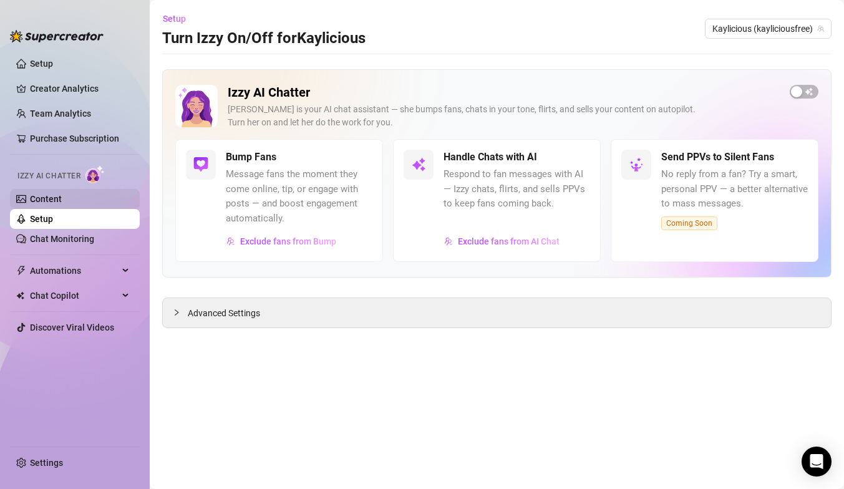
click at [62, 198] on link "Content" at bounding box center [46, 199] width 32 height 10
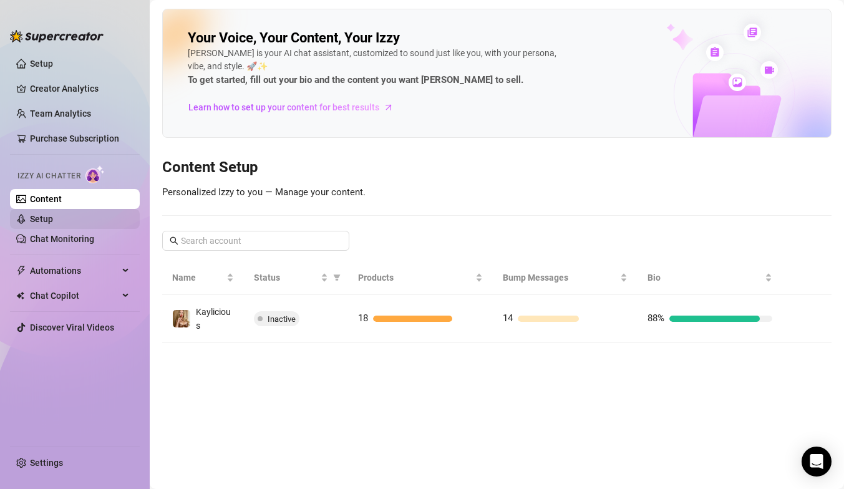
click at [52, 220] on link "Setup" at bounding box center [41, 219] width 23 height 10
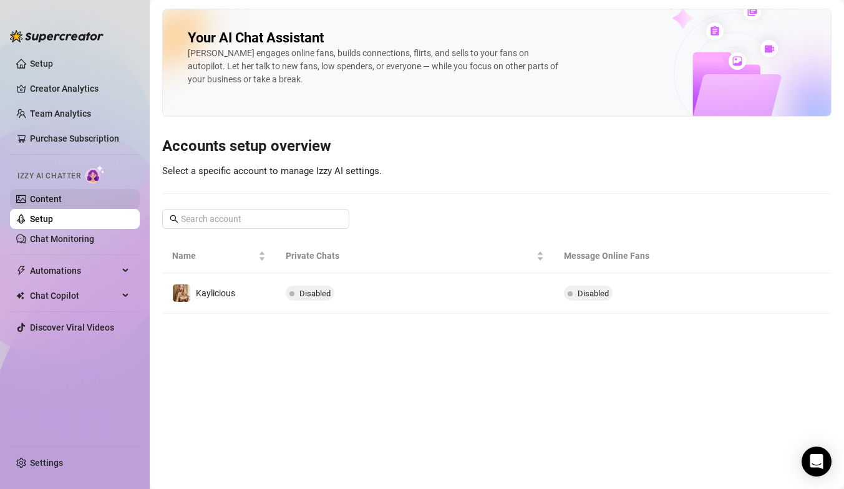
click at [59, 203] on link "Content" at bounding box center [46, 199] width 32 height 10
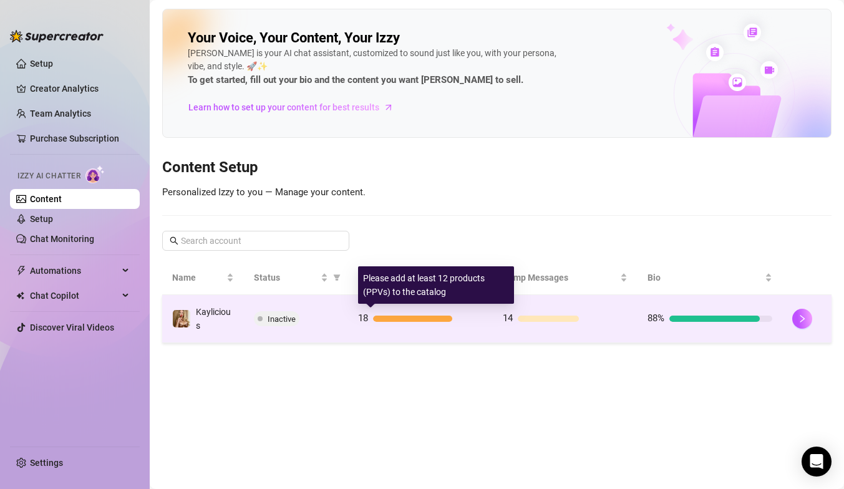
click at [442, 314] on div "18" at bounding box center [420, 318] width 125 height 15
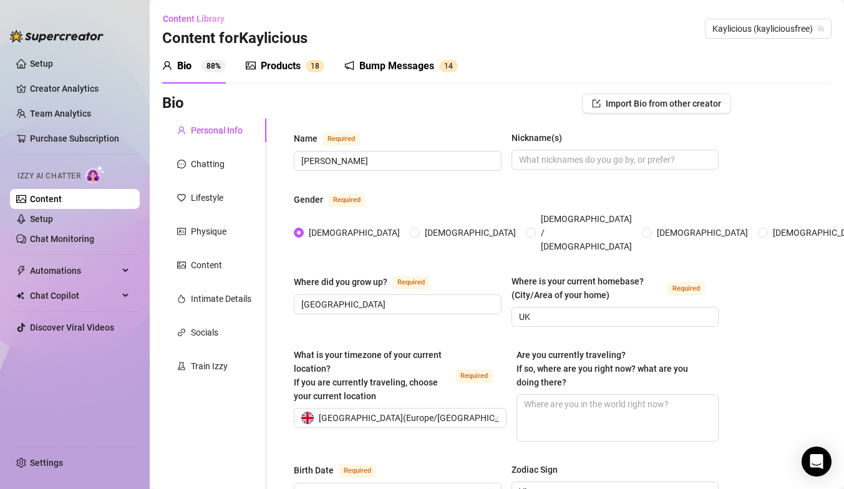
click at [403, 72] on div "Bump Messages" at bounding box center [396, 66] width 75 height 15
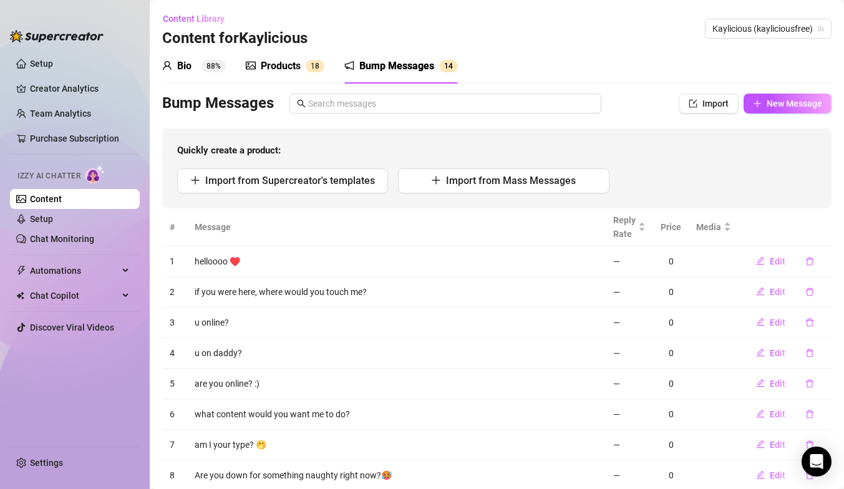
click at [191, 65] on div "Bio" at bounding box center [184, 66] width 14 height 15
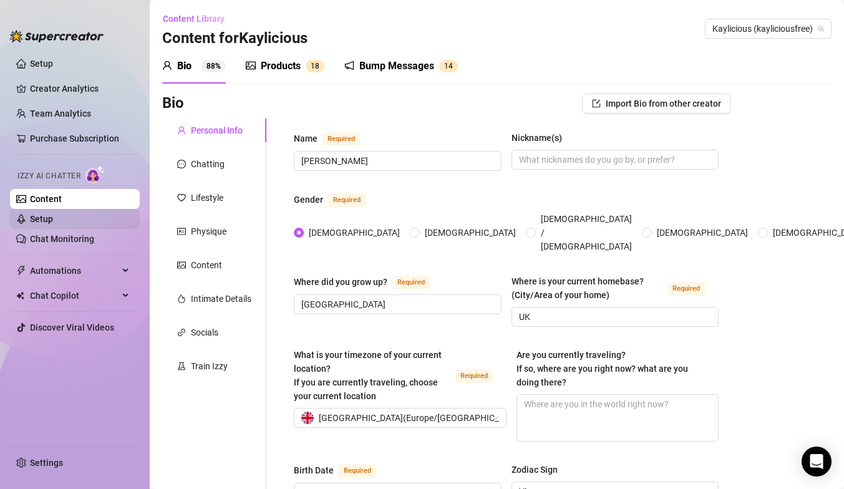
click at [37, 221] on link "Setup" at bounding box center [41, 219] width 23 height 10
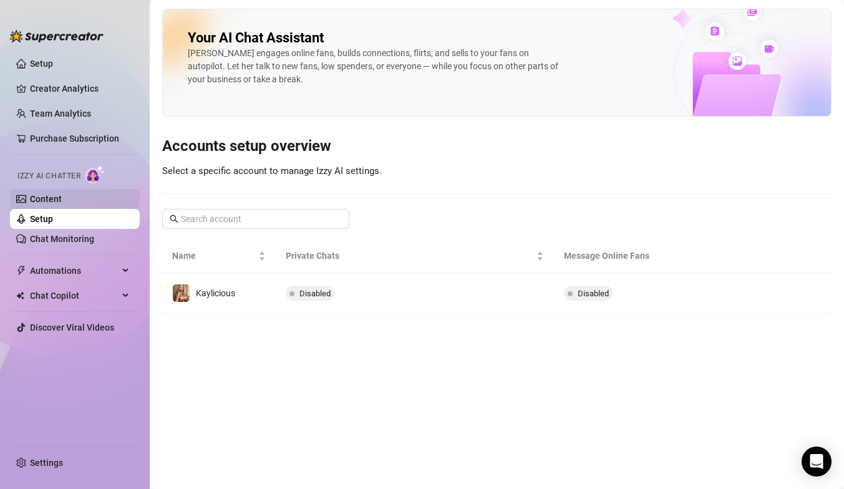
click at [49, 204] on link "Content" at bounding box center [46, 199] width 32 height 10
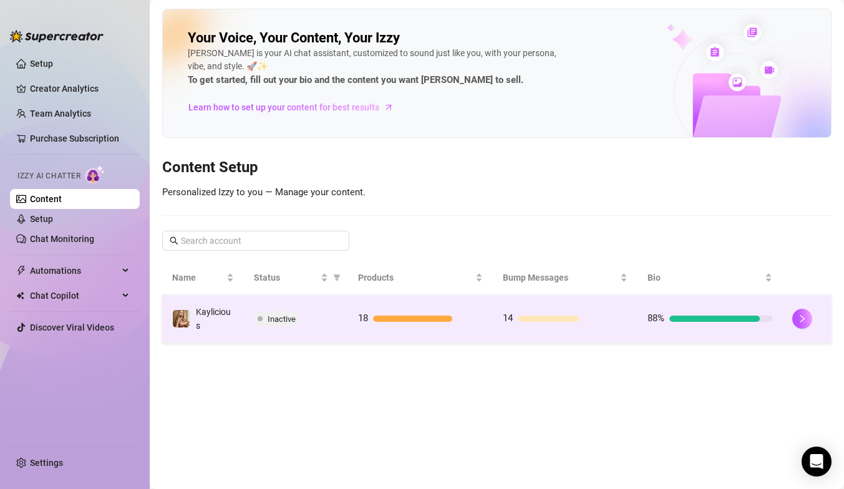
click at [438, 328] on td "18" at bounding box center [420, 319] width 145 height 48
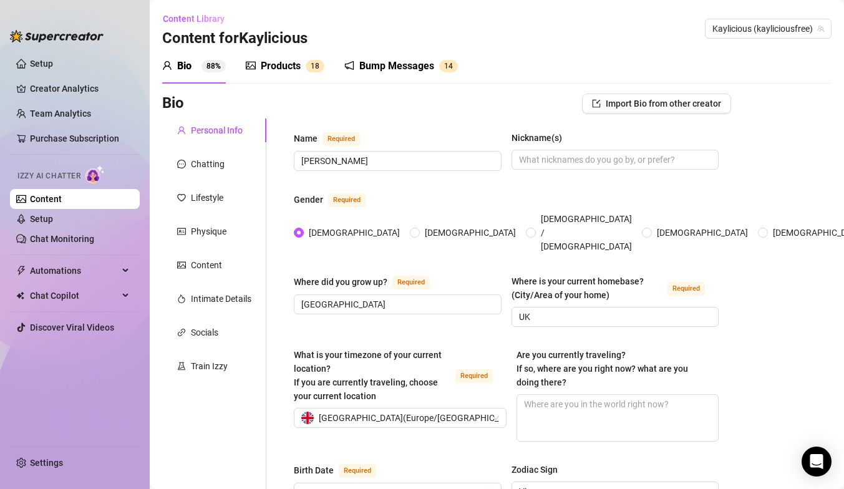
click at [390, 66] on div "Bump Messages" at bounding box center [396, 66] width 75 height 15
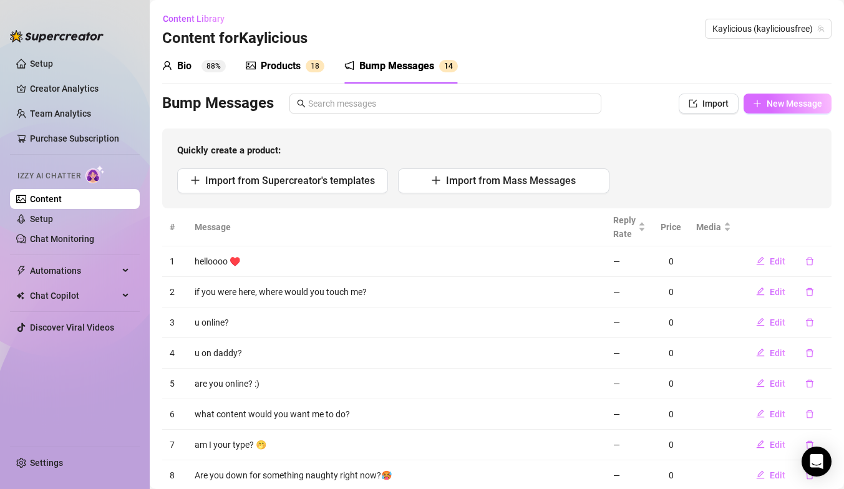
click at [816, 105] on span "New Message" at bounding box center [793, 104] width 55 height 10
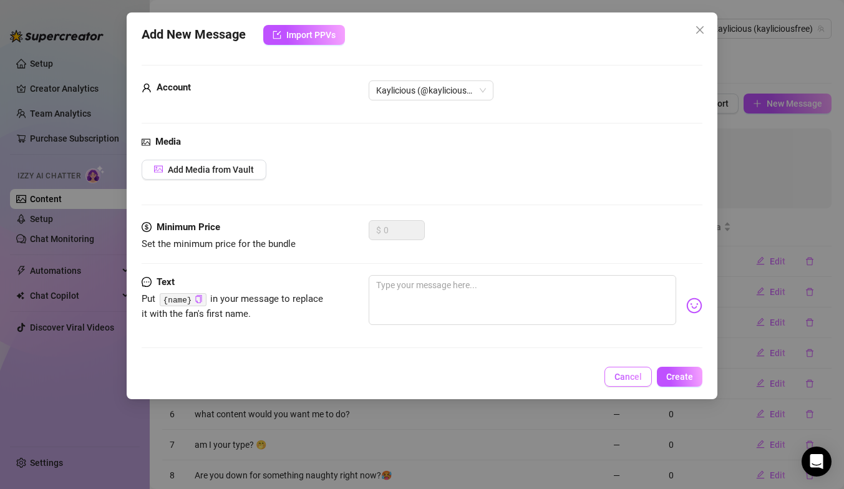
click at [622, 379] on span "Cancel" at bounding box center [627, 377] width 27 height 10
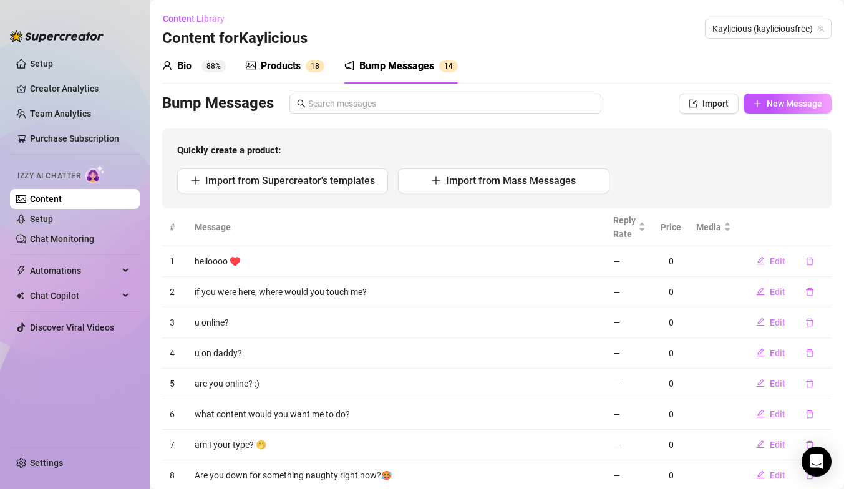
scroll to position [6, 0]
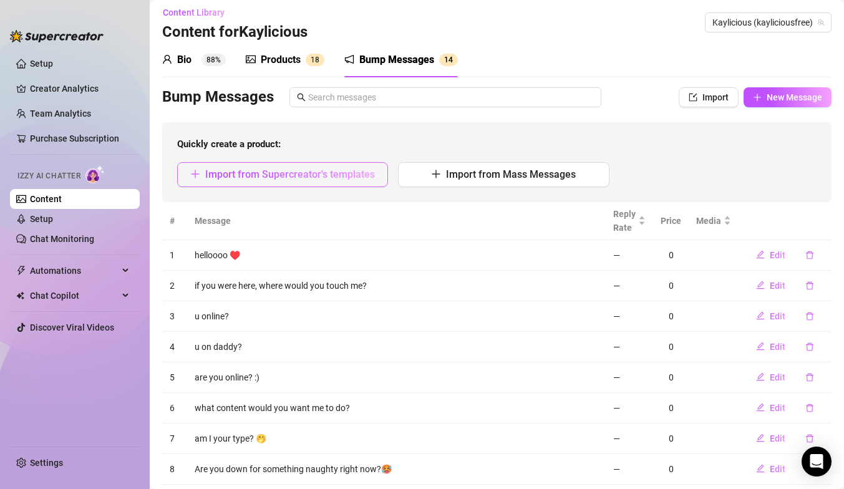
click at [299, 180] on span "Import from Supercreator's templates" at bounding box center [290, 174] width 170 height 12
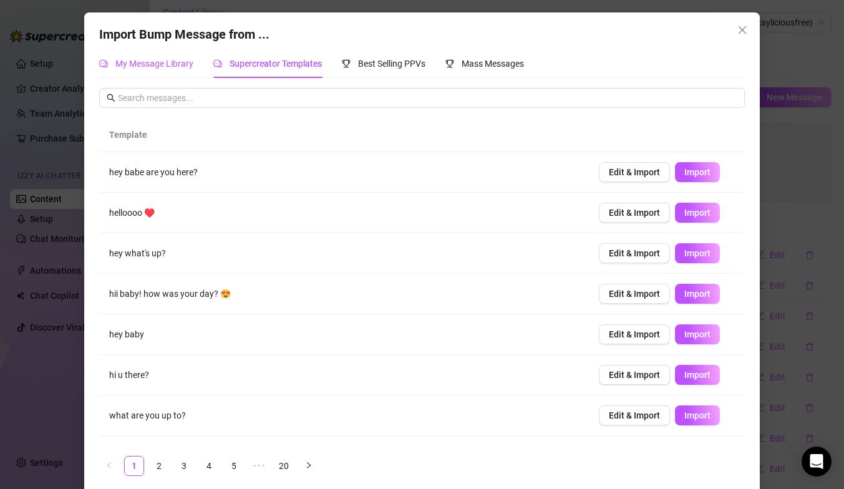
click at [150, 69] on div "My Message Library" at bounding box center [146, 64] width 94 height 14
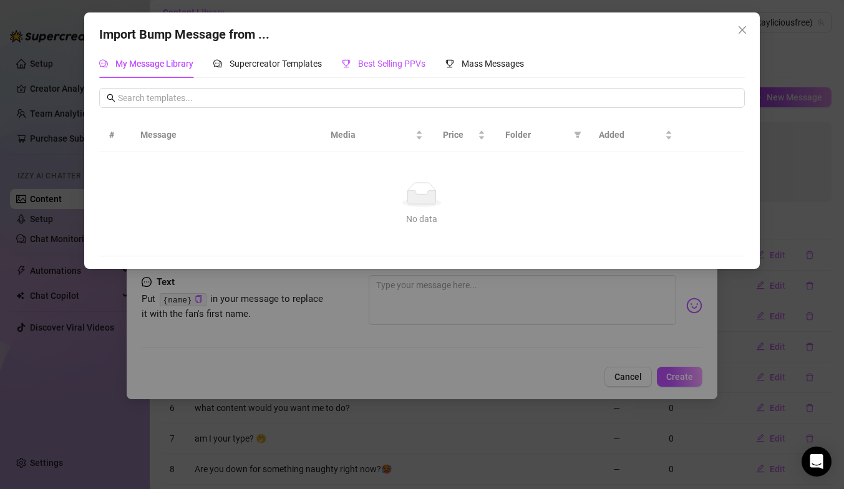
click at [390, 62] on span "Best Selling PPVs" at bounding box center [391, 64] width 67 height 10
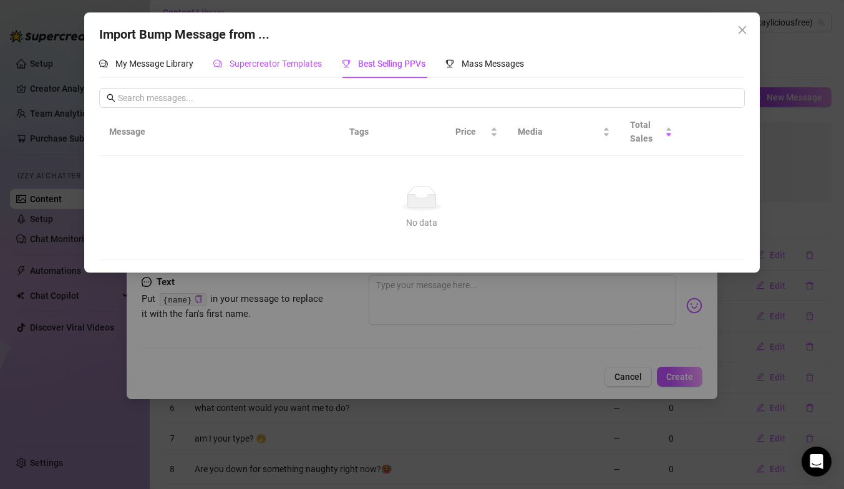
click at [294, 68] on span "Supercreator Templates" at bounding box center [275, 64] width 92 height 10
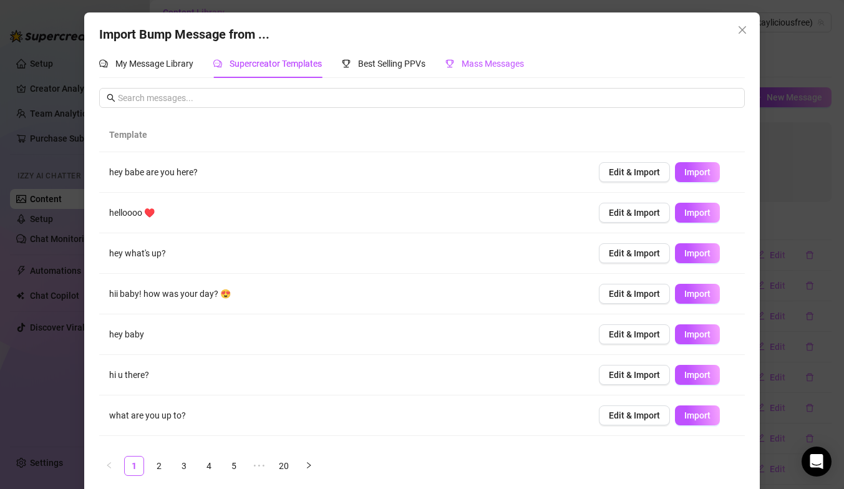
click at [488, 63] on span "Mass Messages" at bounding box center [492, 64] width 62 height 10
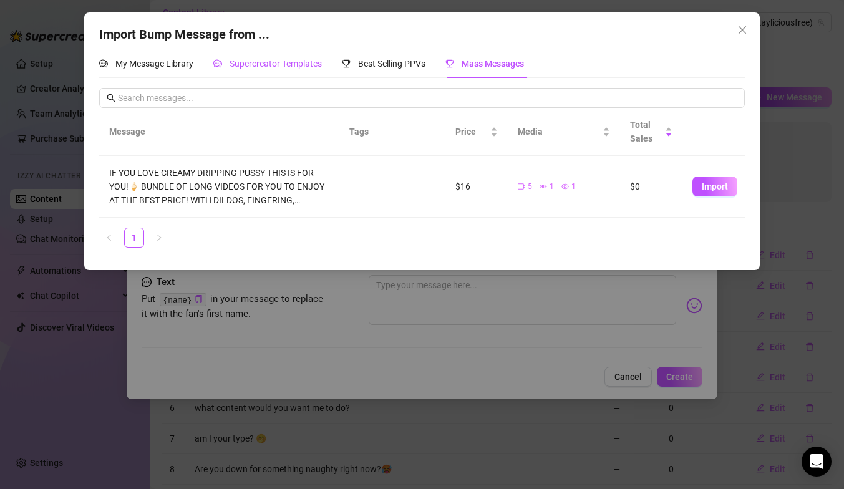
click at [291, 67] on span "Supercreator Templates" at bounding box center [275, 64] width 92 height 10
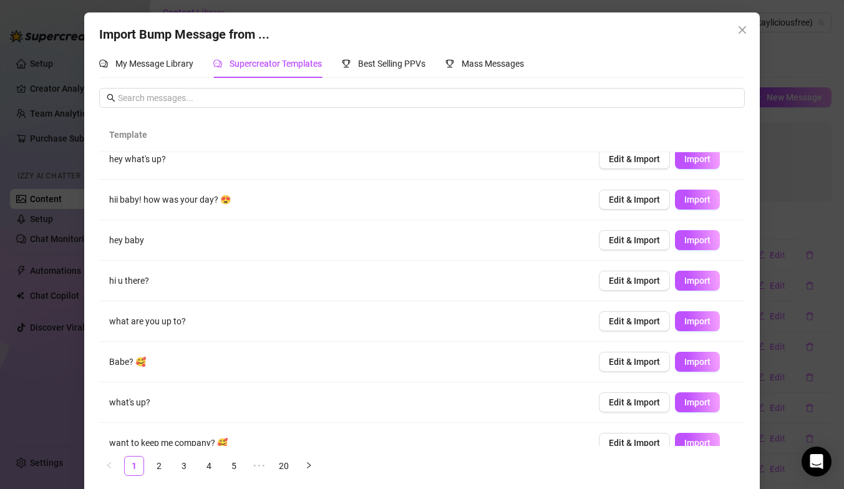
scroll to position [112, 0]
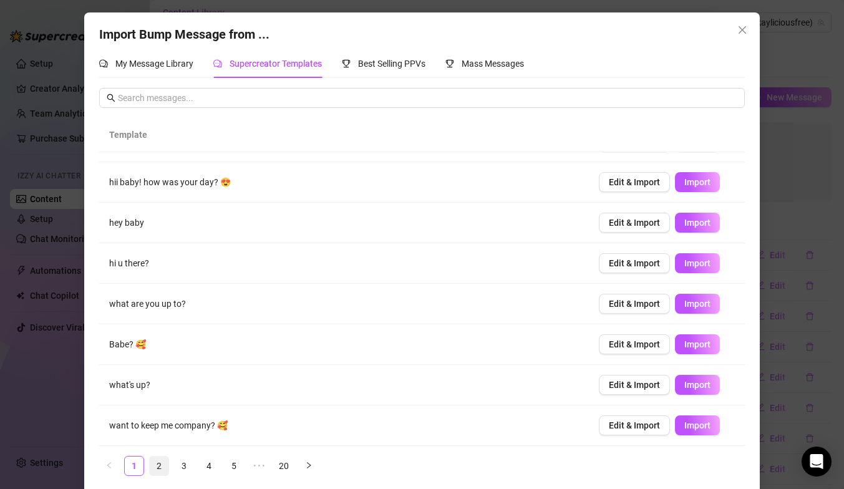
click at [163, 466] on link "2" at bounding box center [159, 465] width 19 height 19
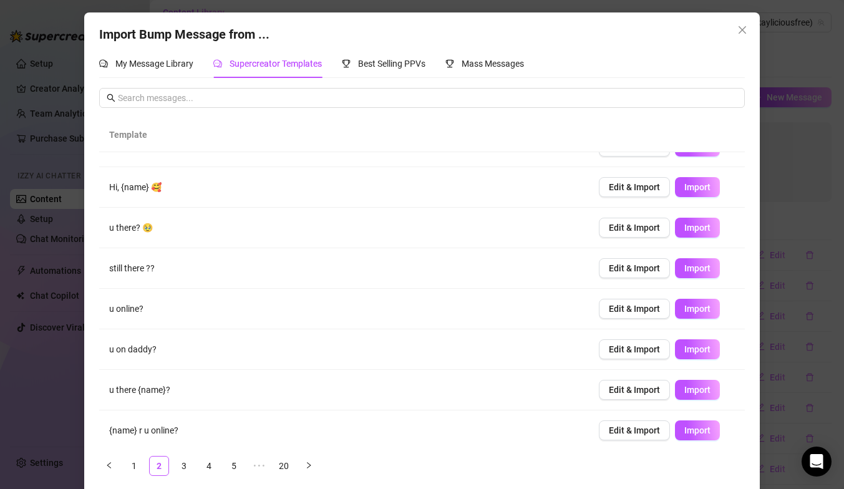
scroll to position [0, 0]
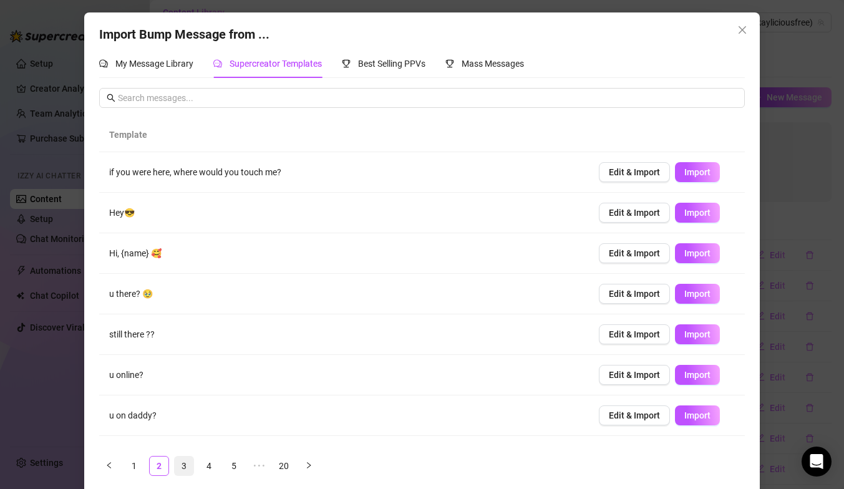
click at [185, 465] on link "3" at bounding box center [184, 465] width 19 height 19
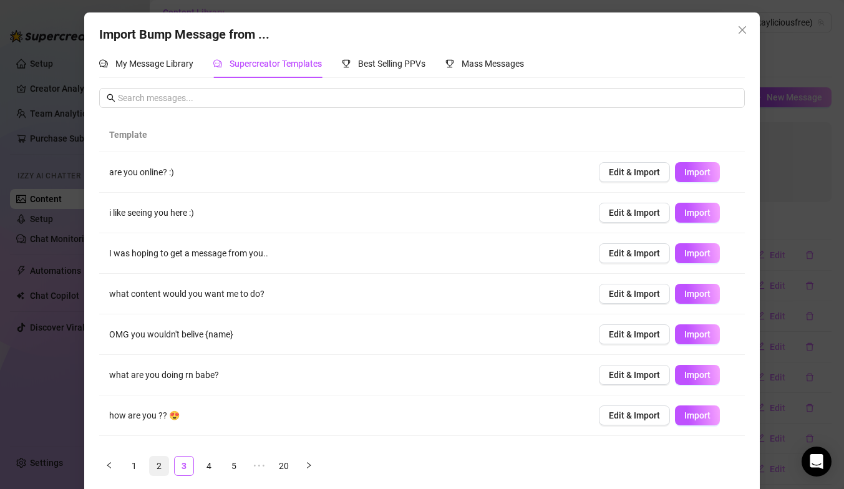
click at [160, 465] on link "2" at bounding box center [159, 465] width 19 height 19
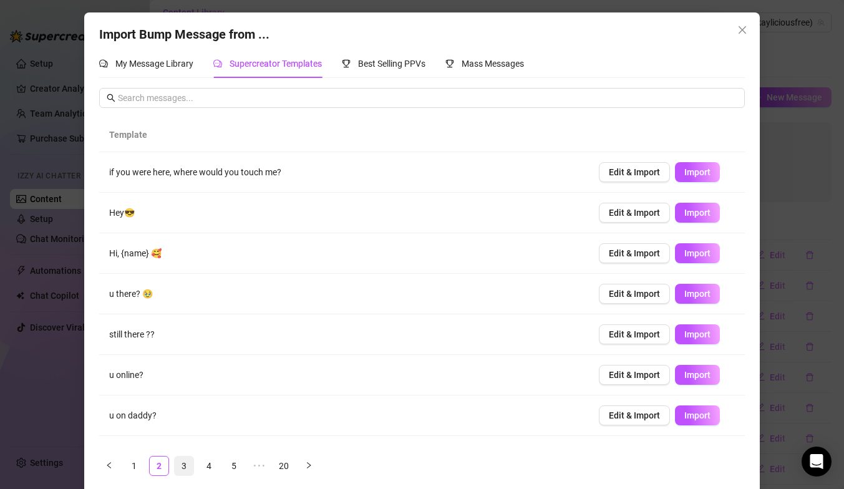
click at [180, 467] on link "3" at bounding box center [184, 465] width 19 height 19
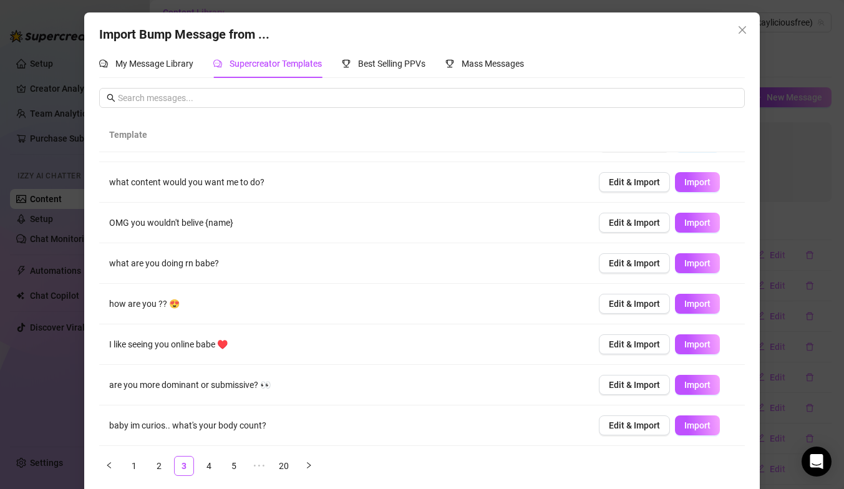
scroll to position [9, 0]
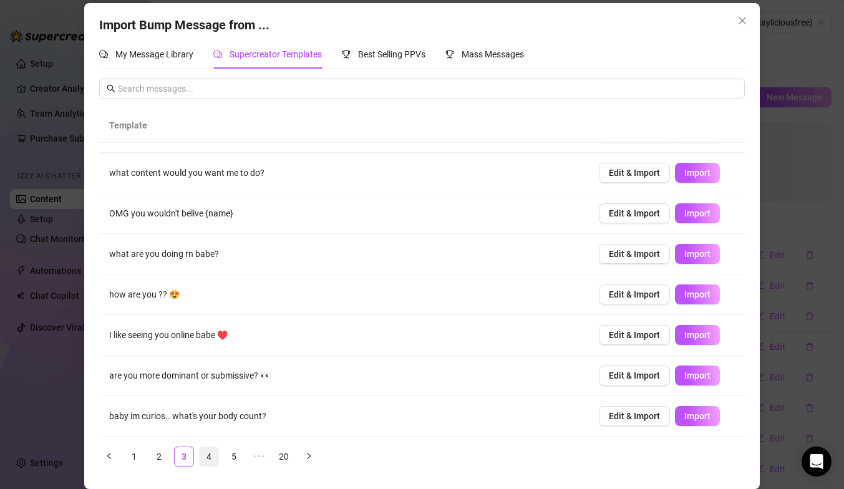
click at [208, 456] on link "4" at bounding box center [209, 456] width 19 height 19
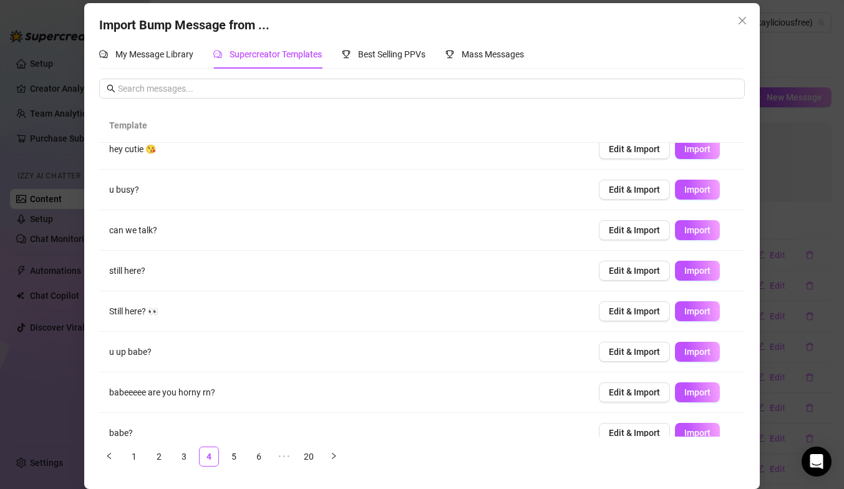
scroll to position [112, 0]
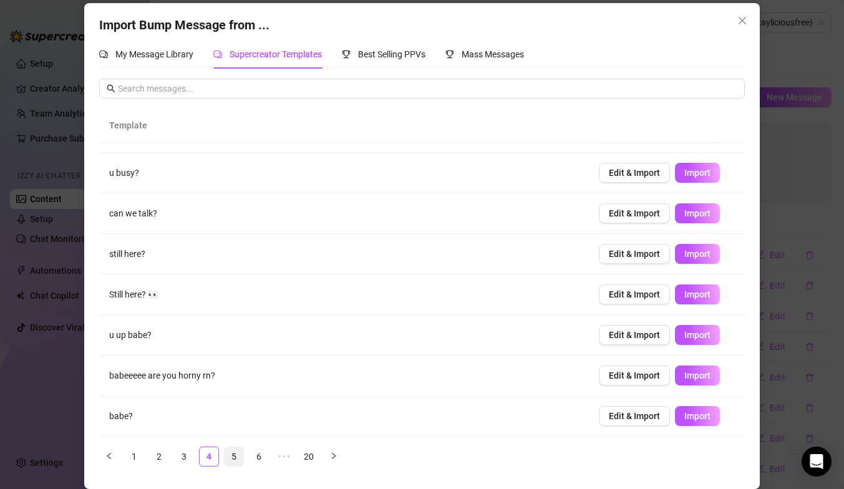
click at [229, 460] on link "5" at bounding box center [233, 456] width 19 height 19
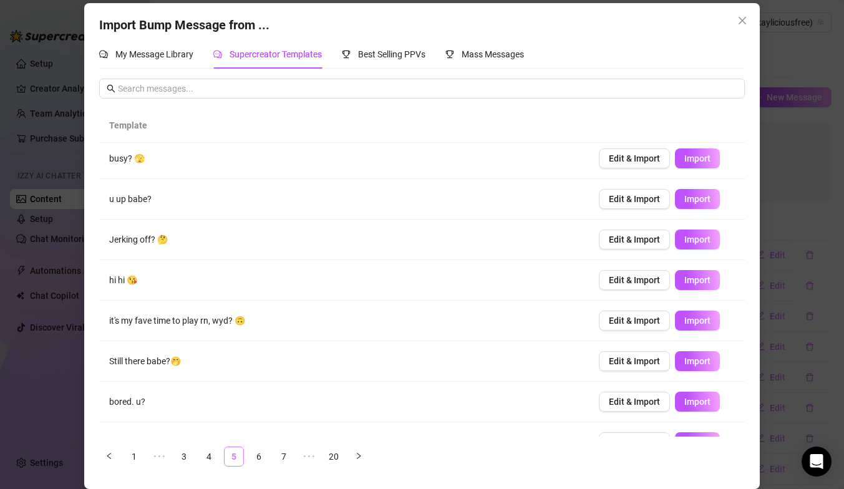
scroll to position [0, 0]
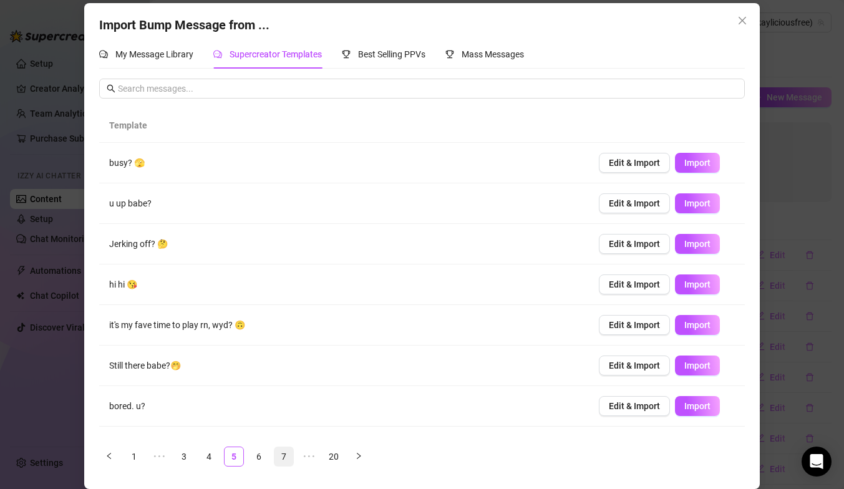
click at [259, 458] on link "6" at bounding box center [258, 456] width 19 height 19
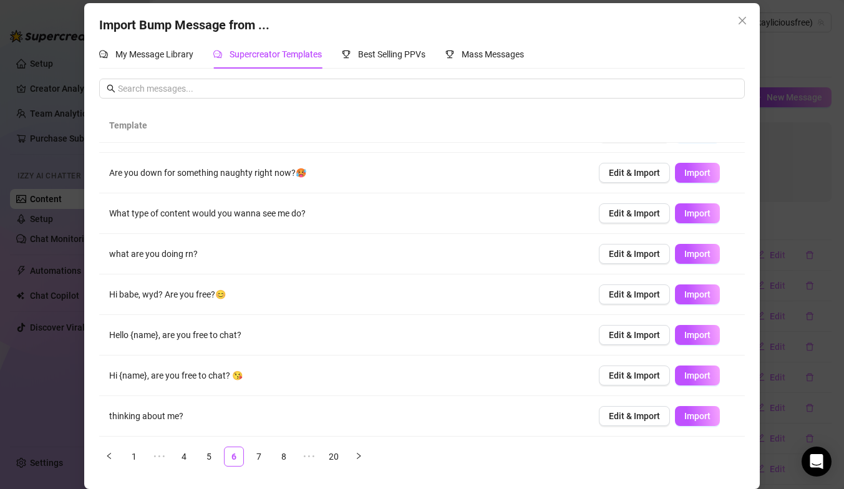
scroll to position [107, 0]
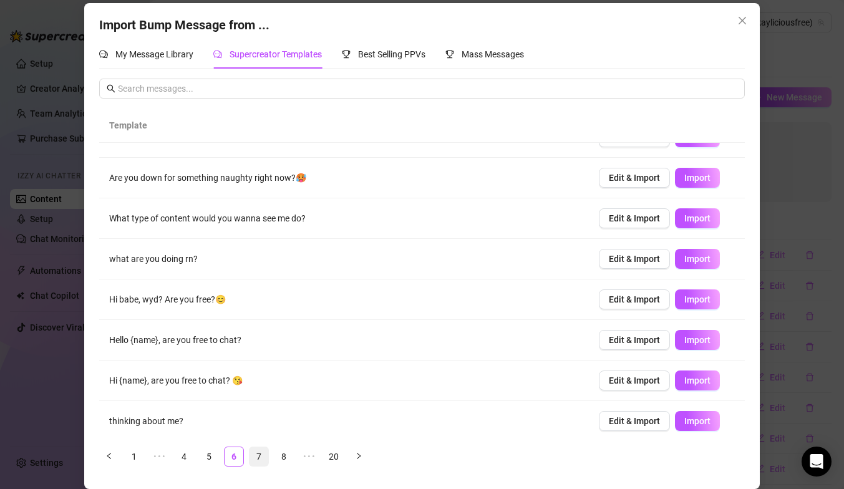
click at [263, 455] on link "7" at bounding box center [258, 456] width 19 height 19
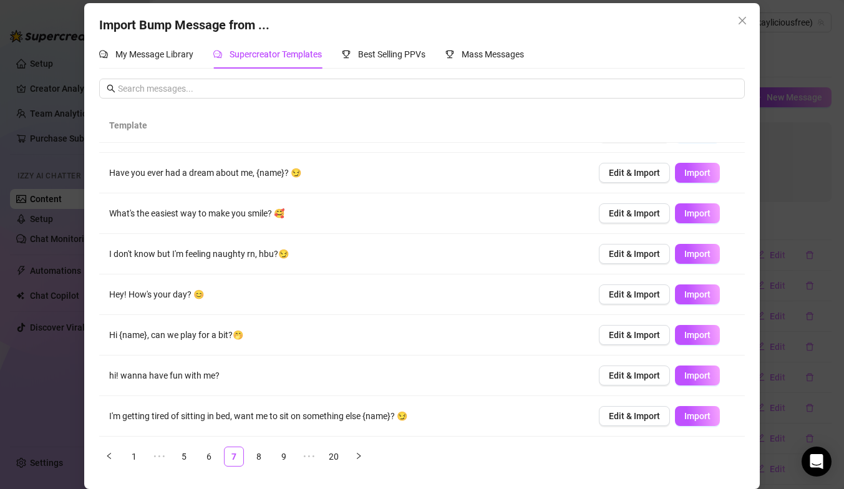
scroll to position [112, 0]
click at [619, 413] on span "Edit & Import" at bounding box center [634, 416] width 51 height 10
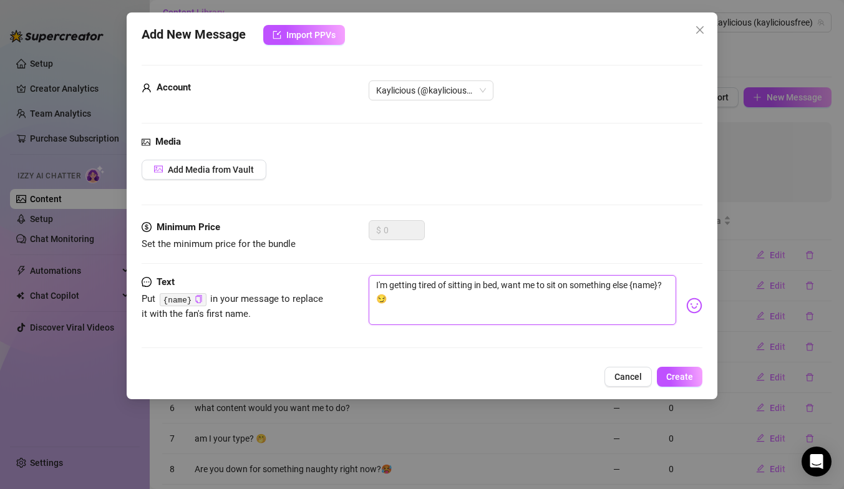
click at [661, 286] on textarea "I'm getting tired of sitting in bed, want me to sit on something else {name}? 😏" at bounding box center [522, 300] width 307 height 50
type textarea "I'm getting tired of sitting in bed, want me to sit on something else {name? 😏"
type textarea "I'm getting tired of sitting in bed, want me to sit on something else {nam? 😏"
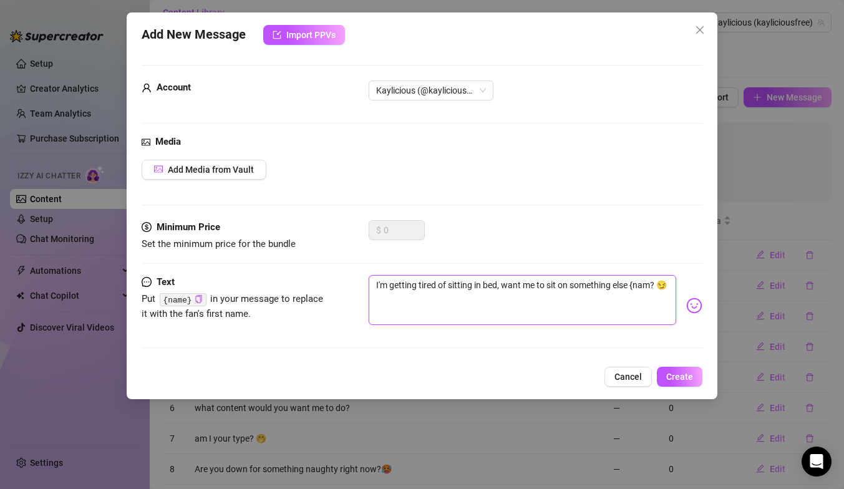
type textarea "I'm getting tired of sitting in bed, want me to sit on something else {na? 😏"
type textarea "I'm getting tired of sitting in bed, want me to sit on something else {n? 😏"
type textarea "I'm getting tired of sitting in bed, want me to sit on something else {? 😏"
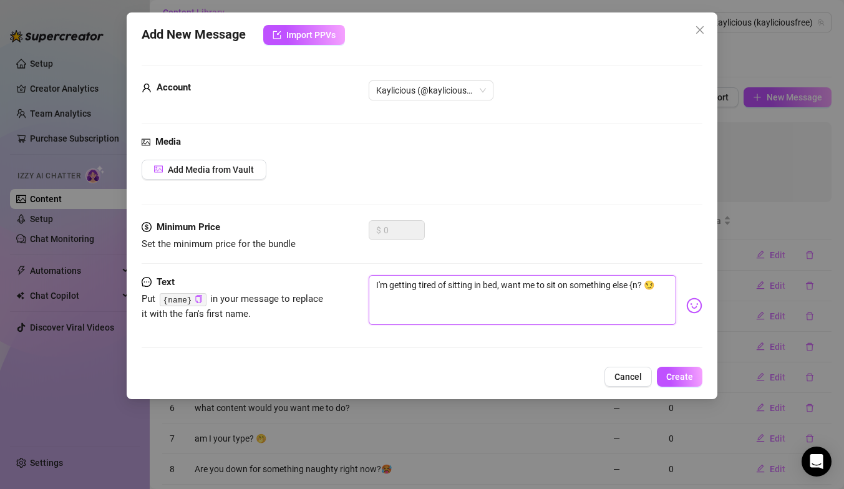
type textarea "I'm getting tired of sitting in bed, want me to sit on something else {? 😏"
type textarea "I'm getting tired of sitting in bed, want me to sit on something else ? 😏"
type textarea "I'm getting tired of sitting in bed, want me to sit on something else? 😏"
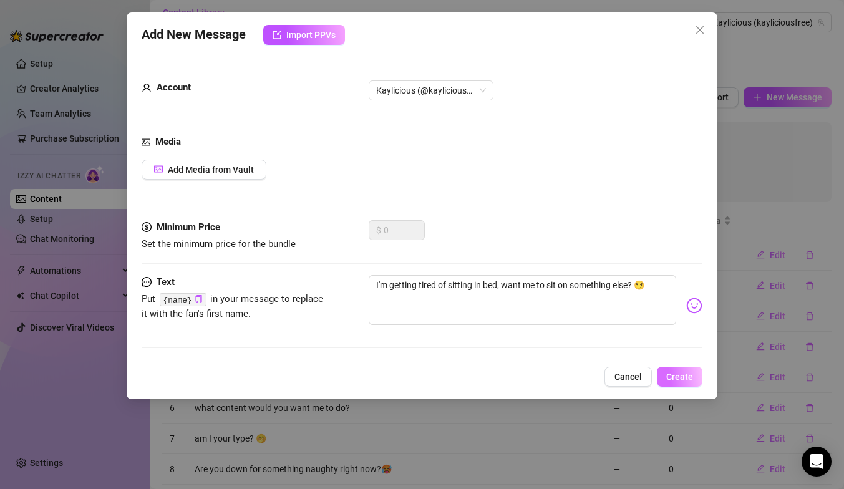
click at [686, 377] on span "Create" at bounding box center [679, 377] width 27 height 10
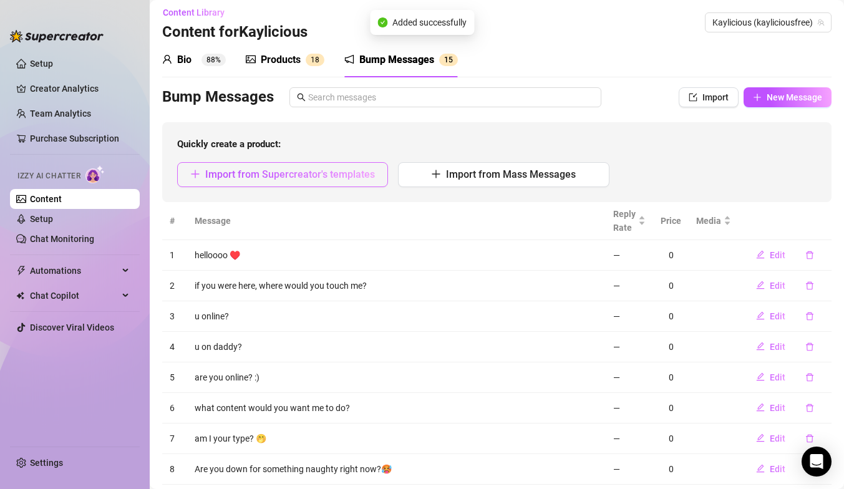
click at [321, 172] on span "Import from Supercreator's templates" at bounding box center [290, 174] width 170 height 12
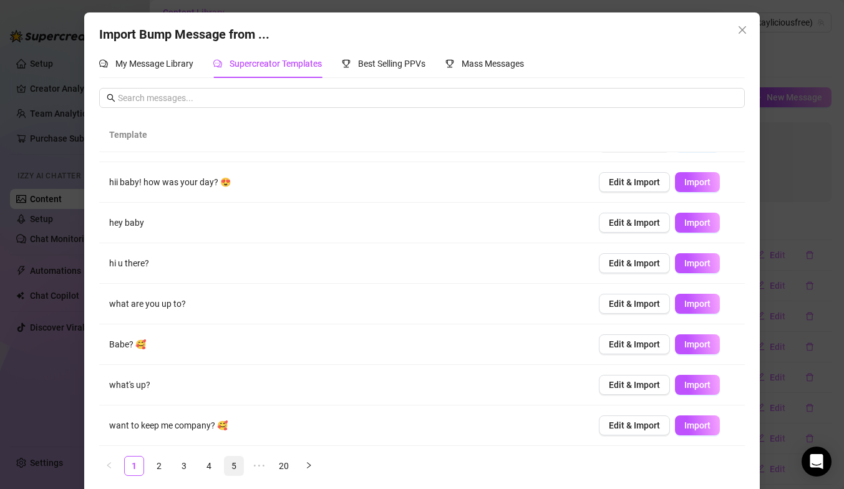
click at [232, 465] on link "5" at bounding box center [233, 465] width 19 height 19
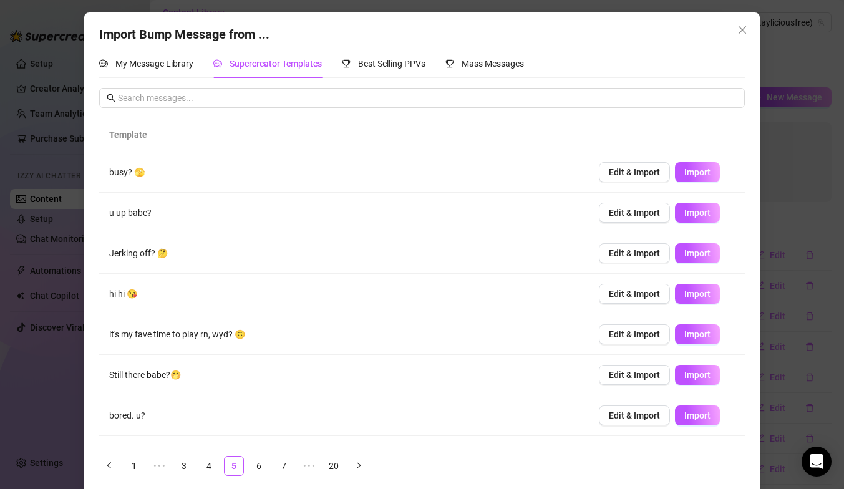
scroll to position [112, 0]
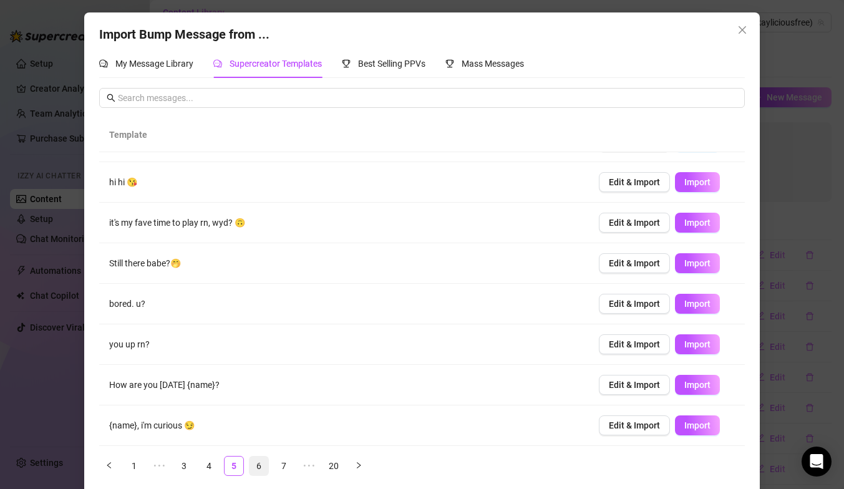
click at [256, 466] on link "6" at bounding box center [258, 465] width 19 height 19
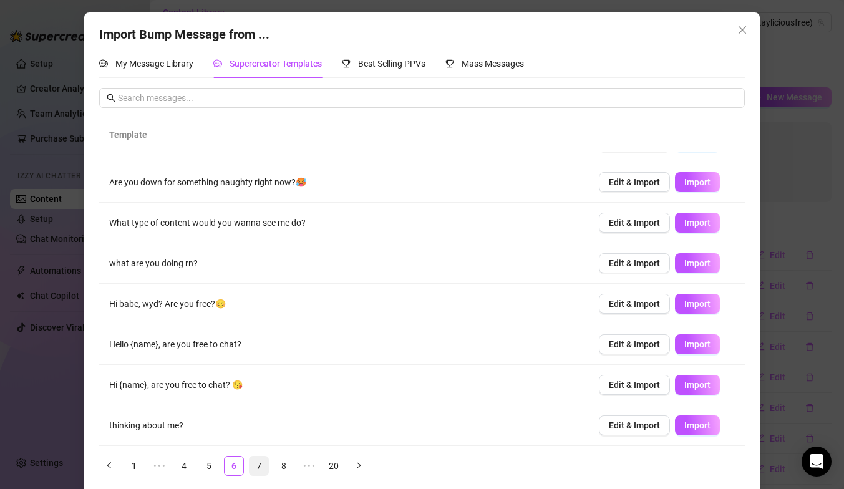
click at [256, 462] on link "7" at bounding box center [258, 465] width 19 height 19
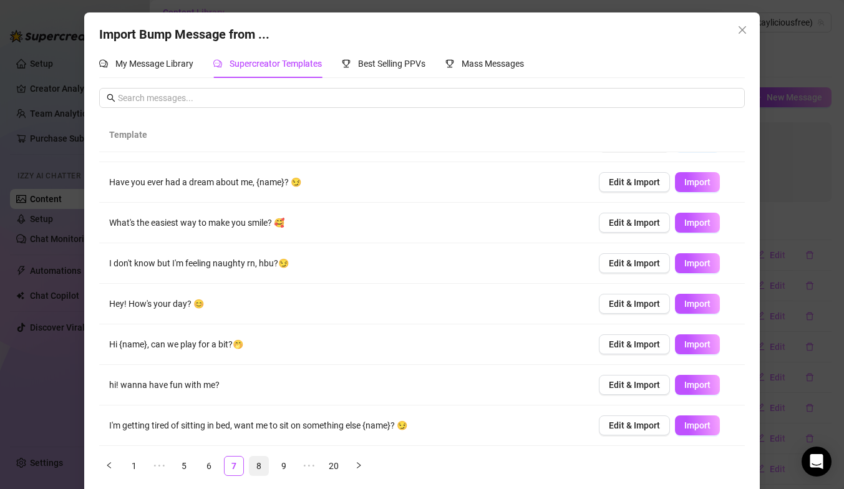
click at [258, 466] on link "8" at bounding box center [258, 465] width 19 height 19
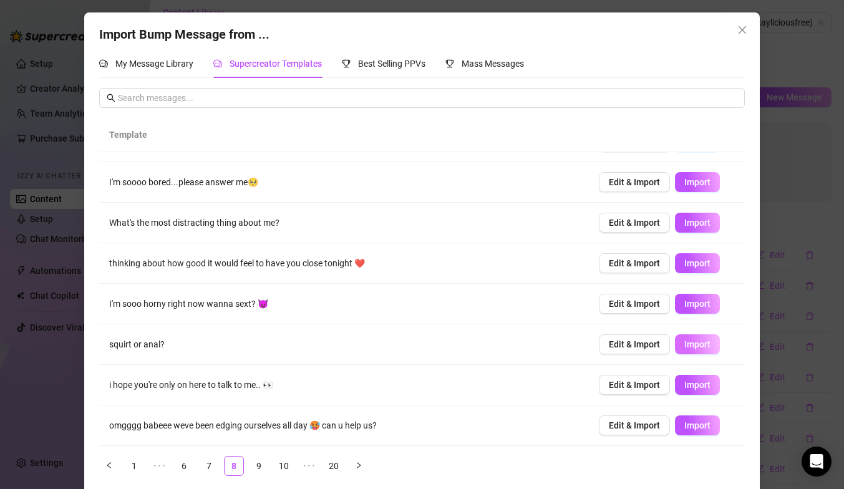
click at [699, 345] on span "Import" at bounding box center [697, 344] width 26 height 10
type textarea "squirt or anal?"
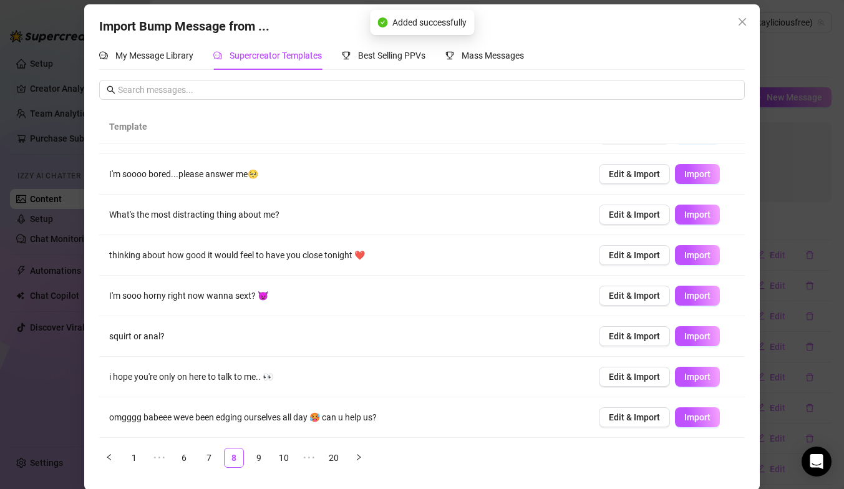
scroll to position [9, 0]
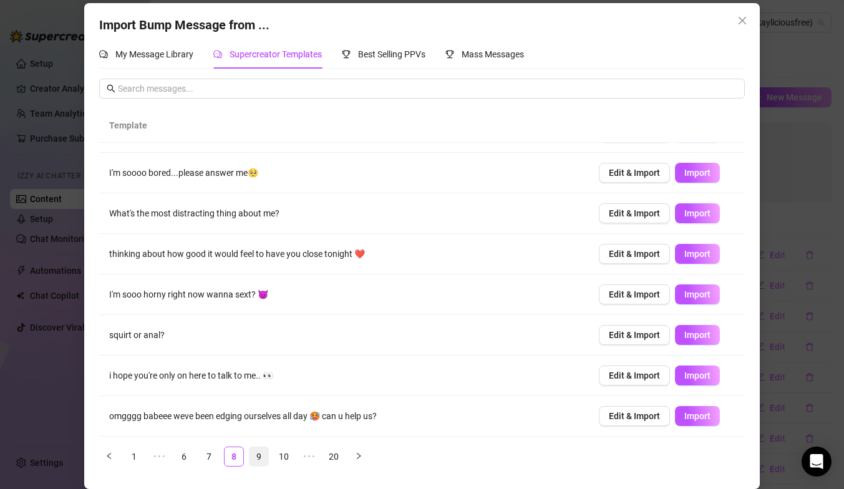
click at [256, 457] on link "9" at bounding box center [258, 456] width 19 height 19
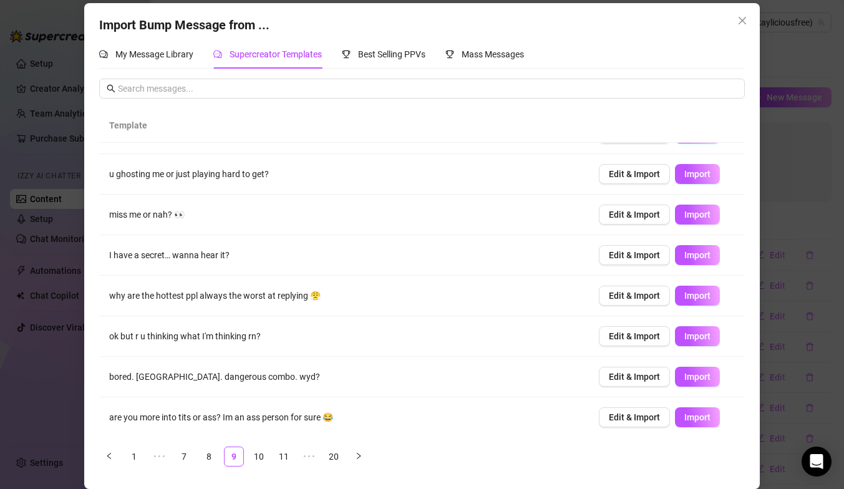
scroll to position [112, 0]
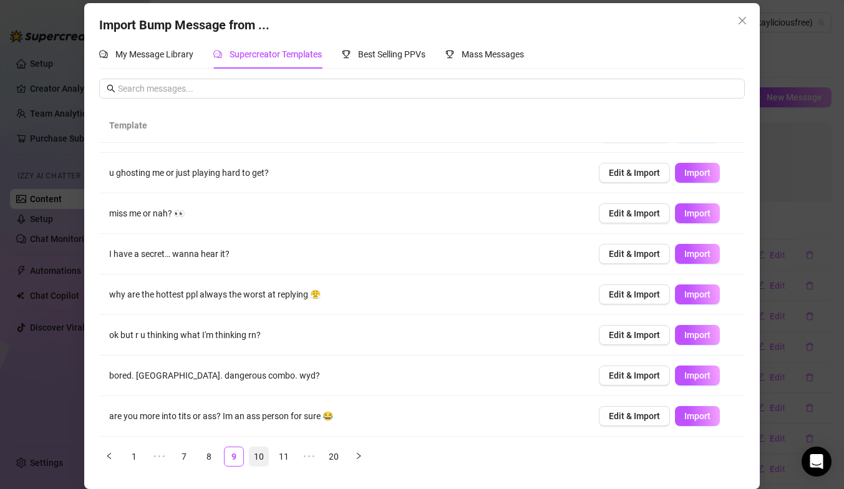
click at [256, 456] on link "10" at bounding box center [258, 456] width 19 height 19
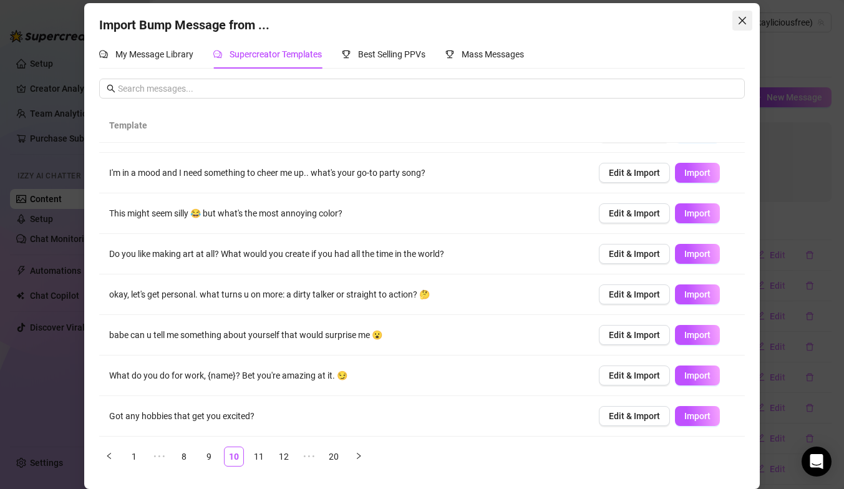
click at [739, 21] on icon "close" at bounding box center [742, 21] width 10 height 10
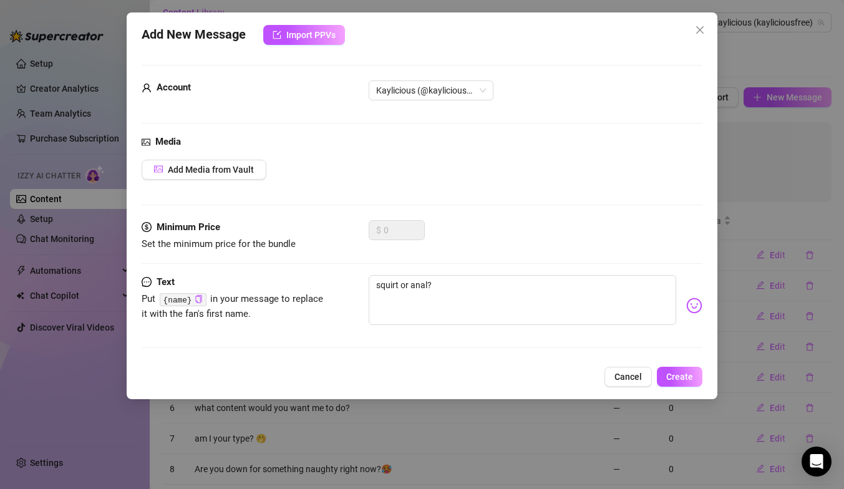
scroll to position [0, 0]
click at [702, 31] on icon "close" at bounding box center [700, 30] width 10 height 10
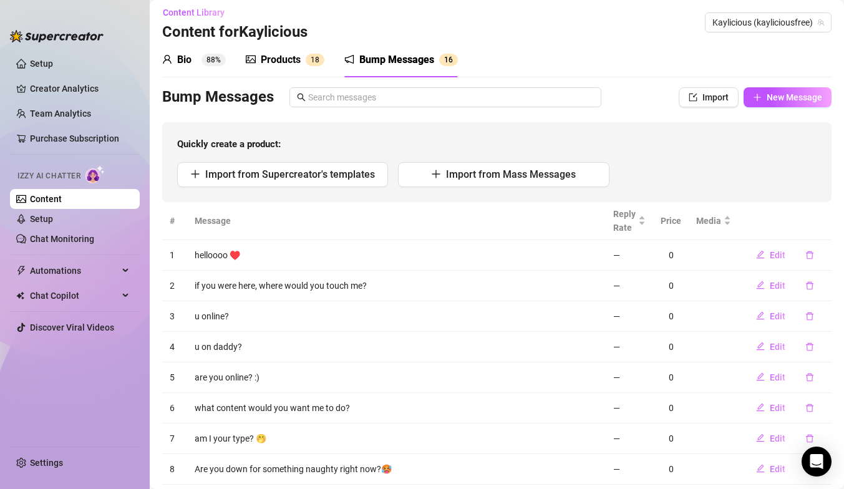
click at [607, 16] on div "Content Library Content for Kaylicious Kaylicious (kayliciousfree)" at bounding box center [496, 22] width 669 height 40
